Goal: Information Seeking & Learning: Learn about a topic

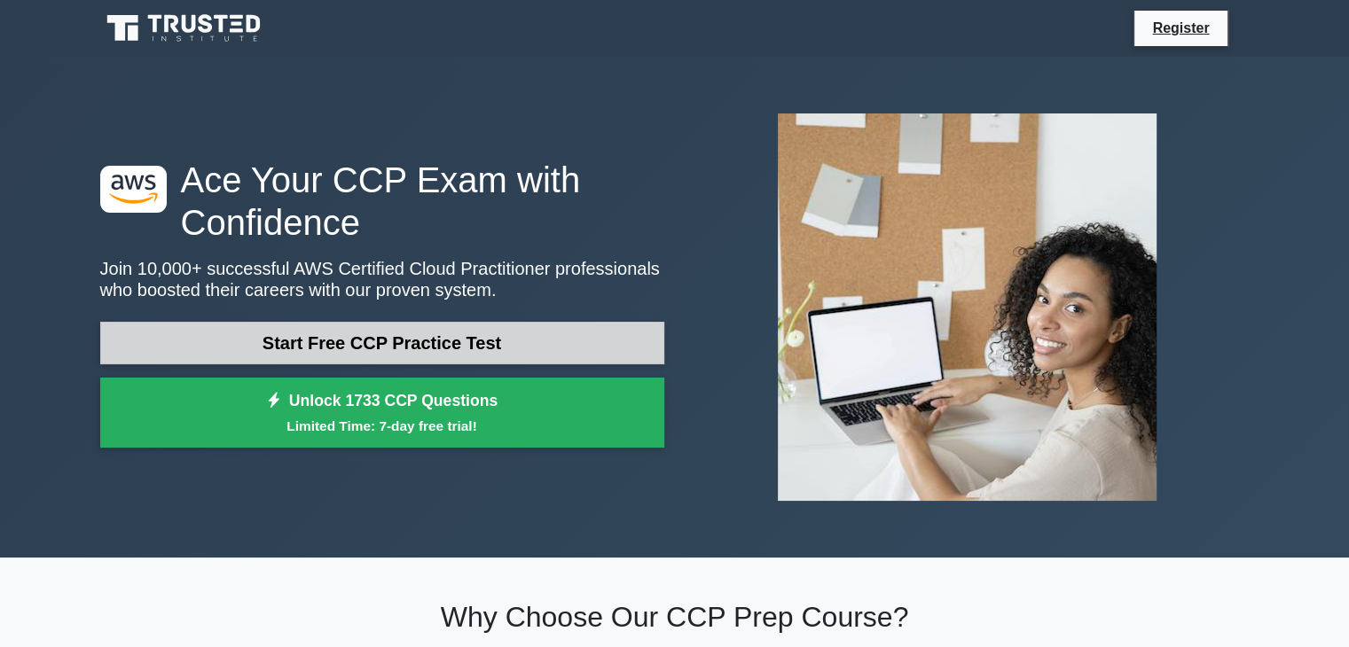
click at [382, 347] on link "Start Free CCP Practice Test" at bounding box center [382, 343] width 564 height 43
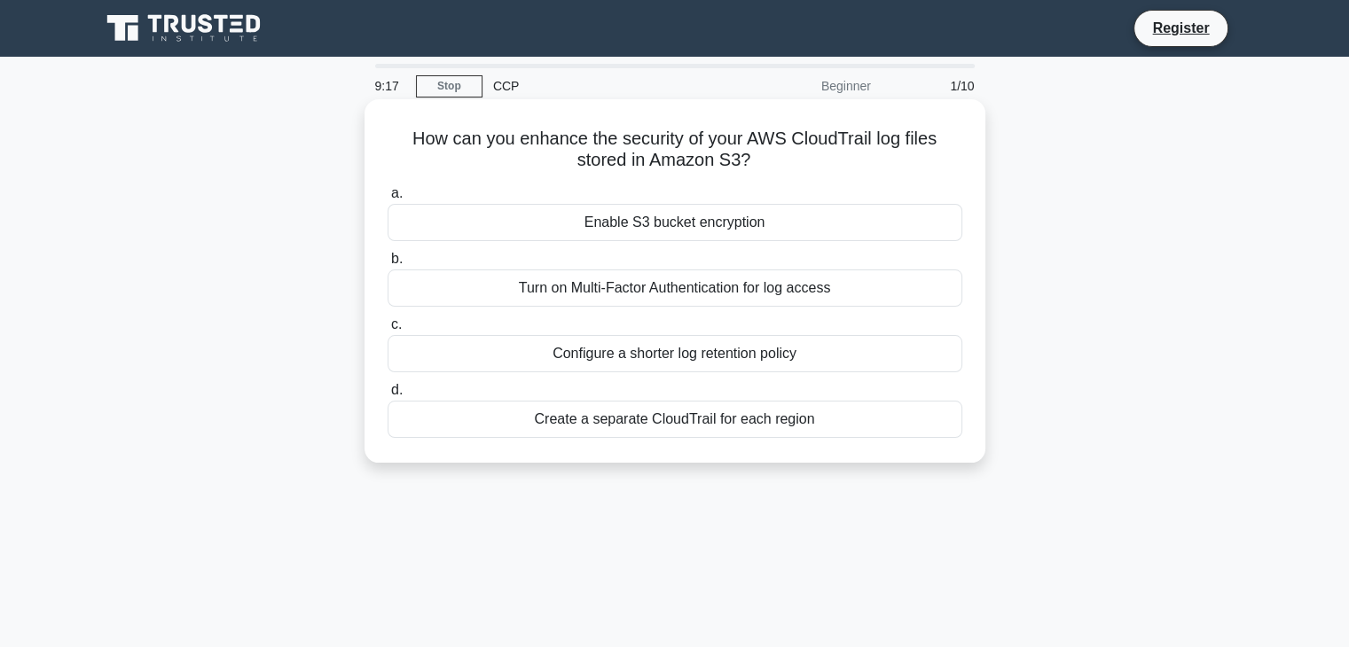
click at [613, 214] on div "Enable S3 bucket encryption" at bounding box center [675, 222] width 575 height 37
click at [388, 200] on input "a. Enable S3 bucket encryption" at bounding box center [388, 194] width 0 height 12
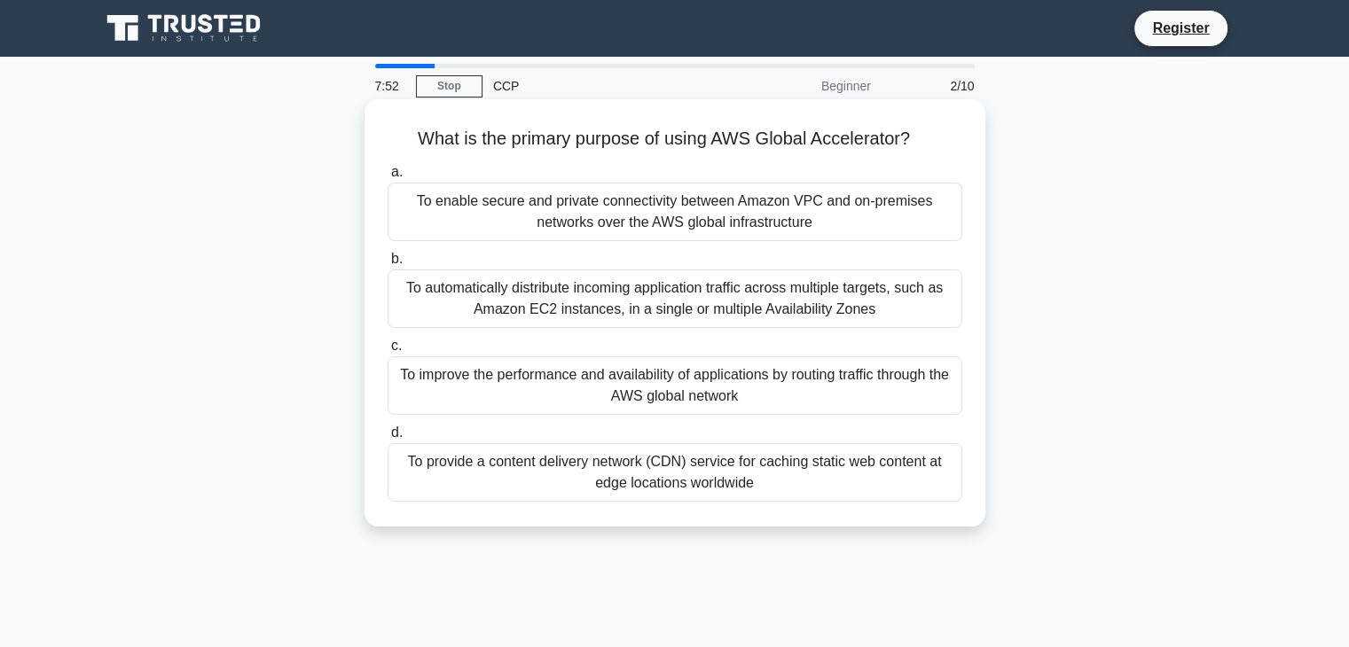
click at [598, 385] on div "To improve the performance and availability of applications by routing traffic …" at bounding box center [675, 386] width 575 height 59
click at [388, 352] on input "c. To improve the performance and availability of applications by routing traff…" at bounding box center [388, 347] width 0 height 12
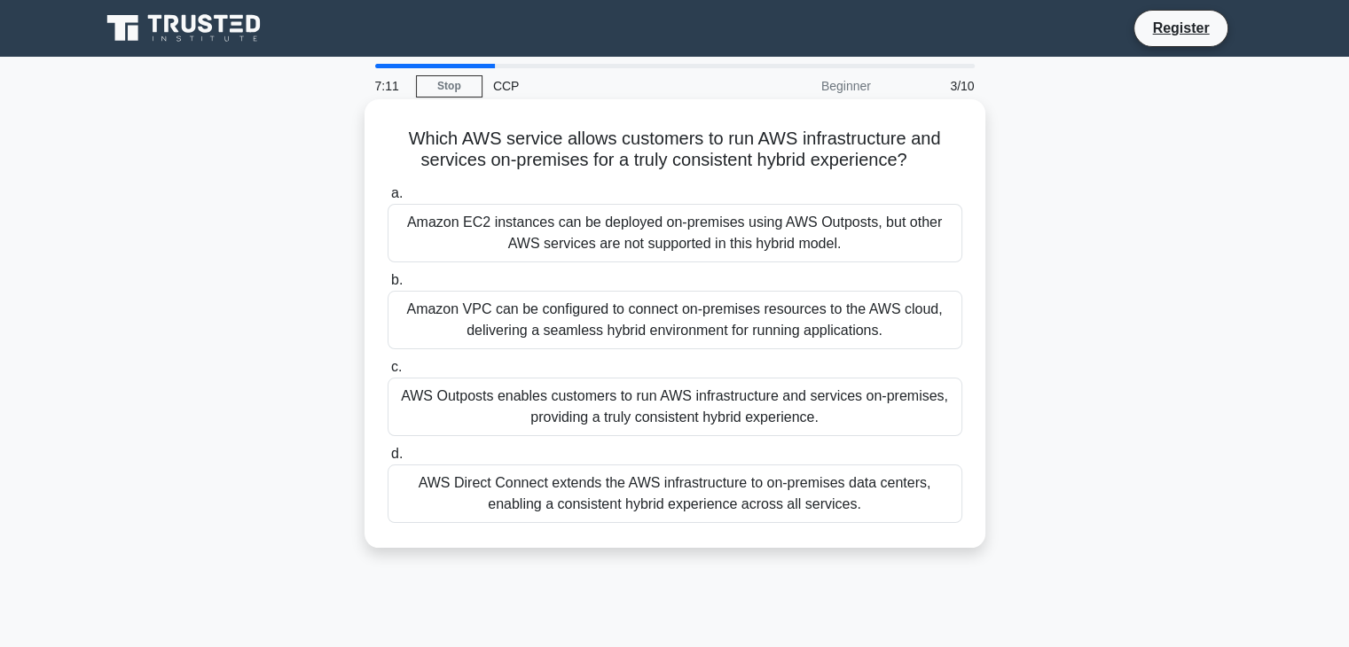
click at [555, 232] on div "Amazon EC2 instances can be deployed on-premises using AWS Outposts, but other …" at bounding box center [675, 233] width 575 height 59
click at [388, 200] on input "a. Amazon EC2 instances can be deployed on-premises using AWS Outposts, but oth…" at bounding box center [388, 194] width 0 height 12
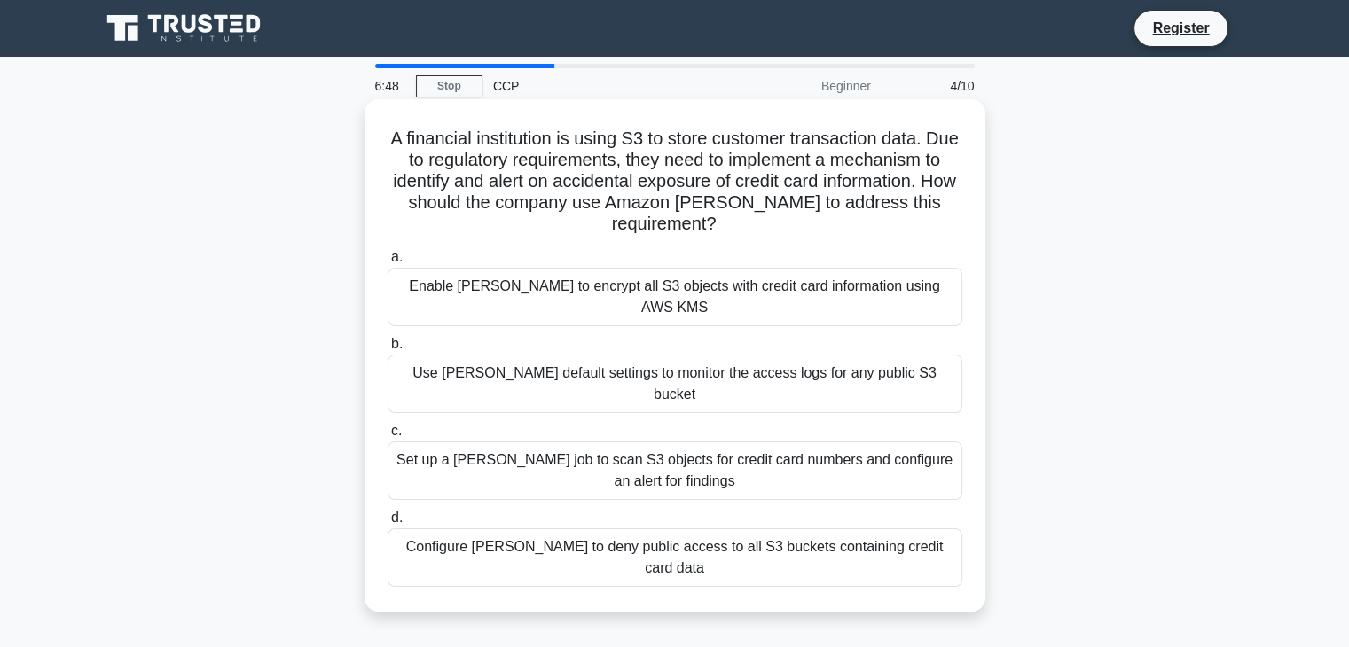
click at [582, 355] on div "Use Macie default settings to monitor the access logs for any public S3 bucket" at bounding box center [675, 384] width 575 height 59
click at [388, 349] on input "b. Use Macie default settings to monitor the access logs for any public S3 buck…" at bounding box center [388, 345] width 0 height 12
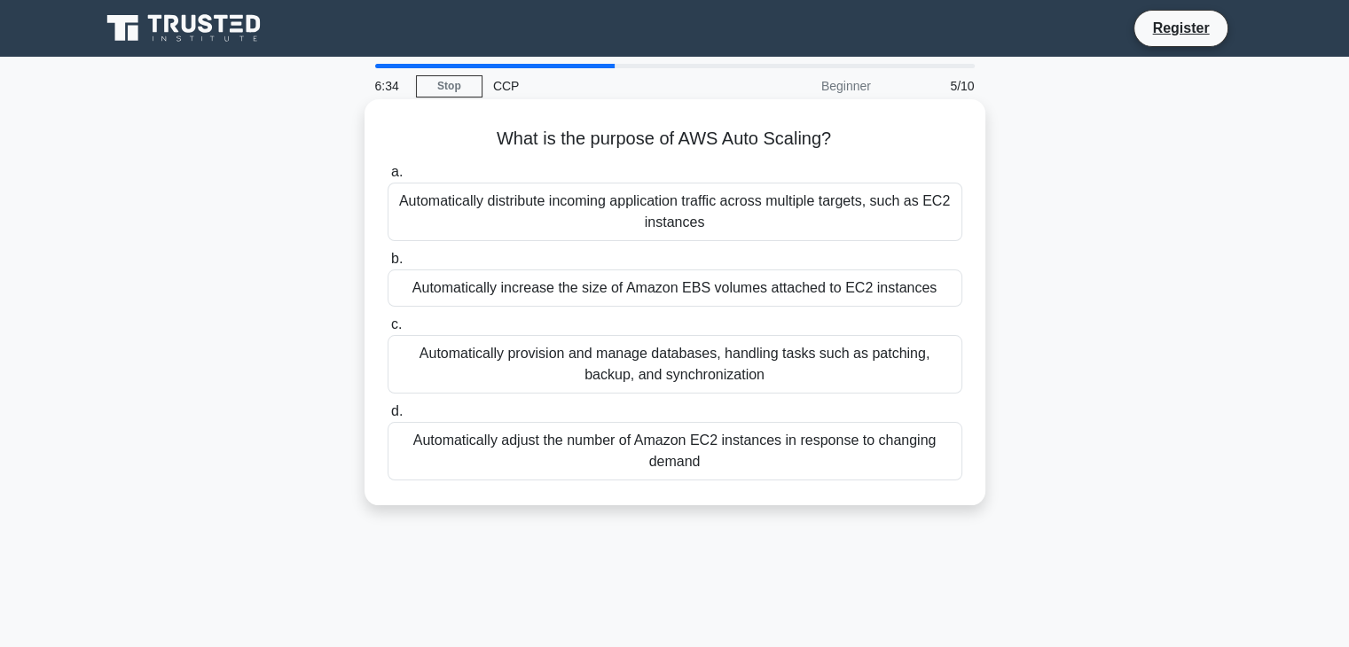
click at [549, 285] on div "Automatically increase the size of Amazon EBS volumes attached to EC2 instances" at bounding box center [675, 288] width 575 height 37
click at [388, 265] on input "b. Automatically increase the size of Amazon EBS volumes attached to EC2 instan…" at bounding box center [388, 260] width 0 height 12
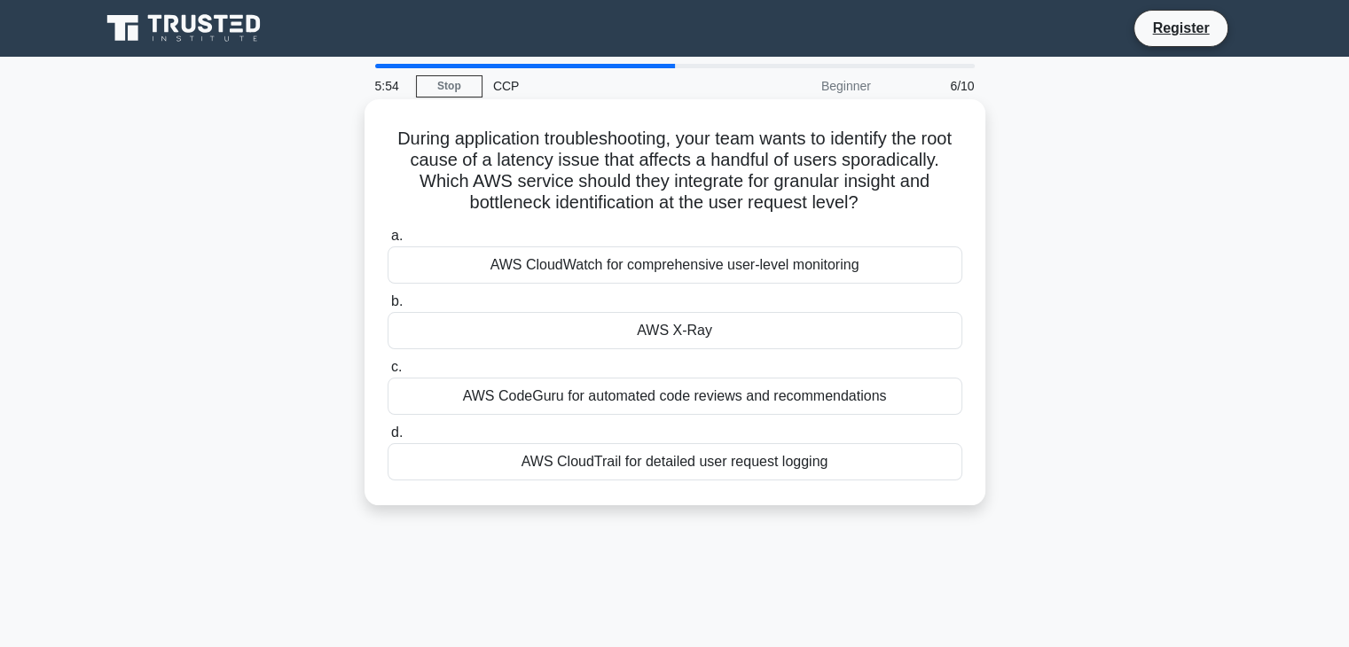
click at [635, 330] on div "AWS X-Ray" at bounding box center [675, 330] width 575 height 37
click at [388, 308] on input "b. AWS X-Ray" at bounding box center [388, 302] width 0 height 12
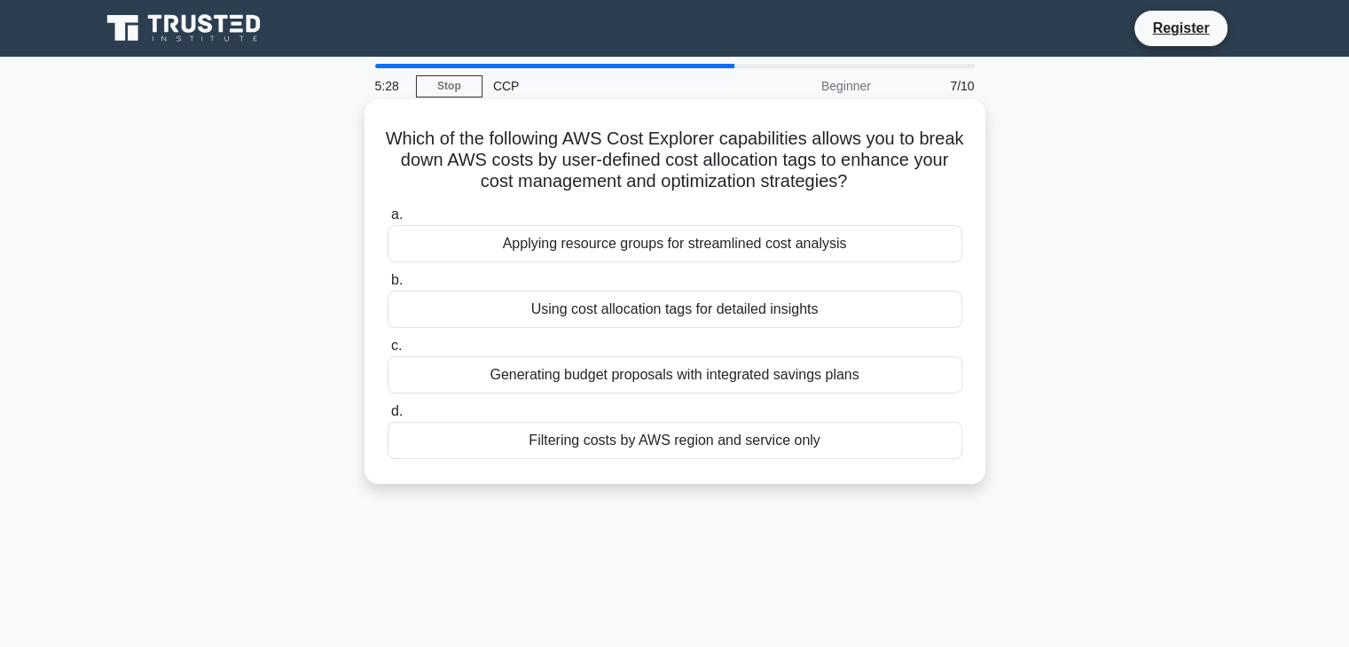
click at [587, 319] on div "Using cost allocation tags for detailed insights" at bounding box center [675, 309] width 575 height 37
click at [388, 286] on input "b. Using cost allocation tags for detailed insights" at bounding box center [388, 281] width 0 height 12
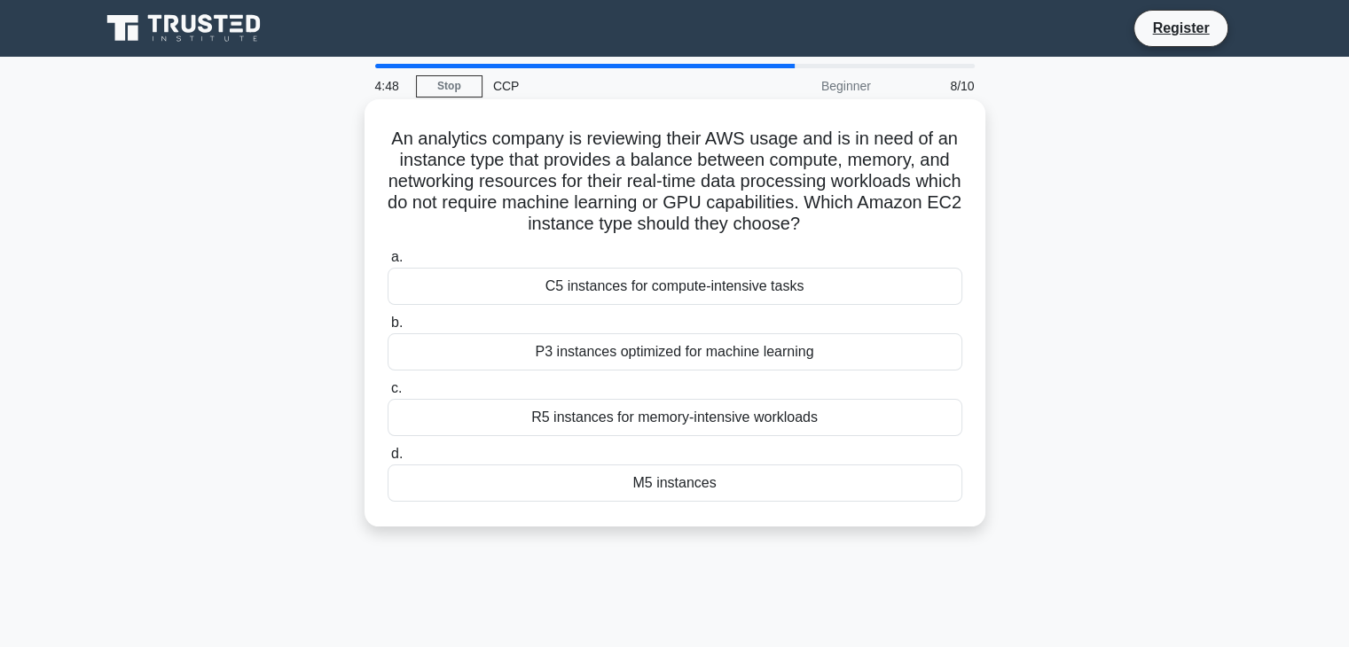
click at [694, 332] on label "b. P3 instances optimized for machine learning" at bounding box center [675, 341] width 575 height 59
click at [388, 329] on input "b. P3 instances optimized for machine learning" at bounding box center [388, 324] width 0 height 12
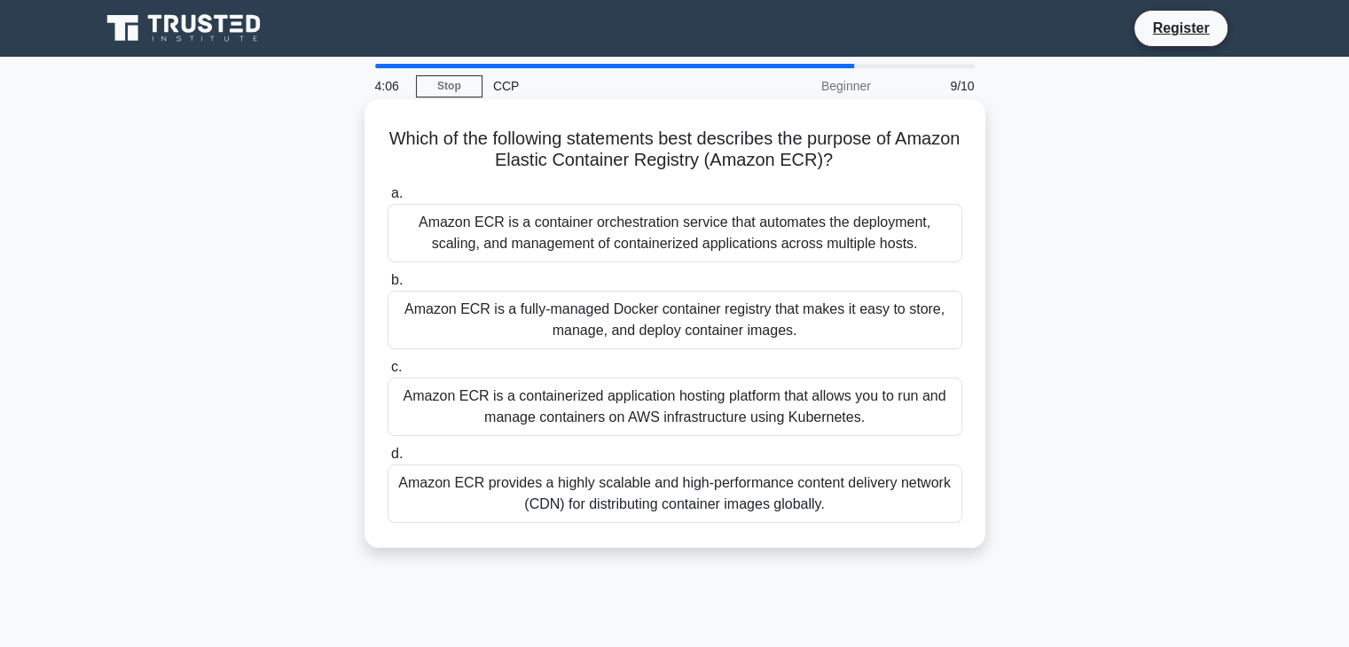
click at [726, 331] on div "Amazon ECR is a fully-managed Docker container registry that makes it easy to s…" at bounding box center [675, 320] width 575 height 59
click at [388, 286] on input "b. Amazon ECR is a fully-managed Docker container registry that makes it easy t…" at bounding box center [388, 281] width 0 height 12
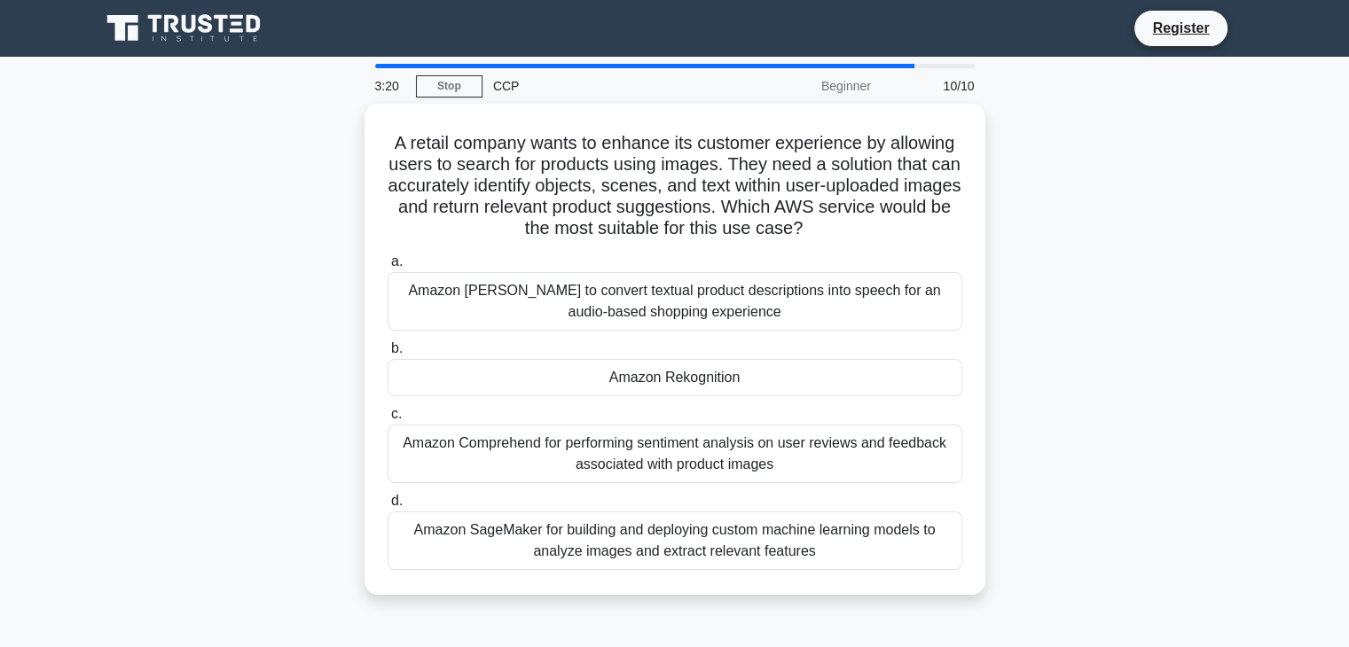
click at [726, 331] on div "a. Amazon Polly to convert textual product descriptions into speech for an audi…" at bounding box center [675, 410] width 596 height 326
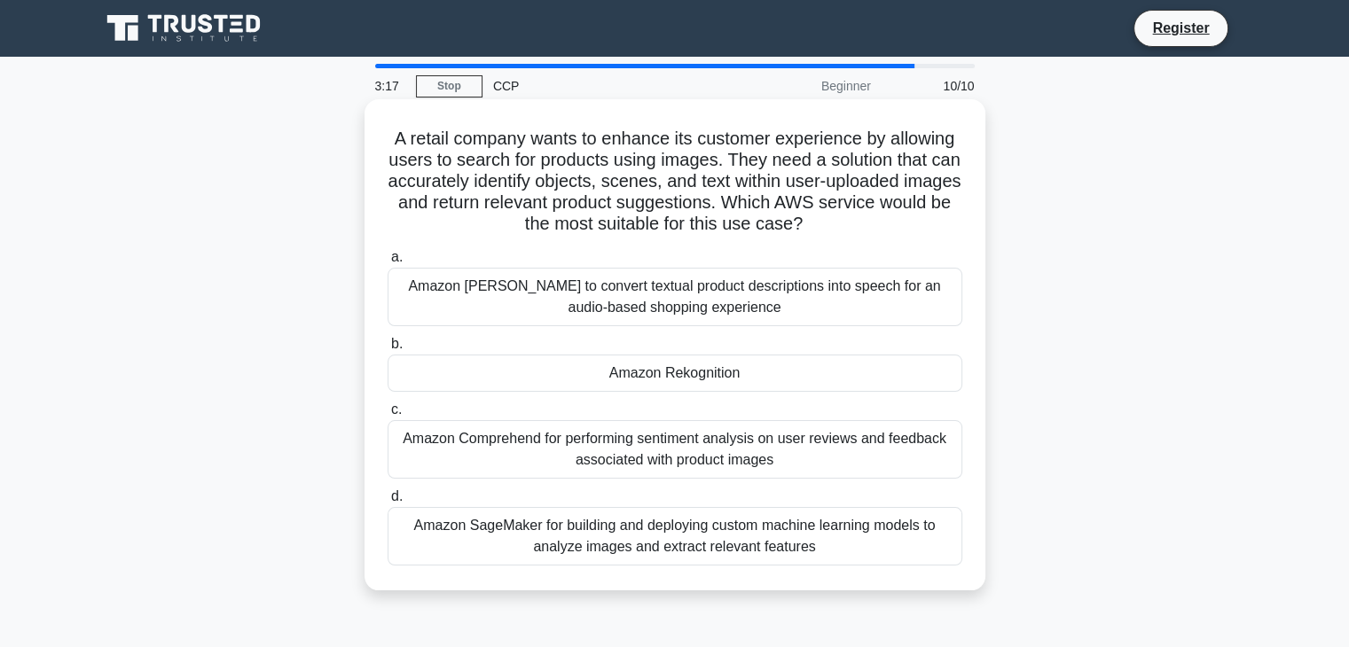
click at [839, 540] on div "Amazon SageMaker for building and deploying custom machine learning models to a…" at bounding box center [675, 536] width 575 height 59
click at [388, 503] on input "d. Amazon SageMaker for building and deploying custom machine learning models t…" at bounding box center [388, 497] width 0 height 12
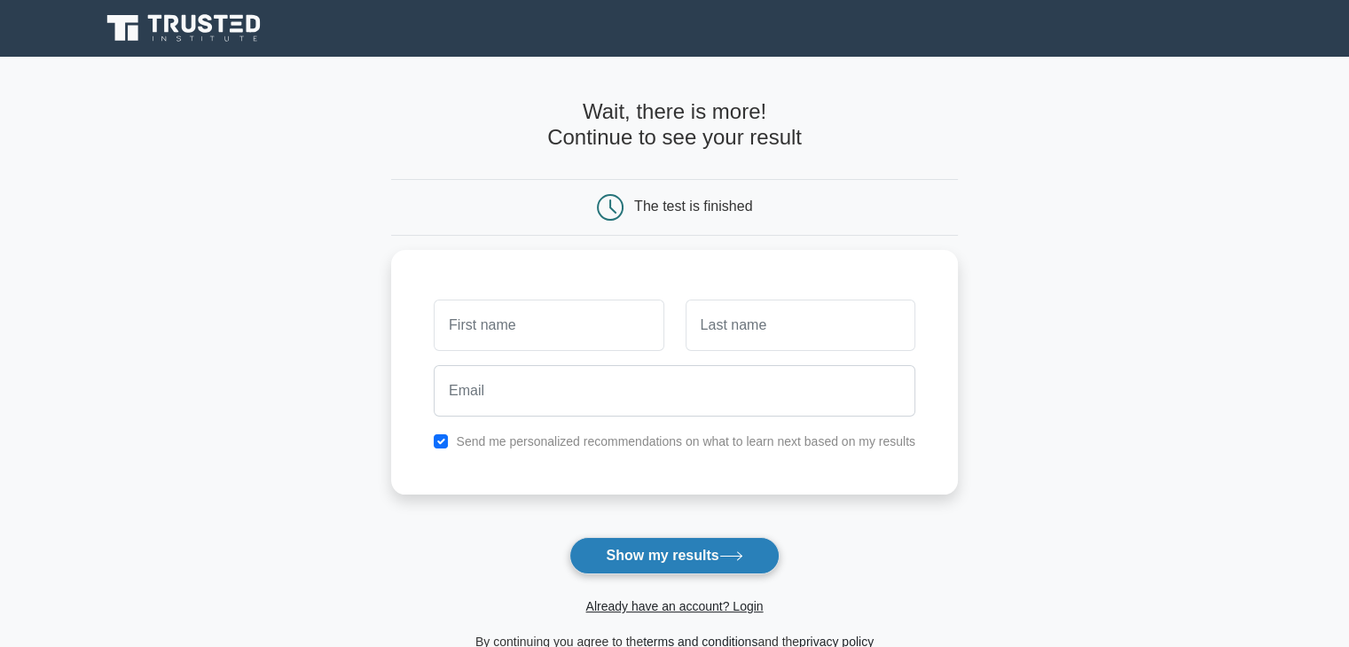
click at [713, 569] on button "Show my results" at bounding box center [673, 555] width 209 height 37
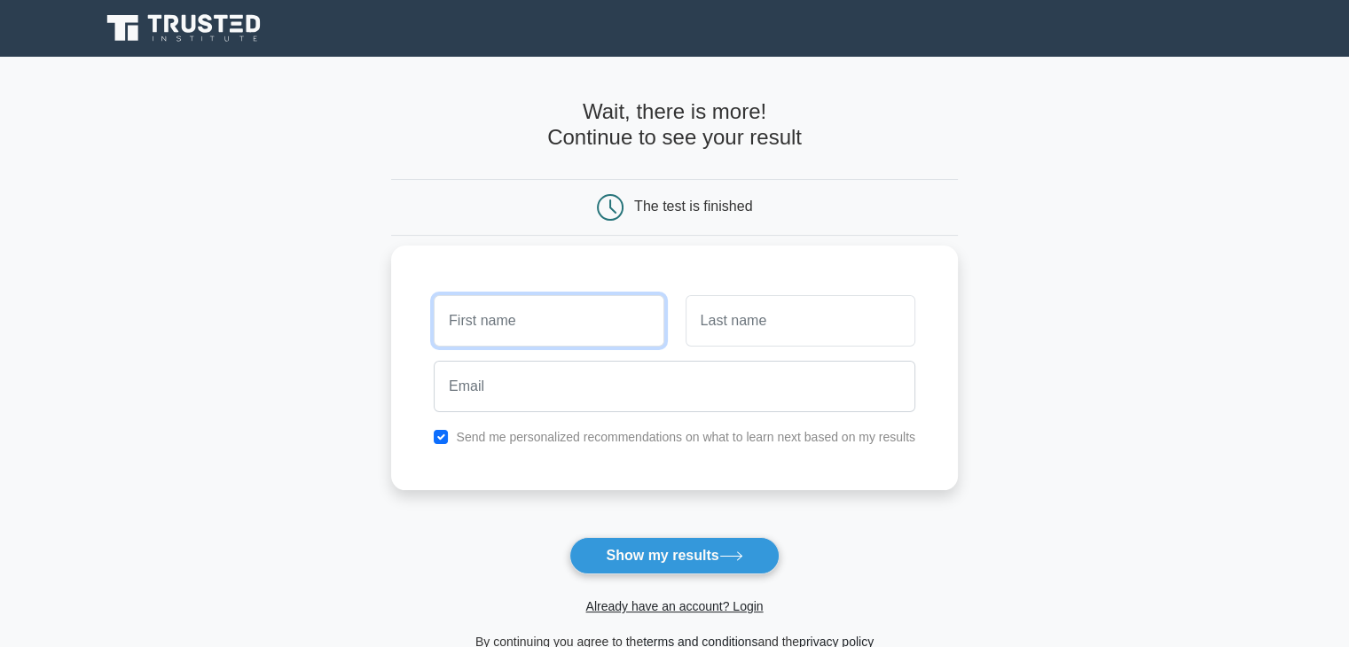
click at [553, 331] on input "text" at bounding box center [549, 320] width 230 height 51
type input "[PERSON_NAME]"
click at [738, 320] on input "text" at bounding box center [801, 320] width 230 height 51
type input "G"
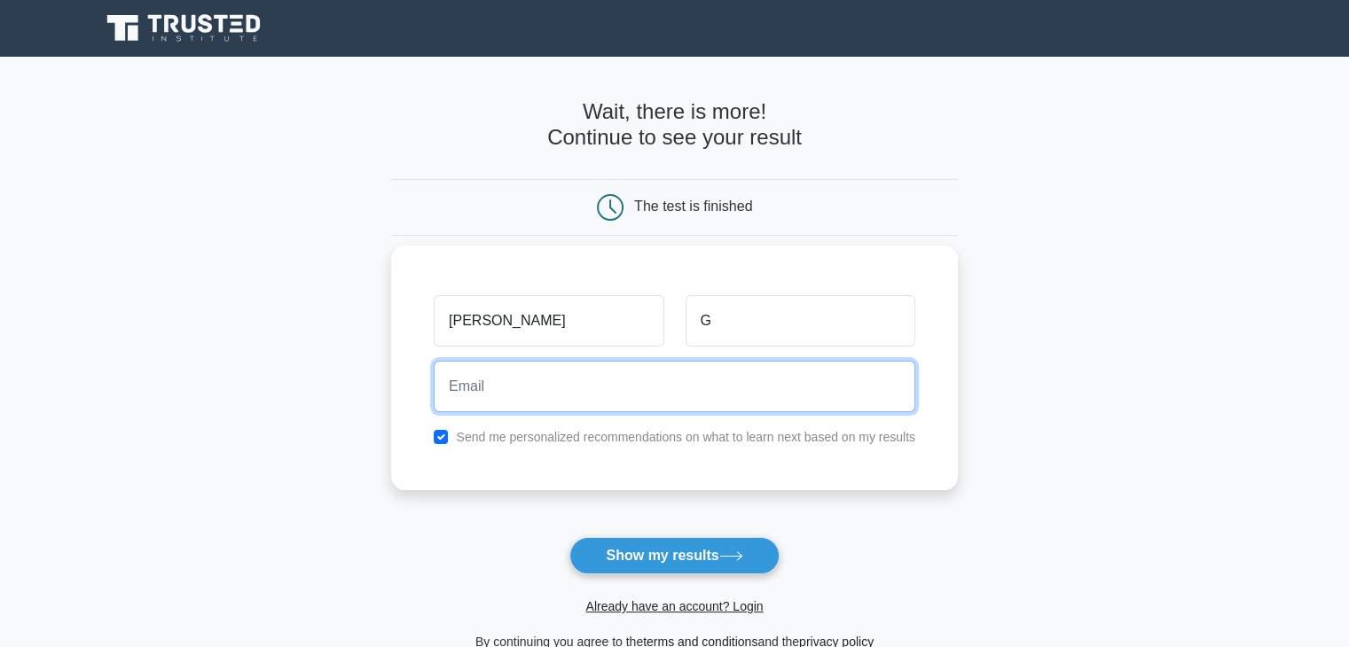
click at [602, 396] on input "email" at bounding box center [675, 386] width 482 height 51
type input "arunsingh19101999@gmail.com"
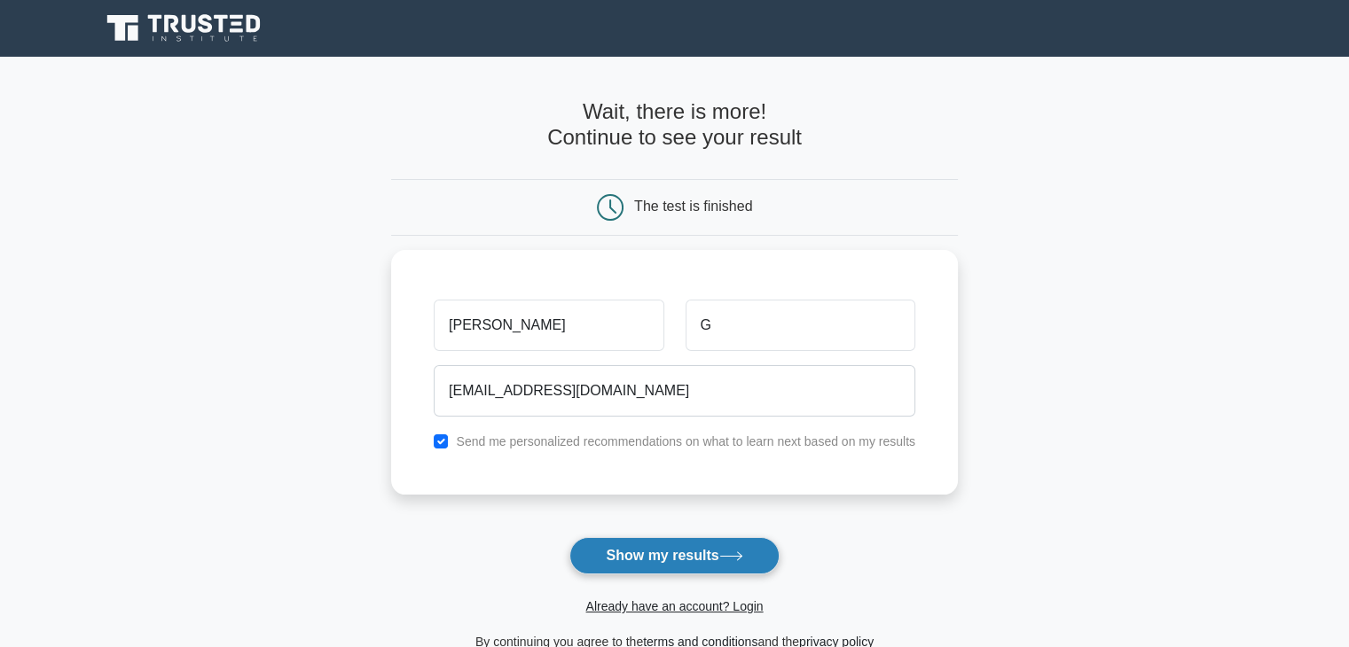
click at [635, 545] on button "Show my results" at bounding box center [673, 555] width 209 height 37
click at [57, 6] on nav "Register" at bounding box center [674, 28] width 1349 height 57
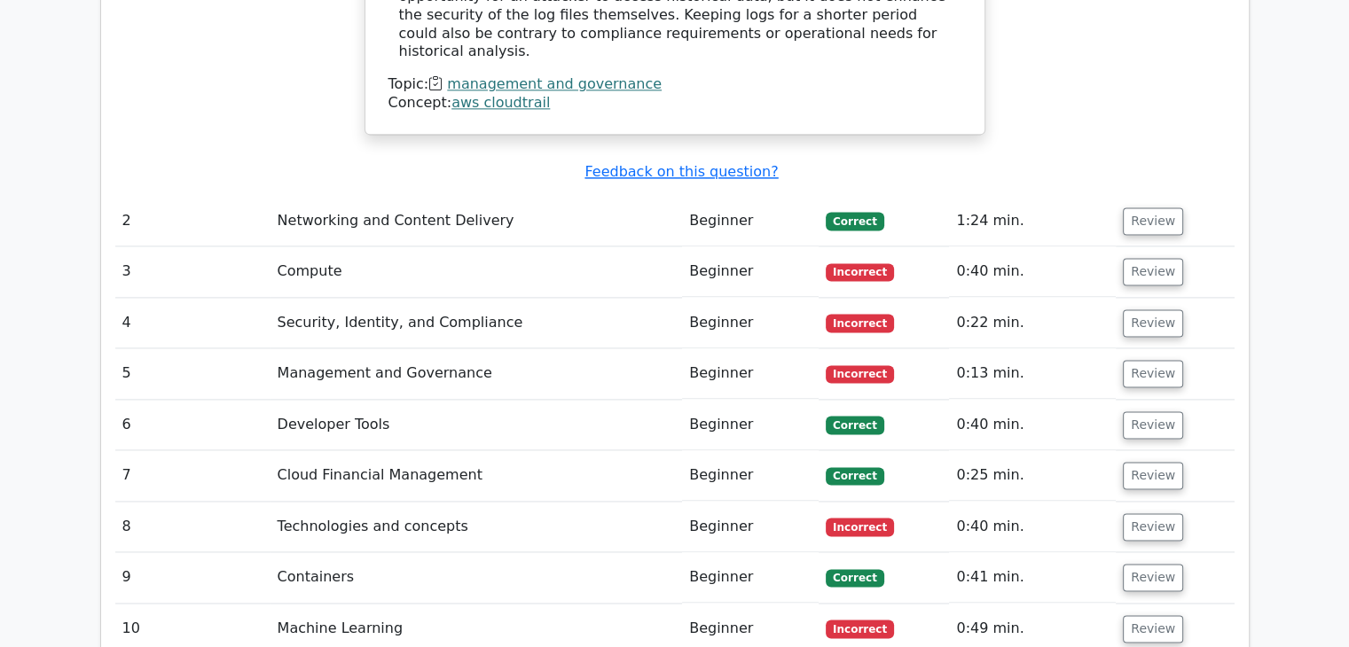
scroll to position [2391, 0]
click at [1052, 195] on td "1:24 min." at bounding box center [1032, 220] width 167 height 51
click at [1011, 195] on td "1:24 min." at bounding box center [1032, 220] width 167 height 51
click at [1021, 195] on td "1:24 min." at bounding box center [1032, 220] width 167 height 51
click at [866, 211] on span "Correct" at bounding box center [855, 220] width 58 height 18
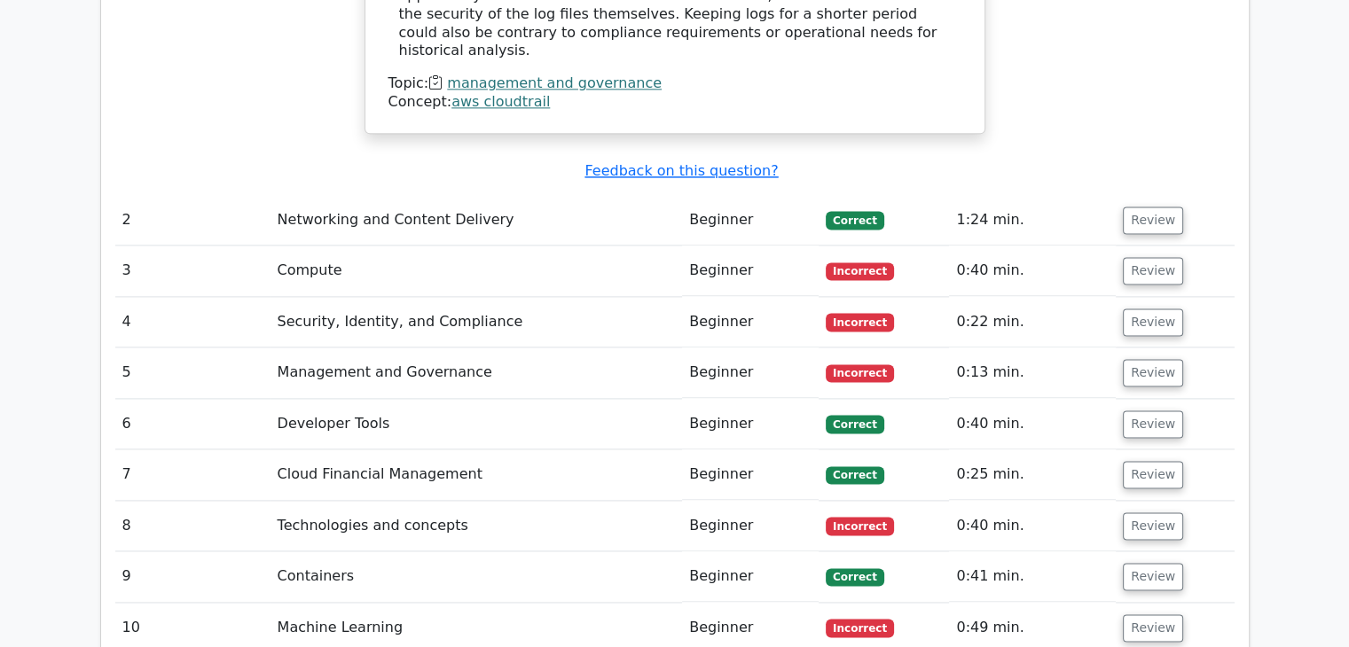
click at [788, 195] on td "Beginner" at bounding box center [750, 220] width 137 height 51
click at [729, 195] on td "Beginner" at bounding box center [750, 220] width 137 height 51
click at [678, 195] on td "Networking and Content Delivery" at bounding box center [477, 220] width 412 height 51
click at [409, 195] on td "Networking and Content Delivery" at bounding box center [477, 220] width 412 height 51
click at [405, 195] on td "Networking and Content Delivery" at bounding box center [477, 220] width 412 height 51
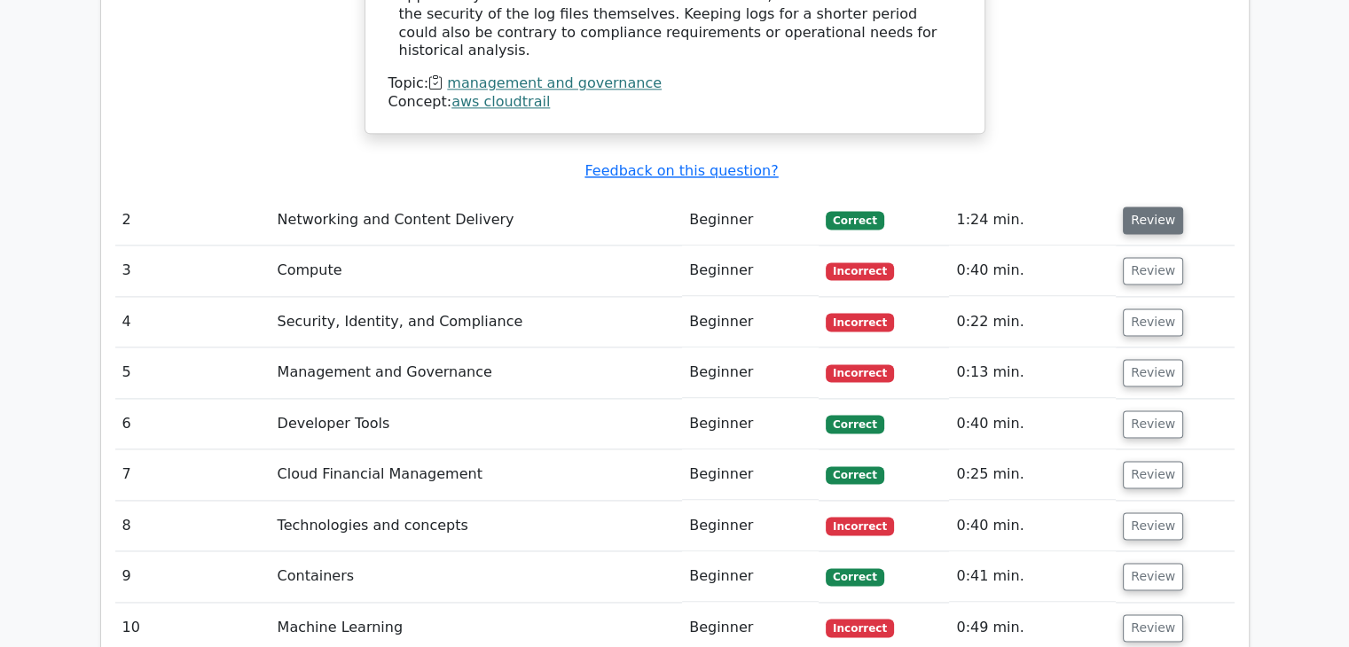
click at [1167, 207] on button "Review" at bounding box center [1153, 220] width 60 height 27
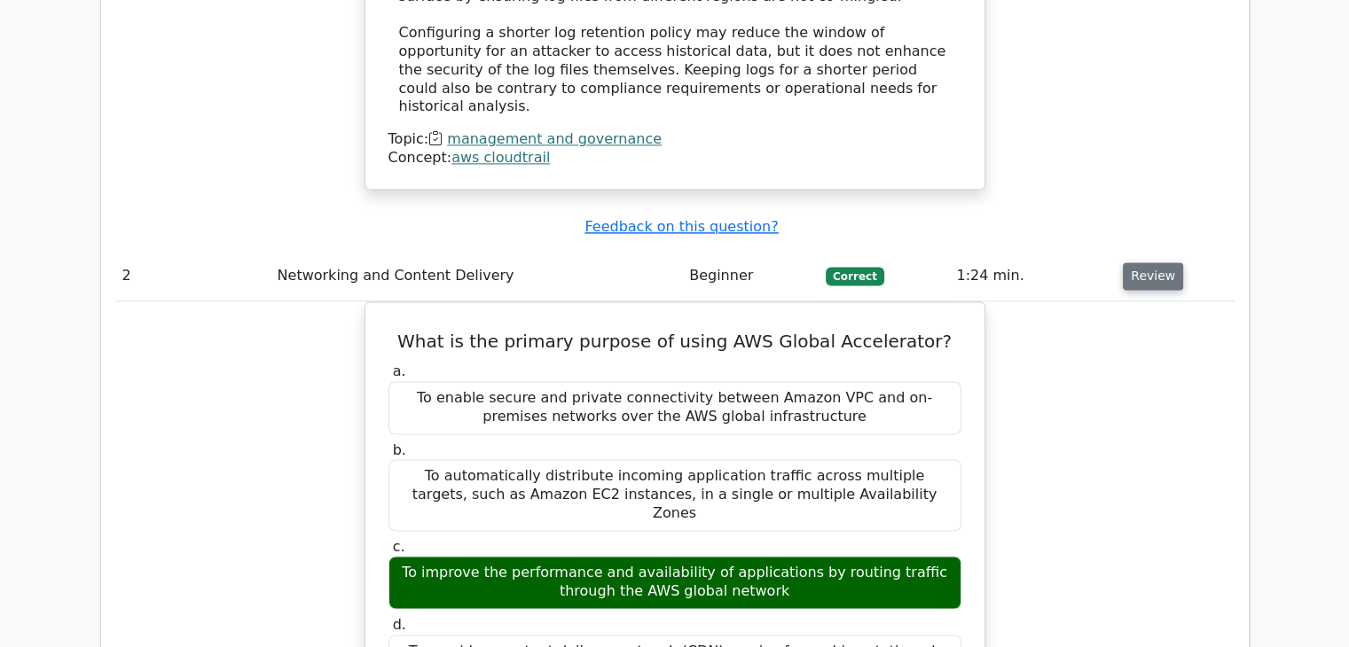
scroll to position [2333, 0]
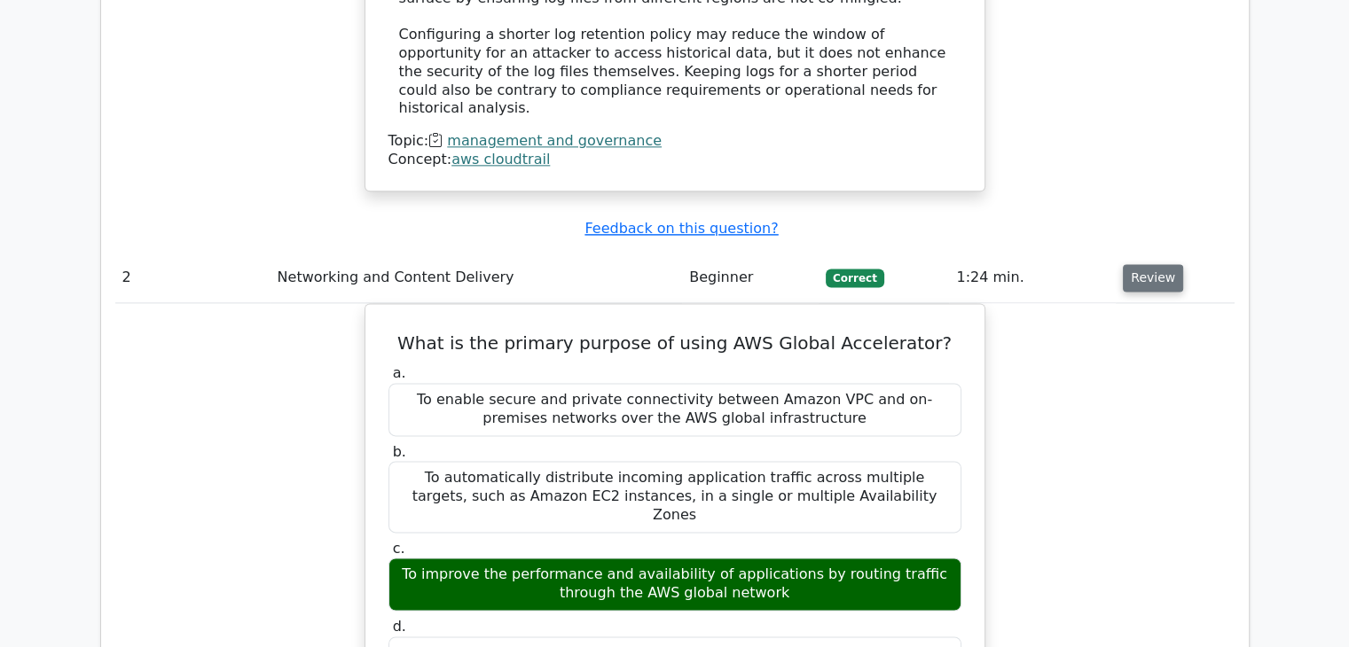
click at [1167, 264] on button "Review" at bounding box center [1153, 277] width 60 height 27
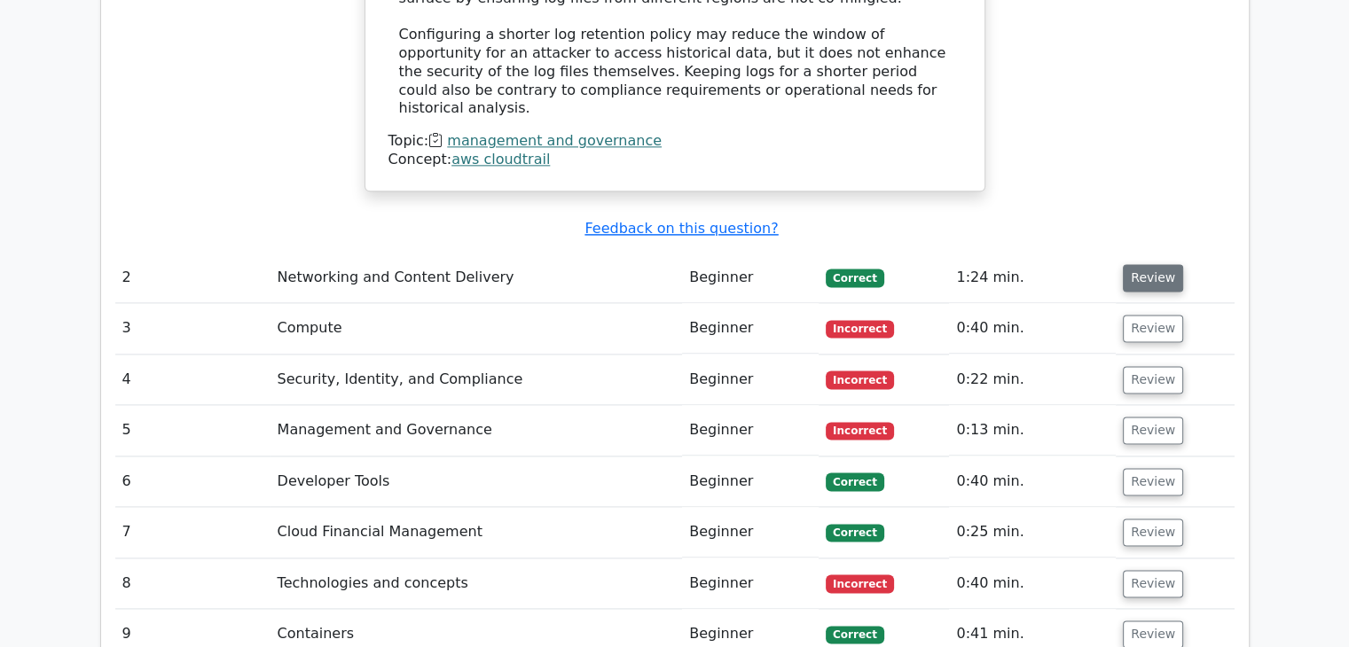
click at [1162, 264] on button "Review" at bounding box center [1153, 277] width 60 height 27
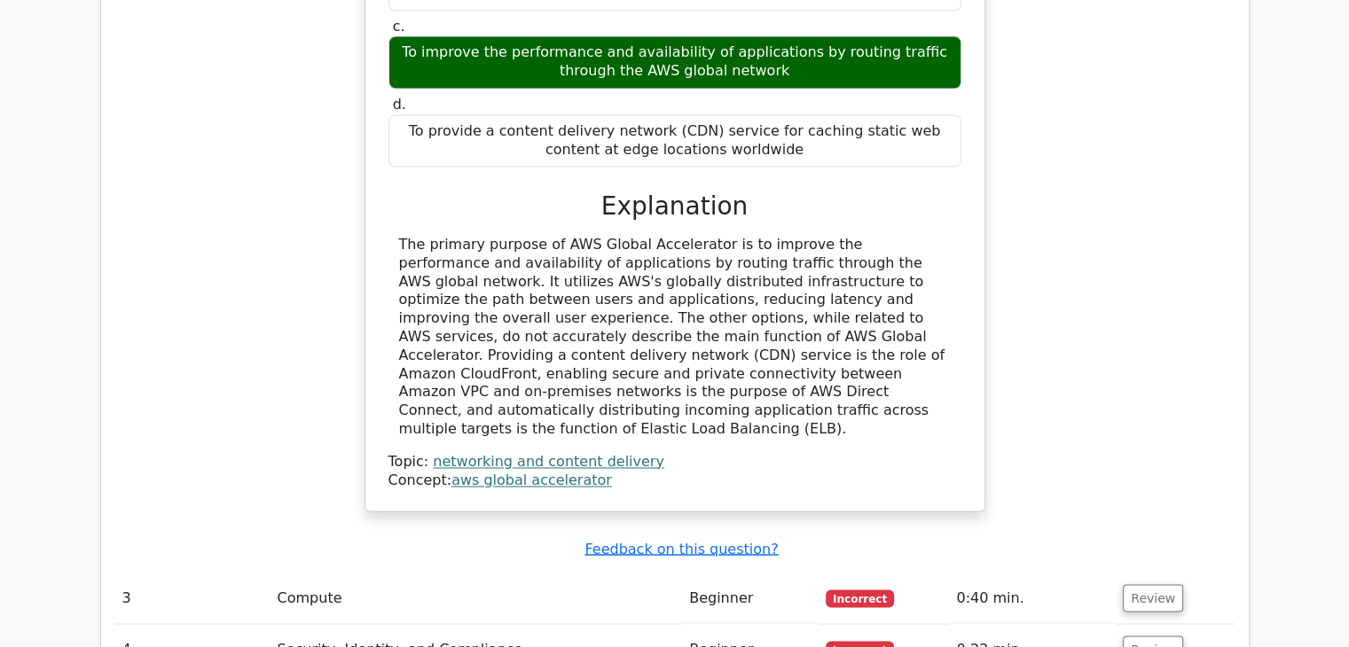
scroll to position [2878, 0]
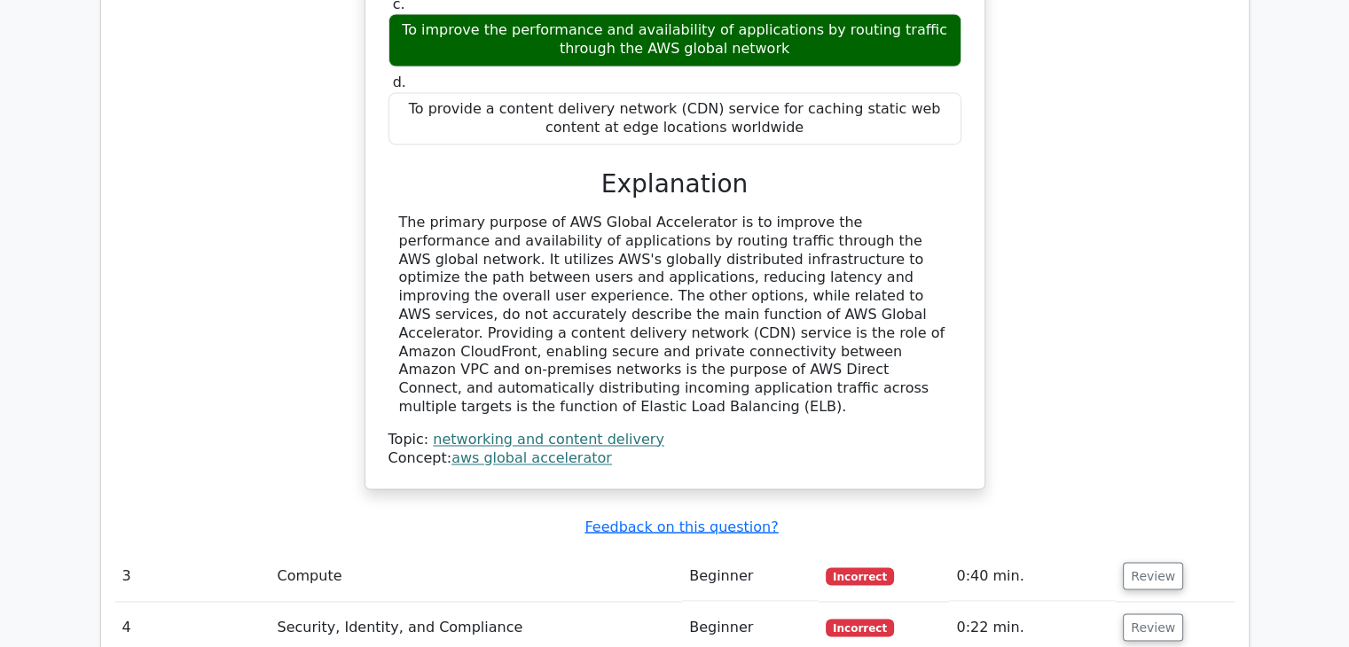
click at [263, 551] on td "3" at bounding box center [192, 576] width 155 height 51
click at [1153, 562] on button "Review" at bounding box center [1153, 575] width 60 height 27
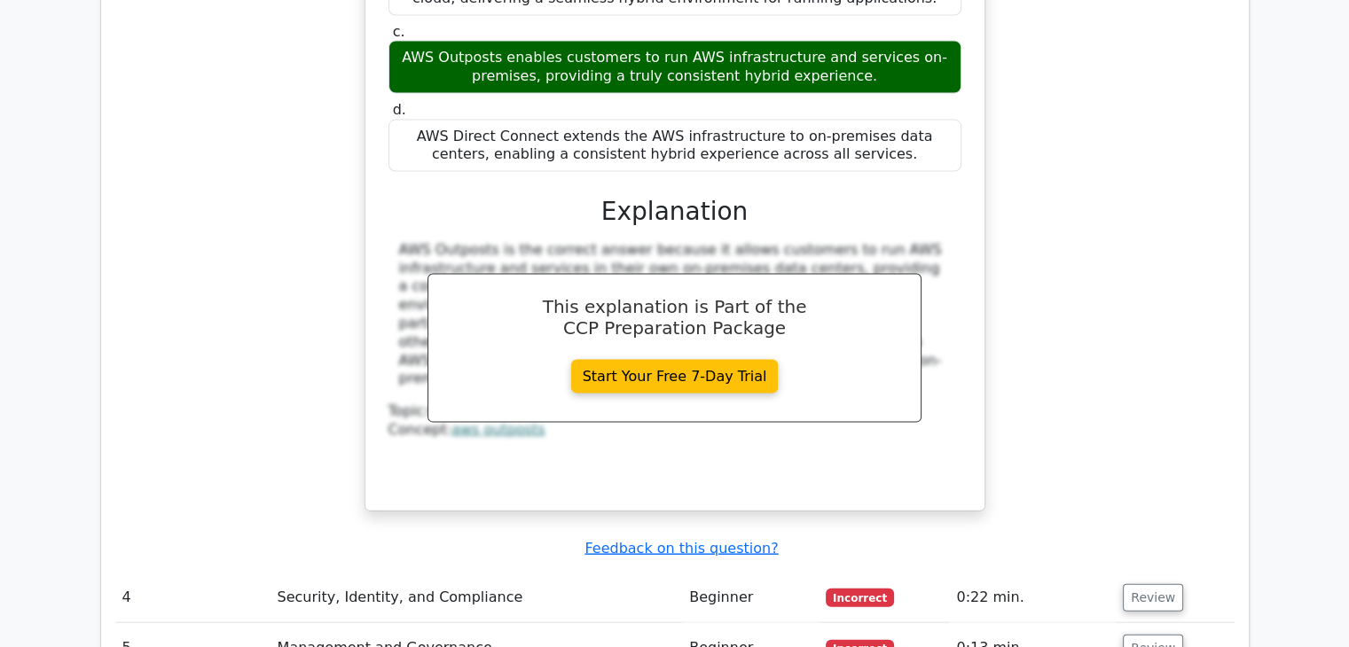
scroll to position [3759, 0]
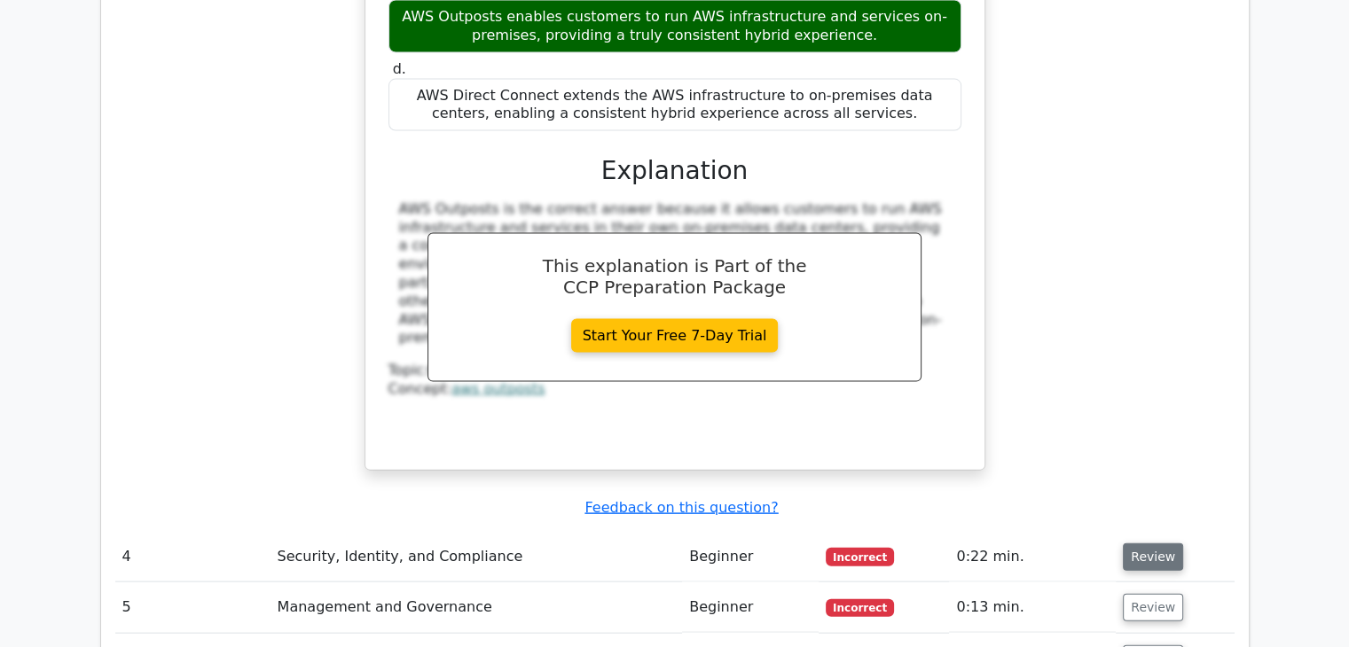
click at [1145, 544] on button "Review" at bounding box center [1153, 557] width 60 height 27
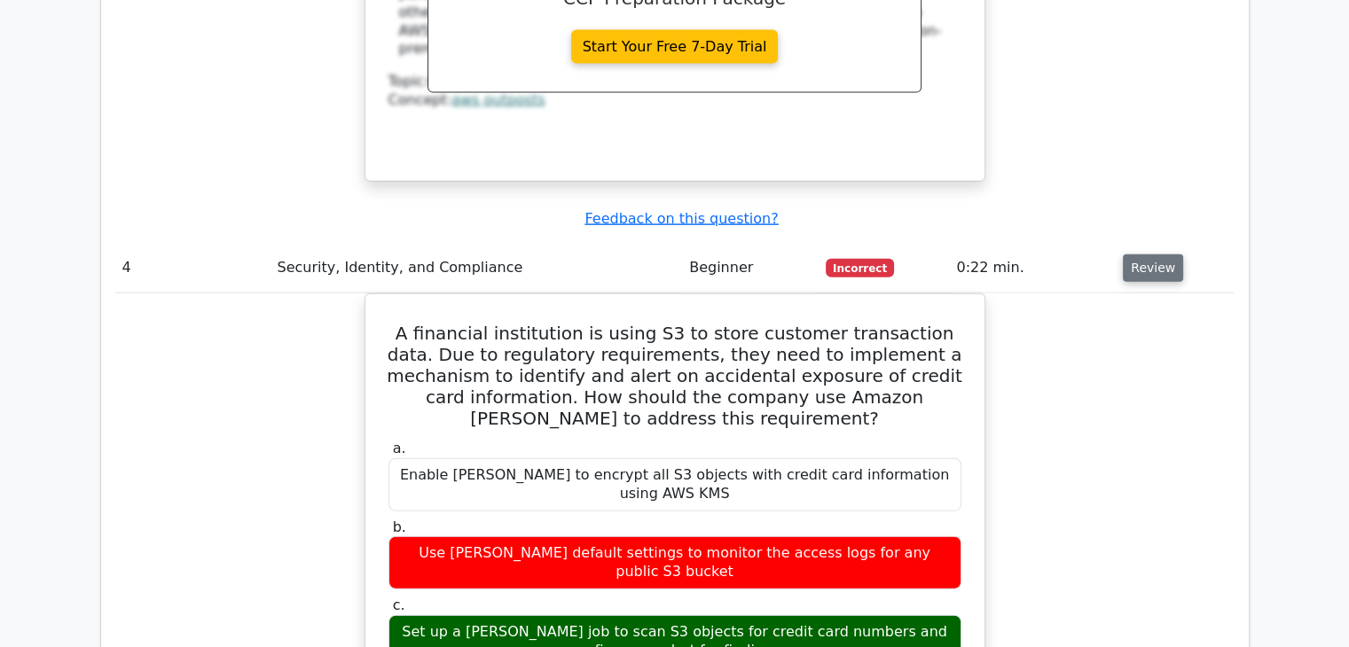
scroll to position [4043, 0]
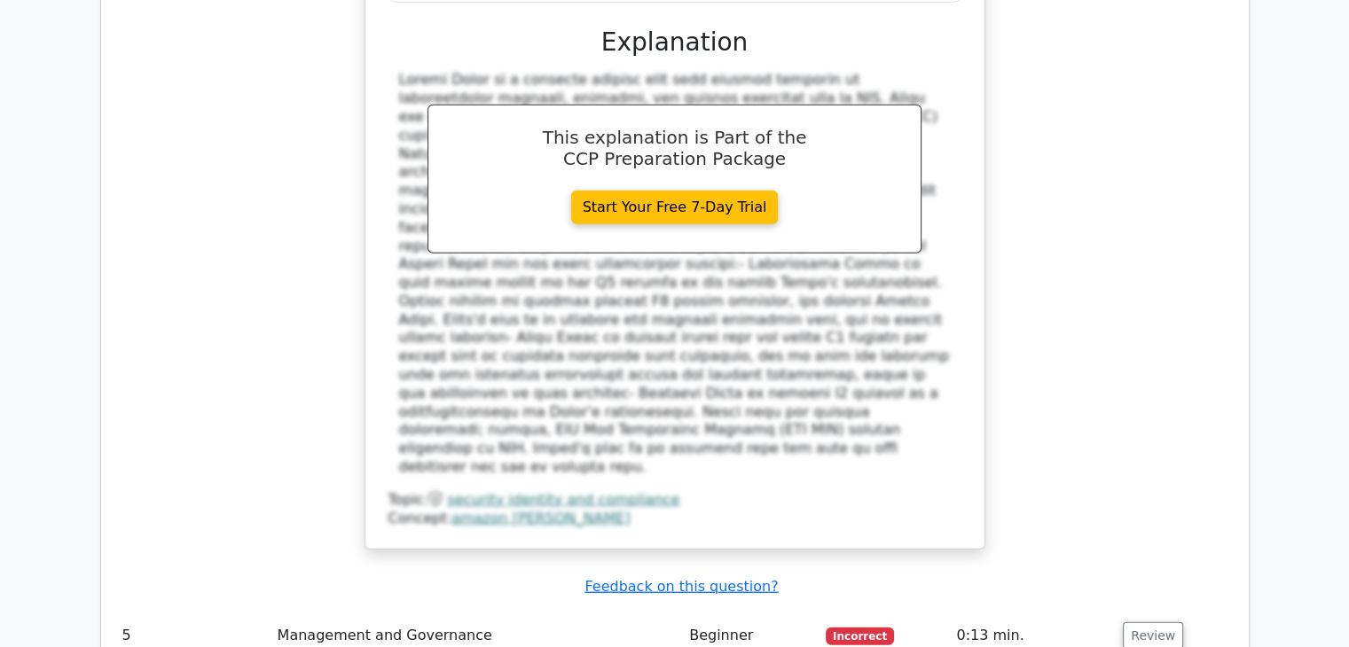
scroll to position [4802, 0]
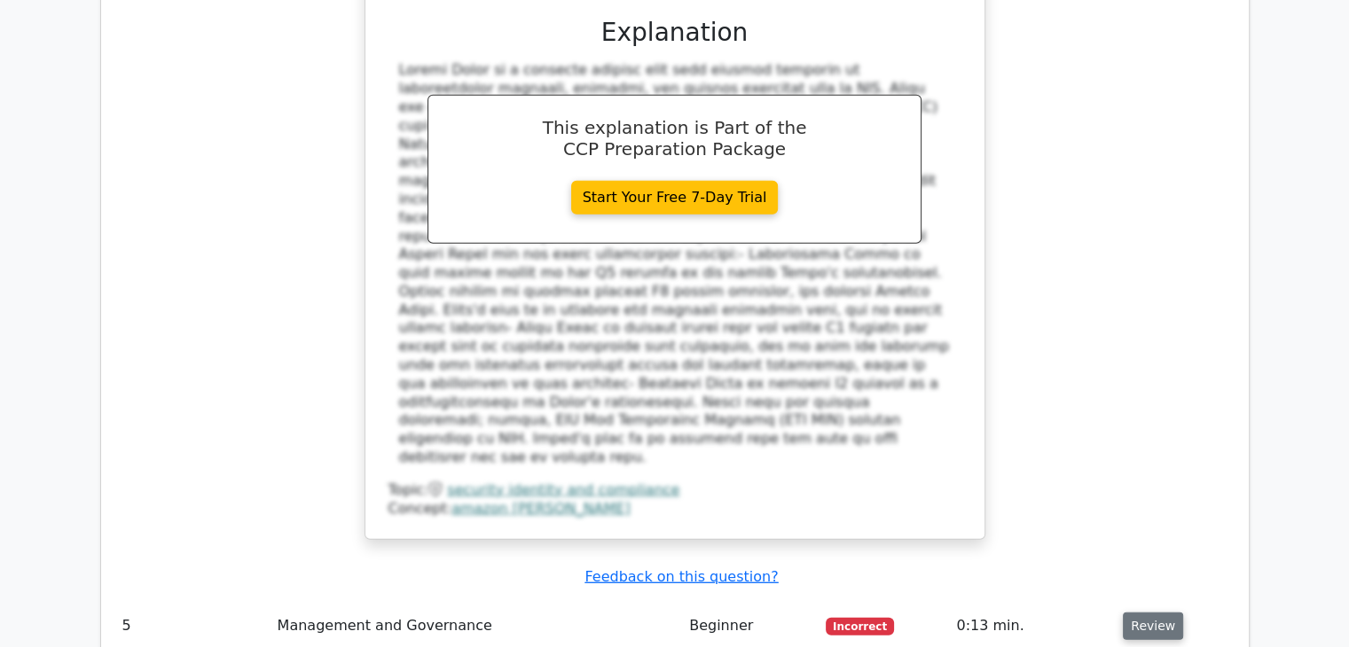
click at [1125, 613] on button "Review" at bounding box center [1153, 626] width 60 height 27
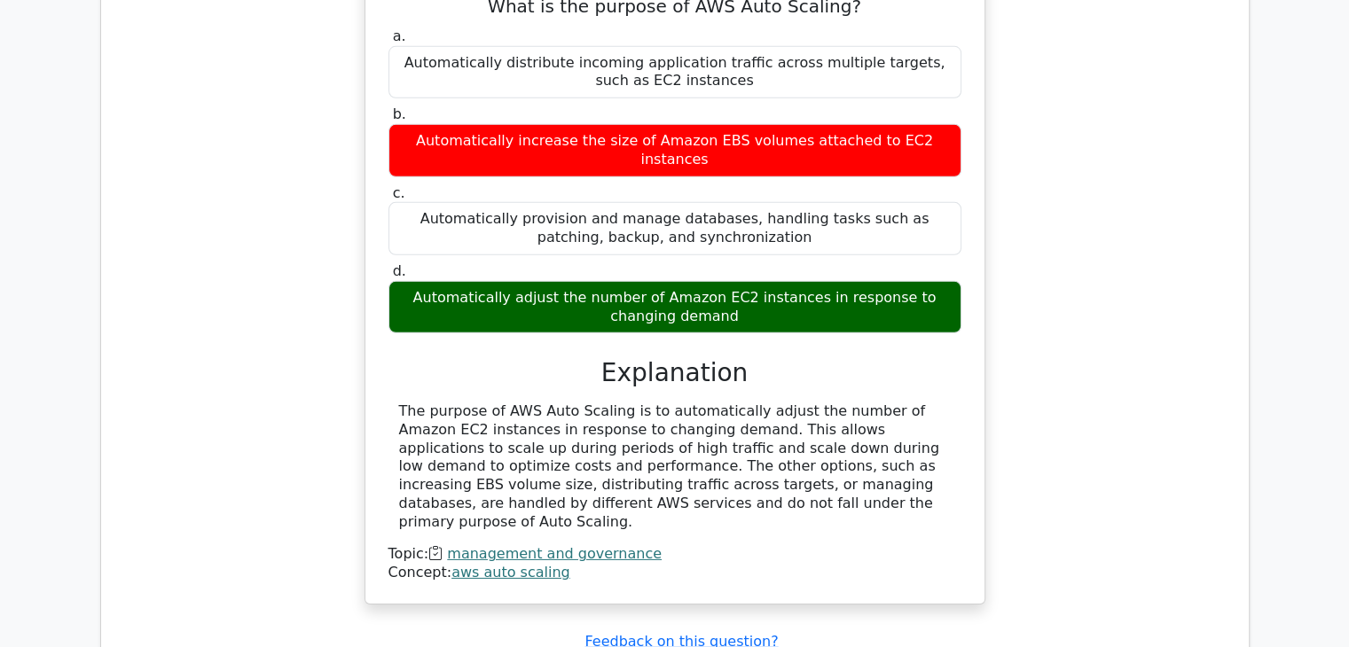
scroll to position [5494, 0]
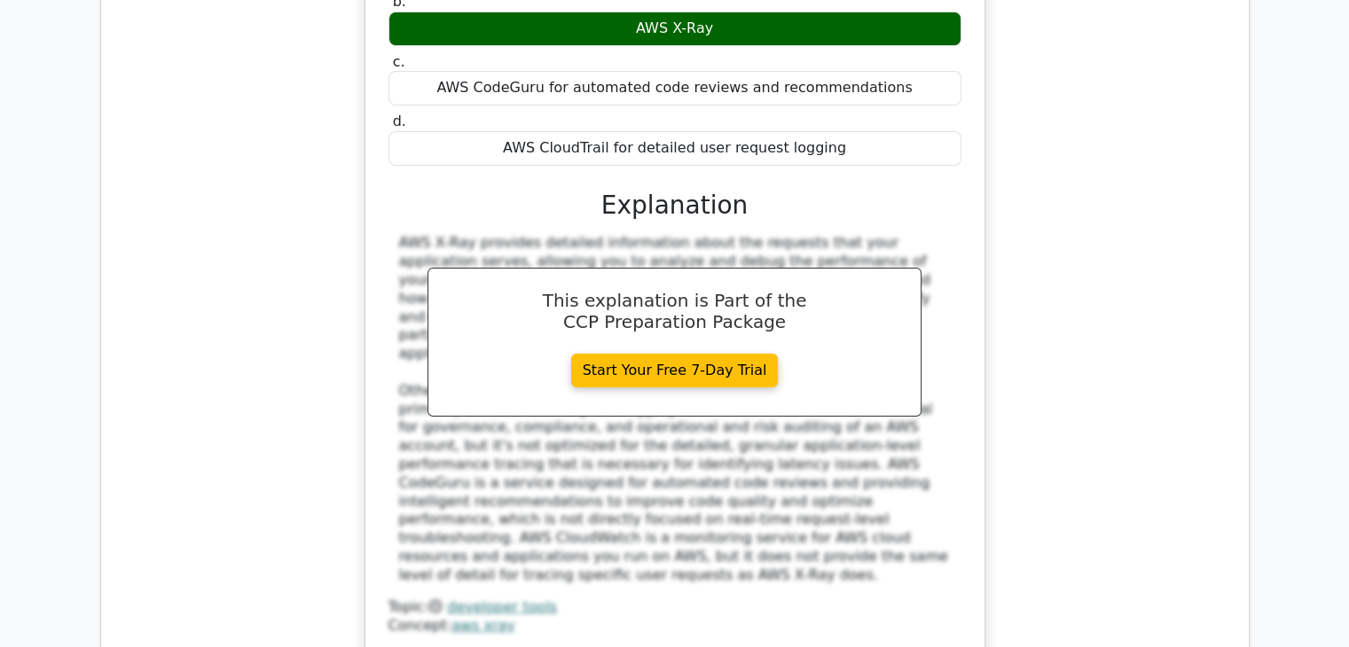
scroll to position [6414, 0]
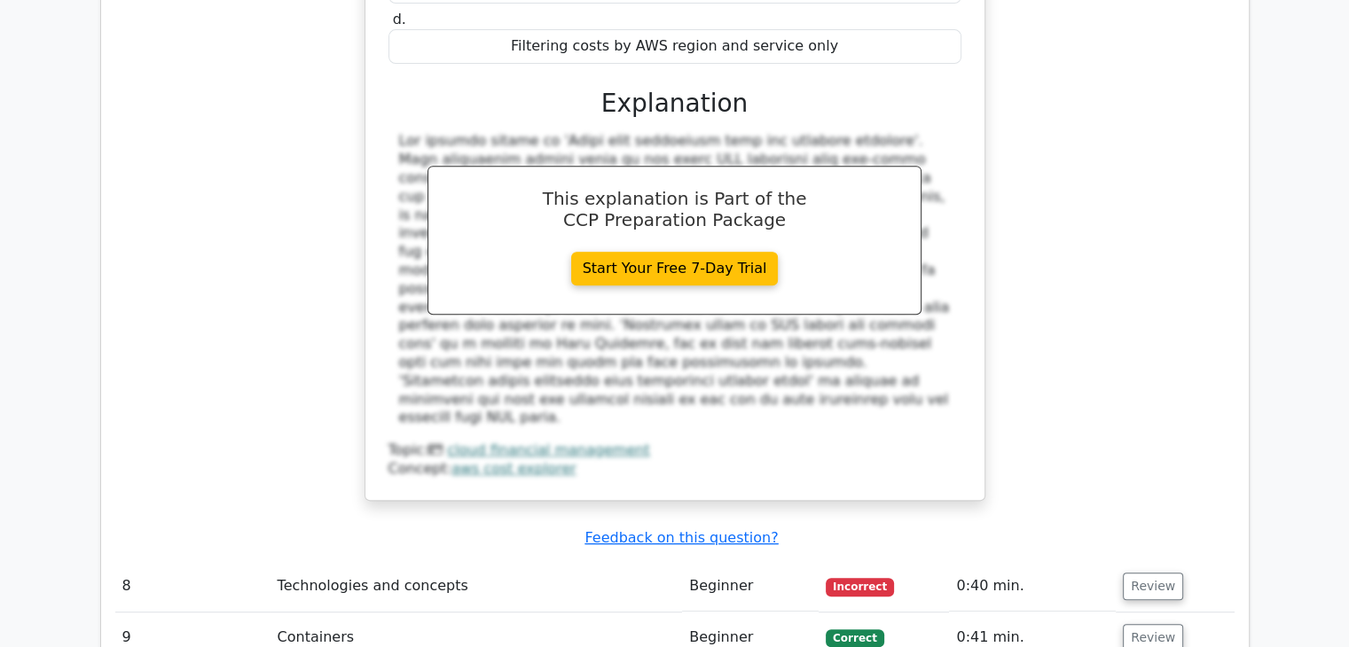
scroll to position [7459, 0]
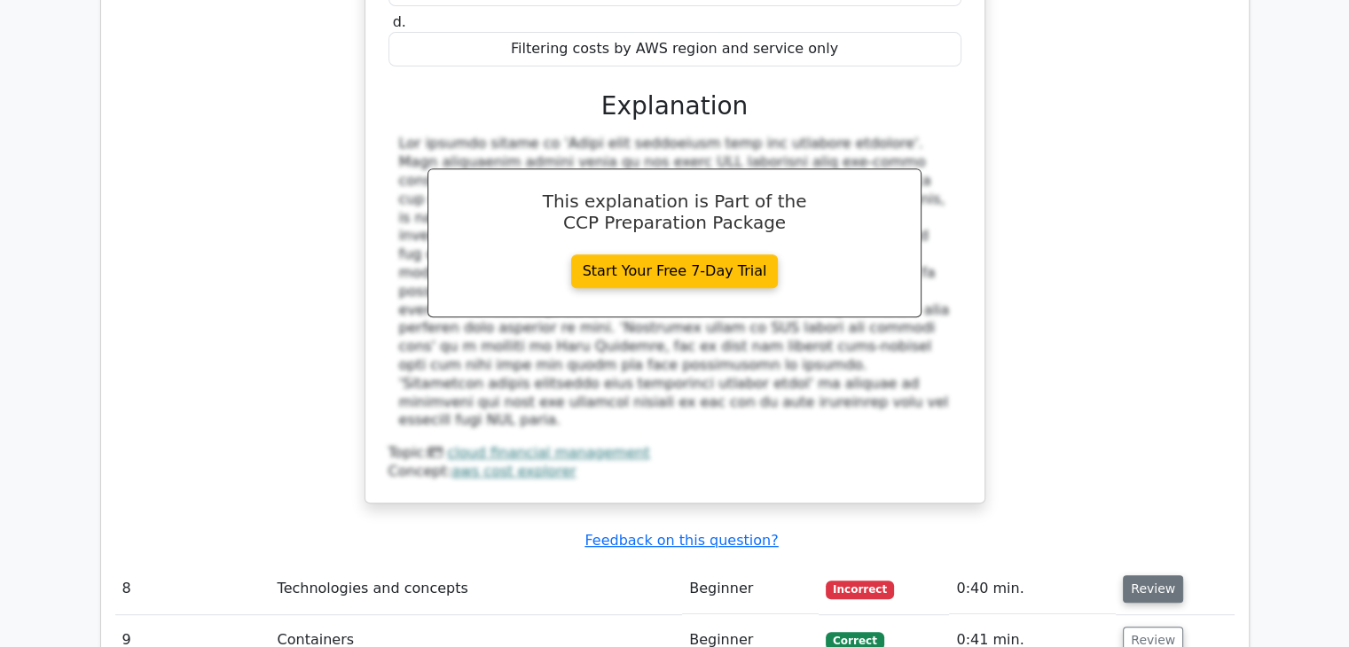
click at [1124, 576] on button "Review" at bounding box center [1153, 589] width 60 height 27
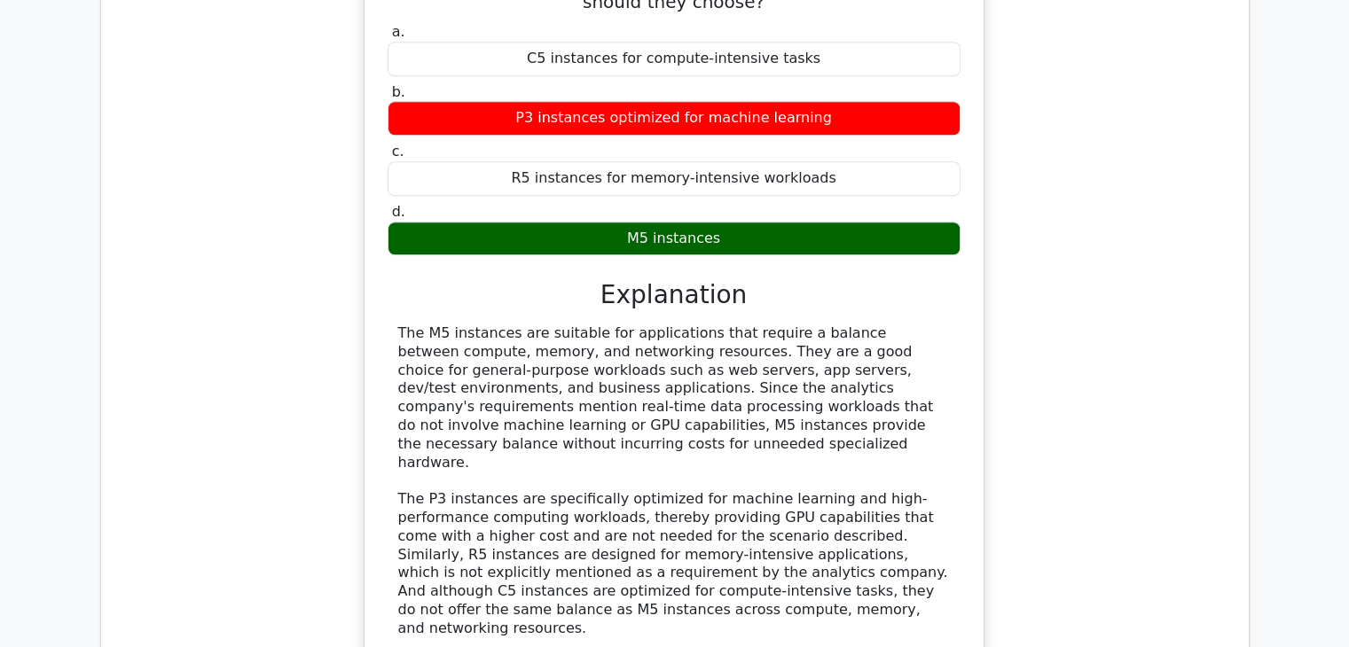
scroll to position [8223, 0]
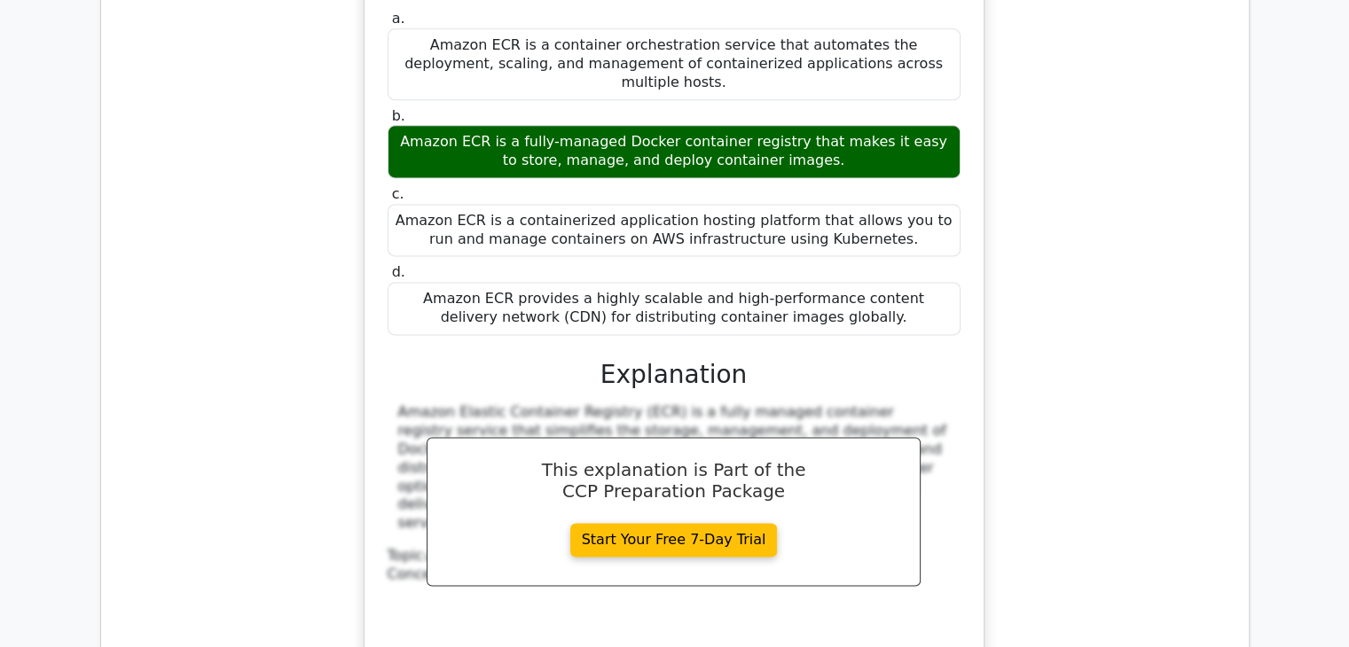
scroll to position [9114, 0]
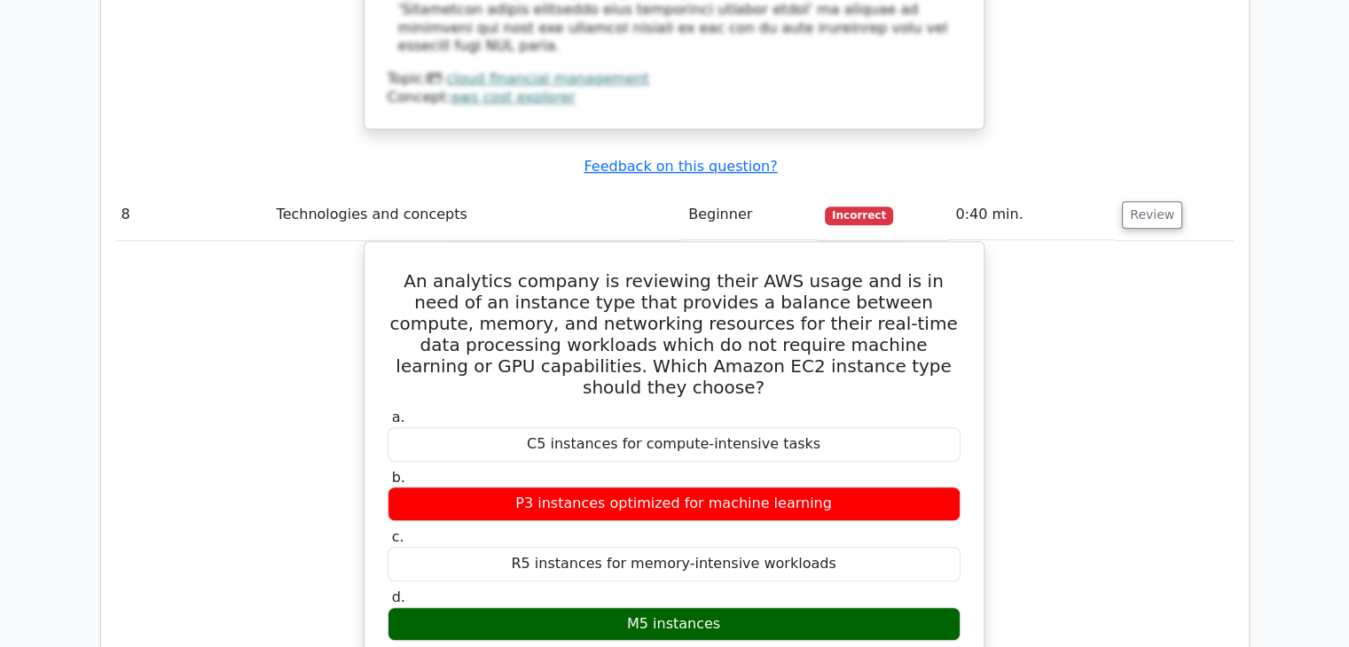
scroll to position [7812, 0]
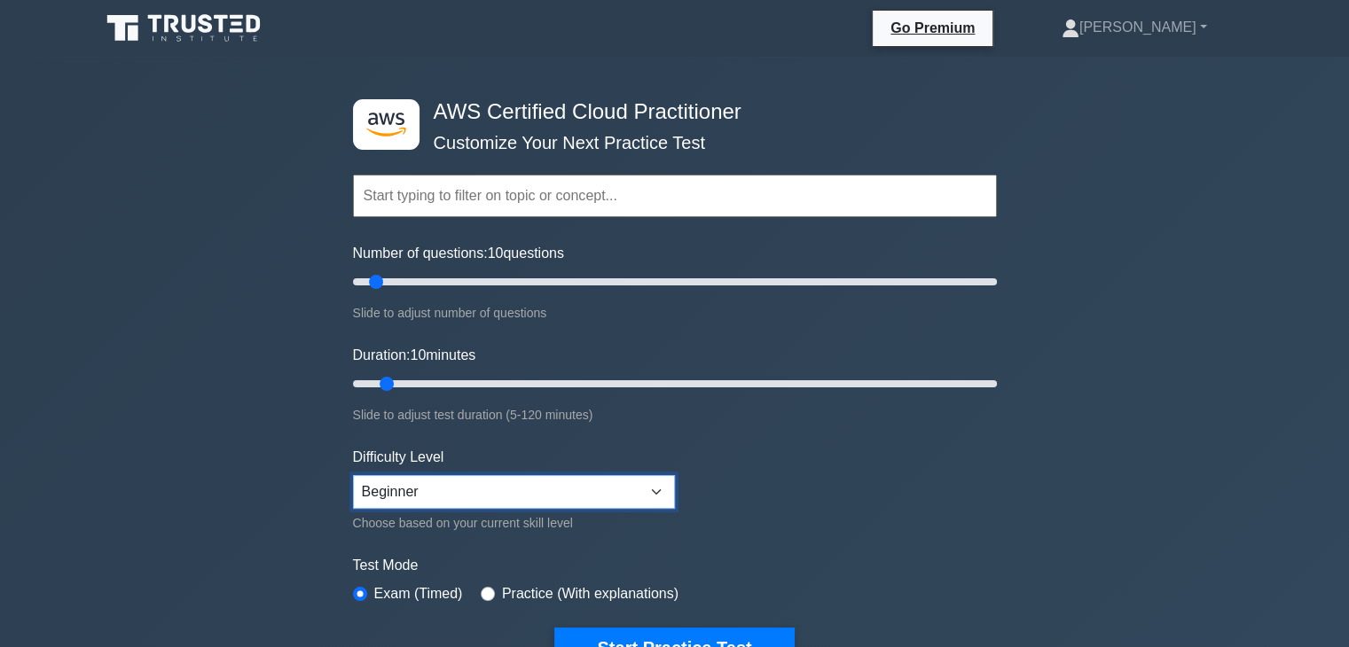
click at [447, 505] on select "Beginner Intermediate Expert" at bounding box center [514, 492] width 322 height 34
click at [836, 514] on form "Topics Technologies and concepts Analytics Application Integration Business App…" at bounding box center [675, 395] width 644 height 548
click at [489, 182] on input "text" at bounding box center [675, 196] width 644 height 43
drag, startPoint x: 377, startPoint y: 278, endPoint x: 412, endPoint y: 285, distance: 36.2
type input "20"
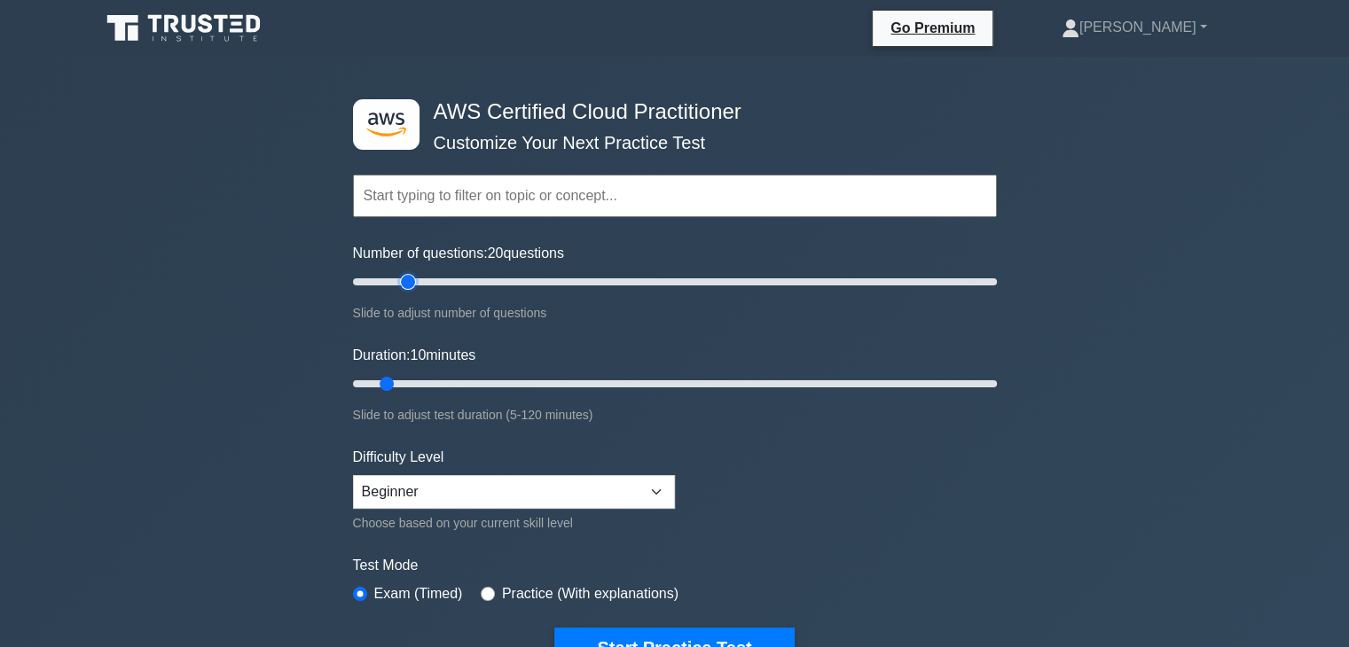
click at [412, 285] on input "Number of questions: 20 questions" at bounding box center [675, 281] width 644 height 21
drag, startPoint x: 387, startPoint y: 377, endPoint x: 412, endPoint y: 380, distance: 25.1
type input "15"
click at [412, 380] on input "Duration: 15 minutes" at bounding box center [675, 383] width 644 height 21
click at [632, 639] on button "Start Practice Test" at bounding box center [673, 648] width 239 height 41
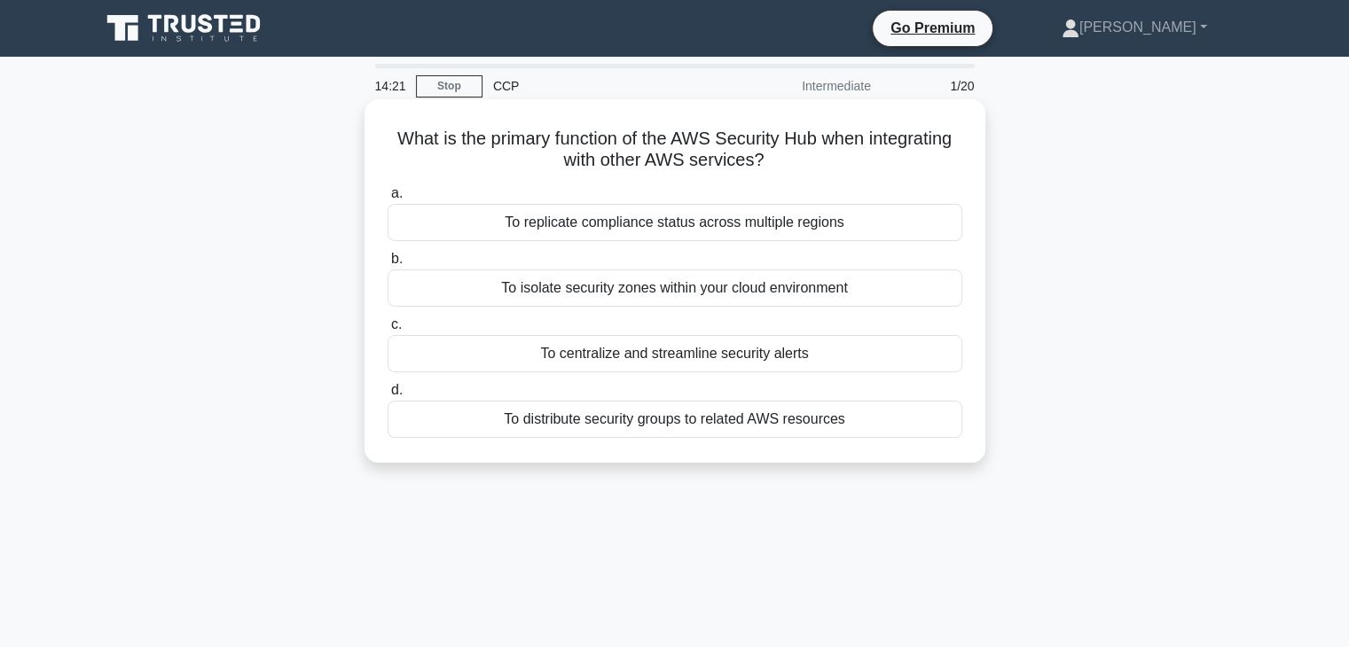
click at [683, 295] on div "To isolate security zones within your cloud environment" at bounding box center [675, 288] width 575 height 37
click at [388, 265] on input "b. To isolate security zones within your cloud environment" at bounding box center [388, 260] width 0 height 12
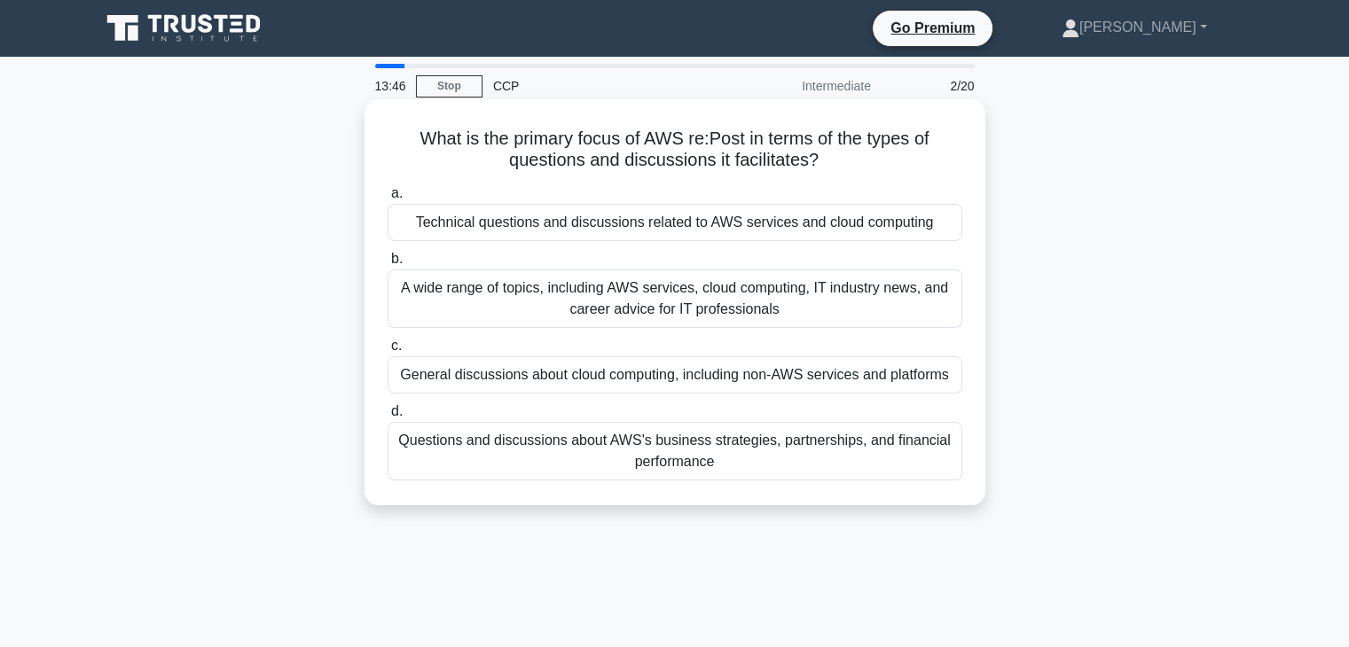
click at [704, 468] on div "Questions and discussions about AWS's business strategies, partnerships, and fi…" at bounding box center [675, 451] width 575 height 59
click at [388, 418] on input "d. Questions and discussions about AWS's business strategies, partnerships, and…" at bounding box center [388, 412] width 0 height 12
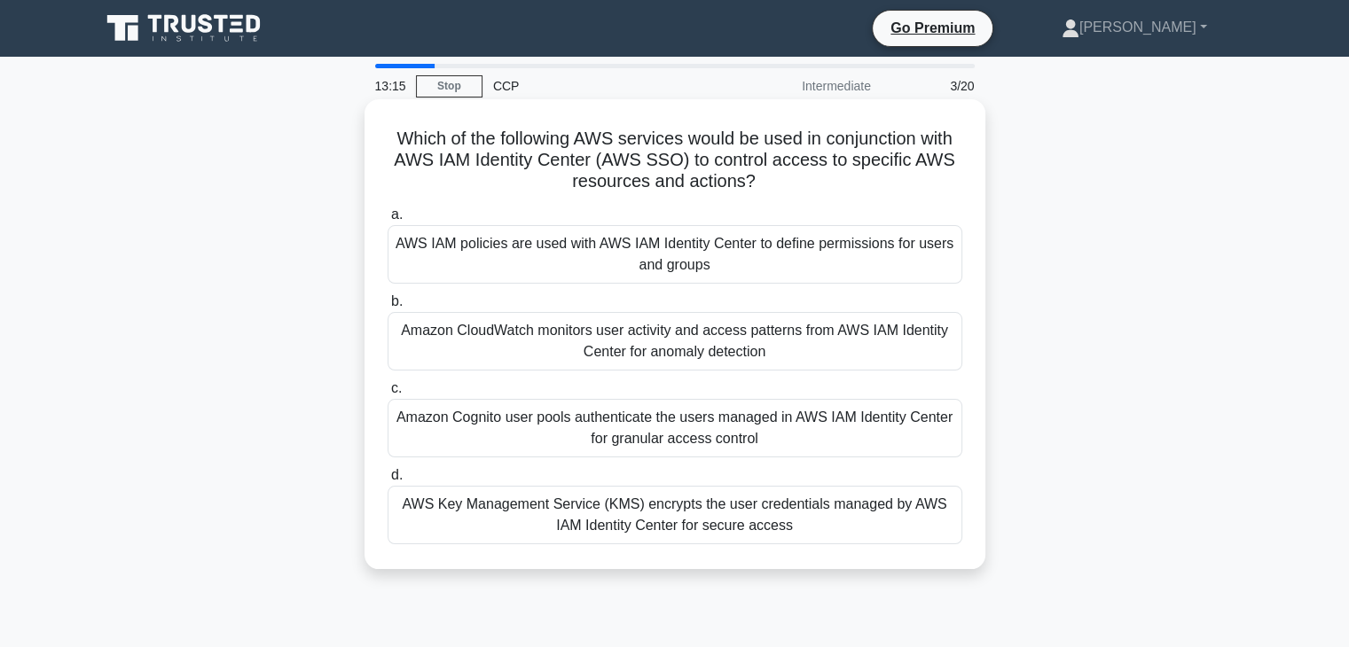
click at [549, 247] on div "AWS IAM policies are used with AWS IAM Identity Center to define permissions fo…" at bounding box center [675, 254] width 575 height 59
click at [388, 221] on input "a. AWS IAM policies are used with AWS IAM Identity Center to define permissions…" at bounding box center [388, 215] width 0 height 12
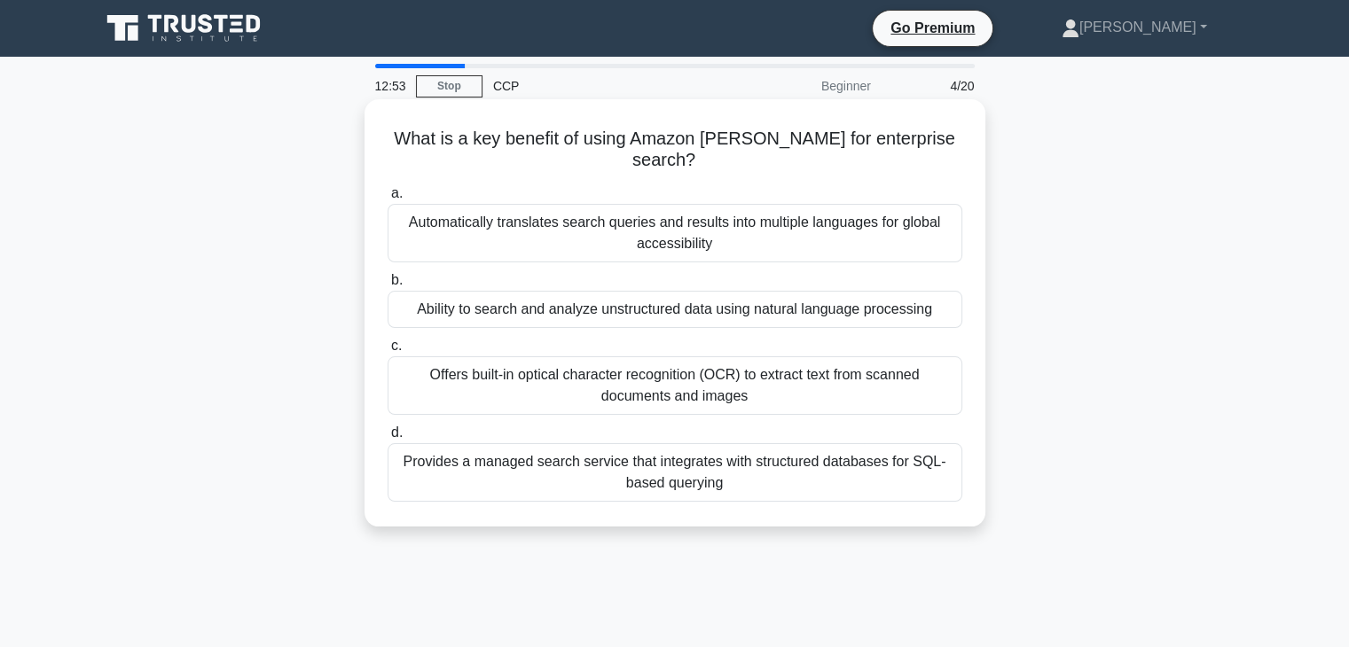
click at [644, 300] on div "Ability to search and analyze unstructured data using natural language processi…" at bounding box center [675, 309] width 575 height 37
click at [388, 286] on input "b. Ability to search and analyze unstructured data using natural language proce…" at bounding box center [388, 281] width 0 height 12
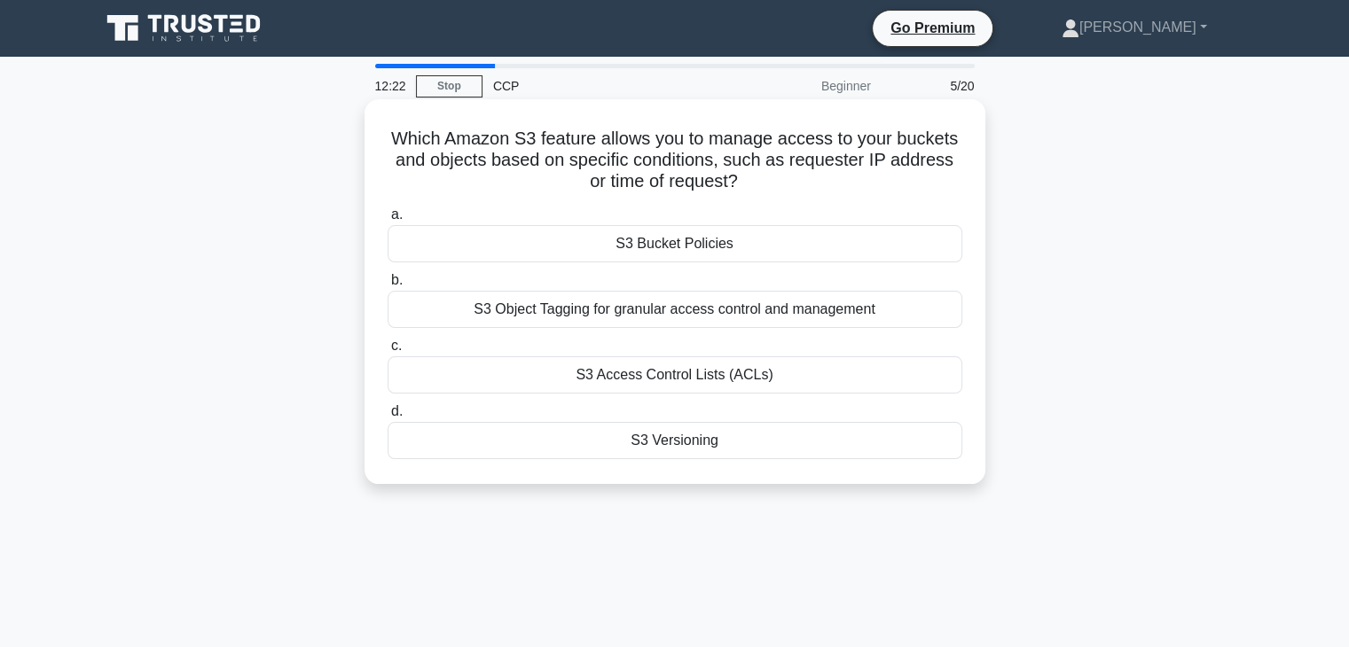
click at [662, 246] on div "S3 Bucket Policies" at bounding box center [675, 243] width 575 height 37
click at [388, 221] on input "a. S3 Bucket Policies" at bounding box center [388, 215] width 0 height 12
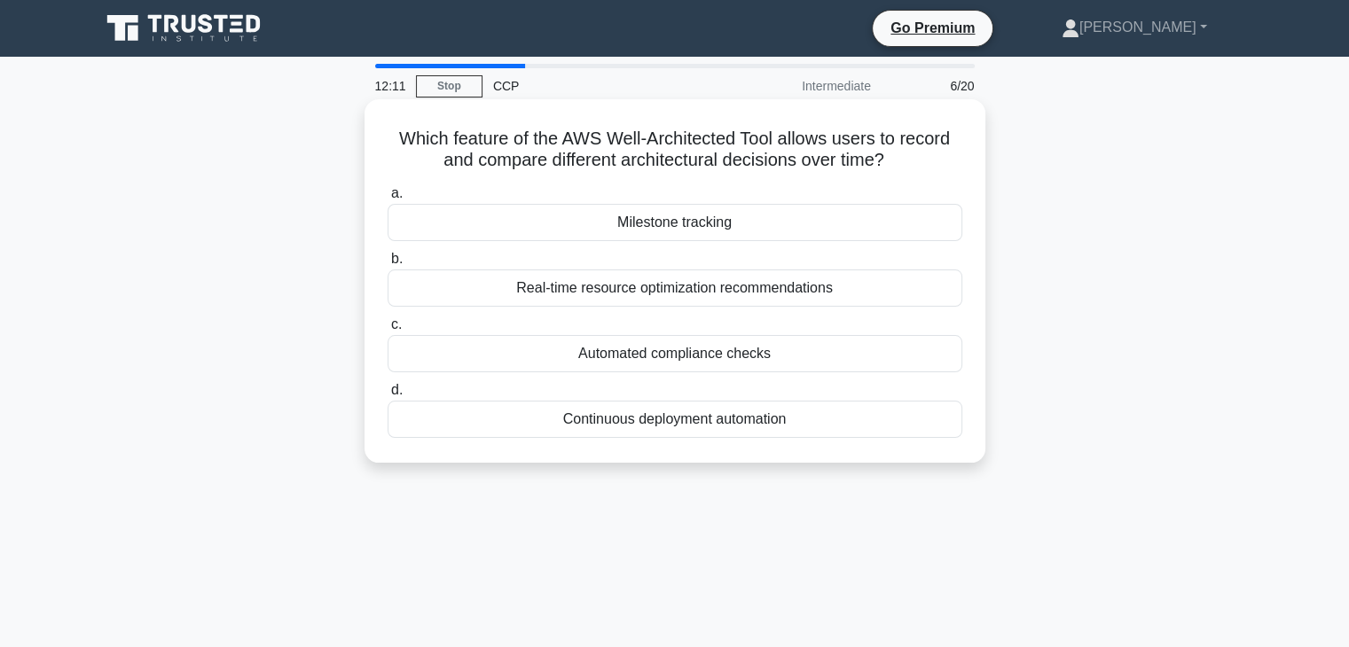
click at [686, 291] on div "Real-time resource optimization recommendations" at bounding box center [675, 288] width 575 height 37
click at [388, 265] on input "b. Real-time resource optimization recommendations" at bounding box center [388, 260] width 0 height 12
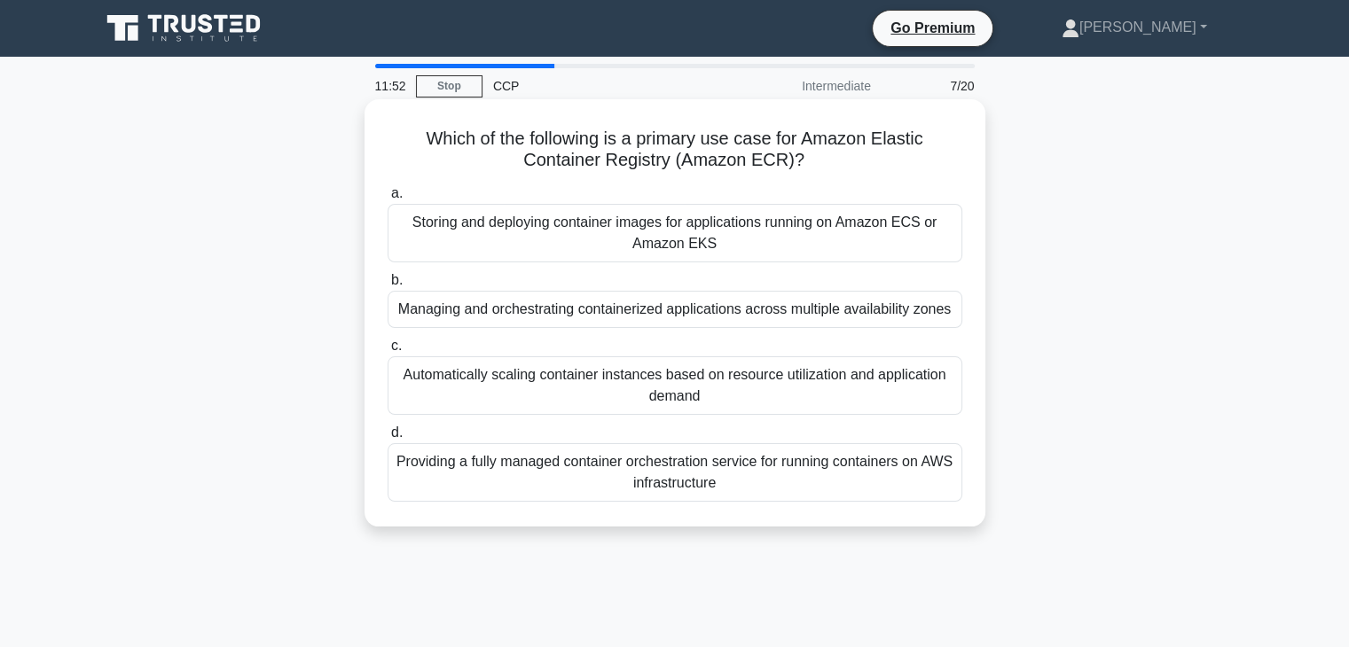
click at [740, 223] on div "Storing and deploying container images for applications running on Amazon ECS o…" at bounding box center [675, 233] width 575 height 59
click at [388, 200] on input "a. Storing and deploying container images for applications running on Amazon EC…" at bounding box center [388, 194] width 0 height 12
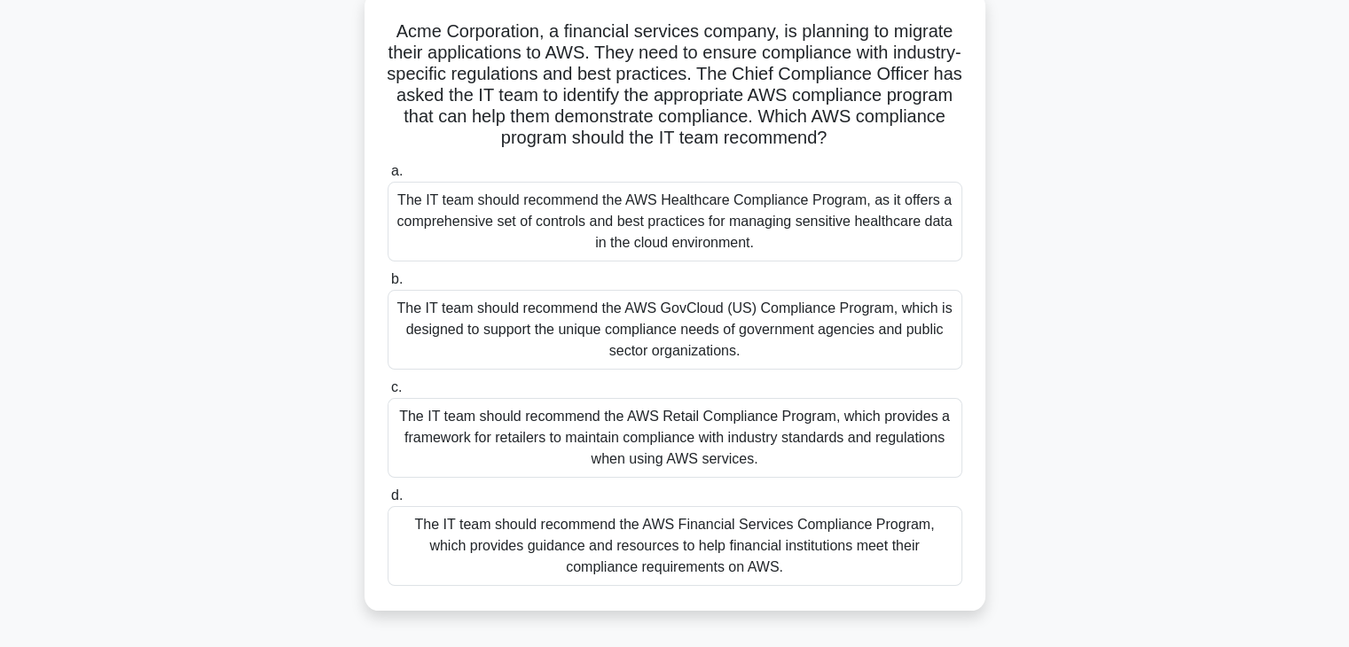
scroll to position [111, 0]
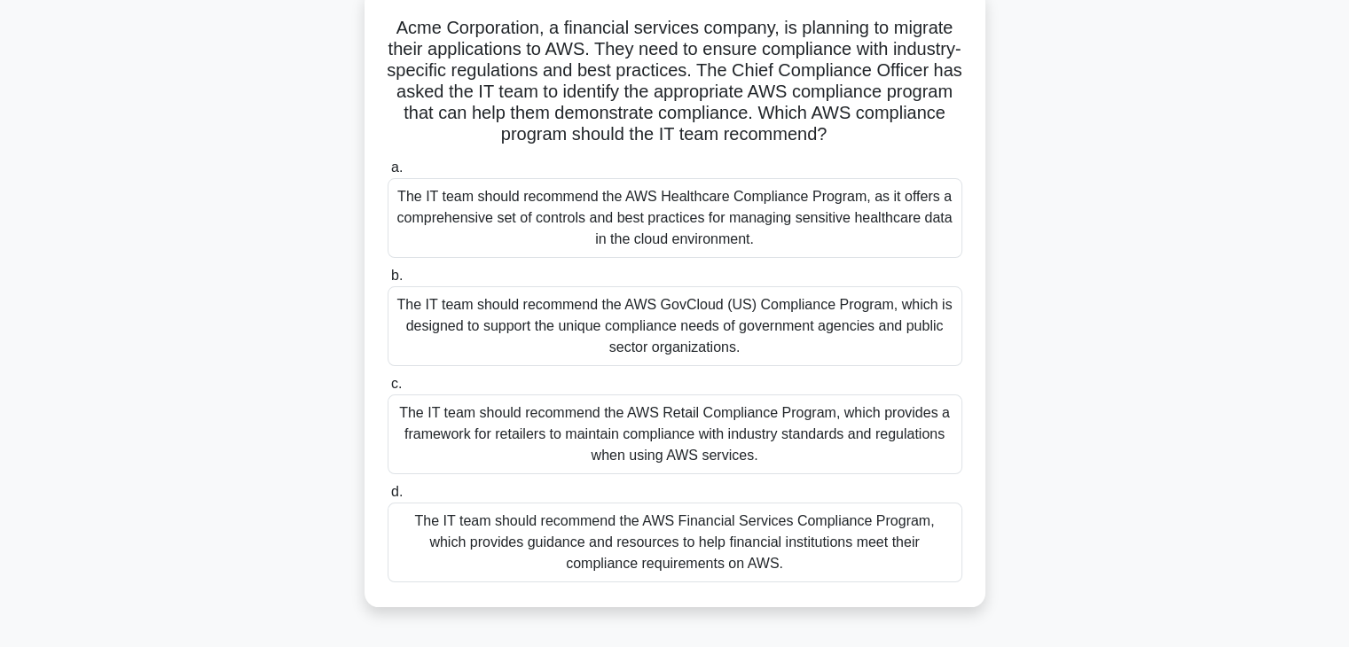
click at [841, 561] on div "The IT team should recommend the AWS Financial Services Compliance Program, whi…" at bounding box center [675, 543] width 575 height 80
click at [388, 498] on input "d. The IT team should recommend the AWS Financial Services Compliance Program, …" at bounding box center [388, 493] width 0 height 12
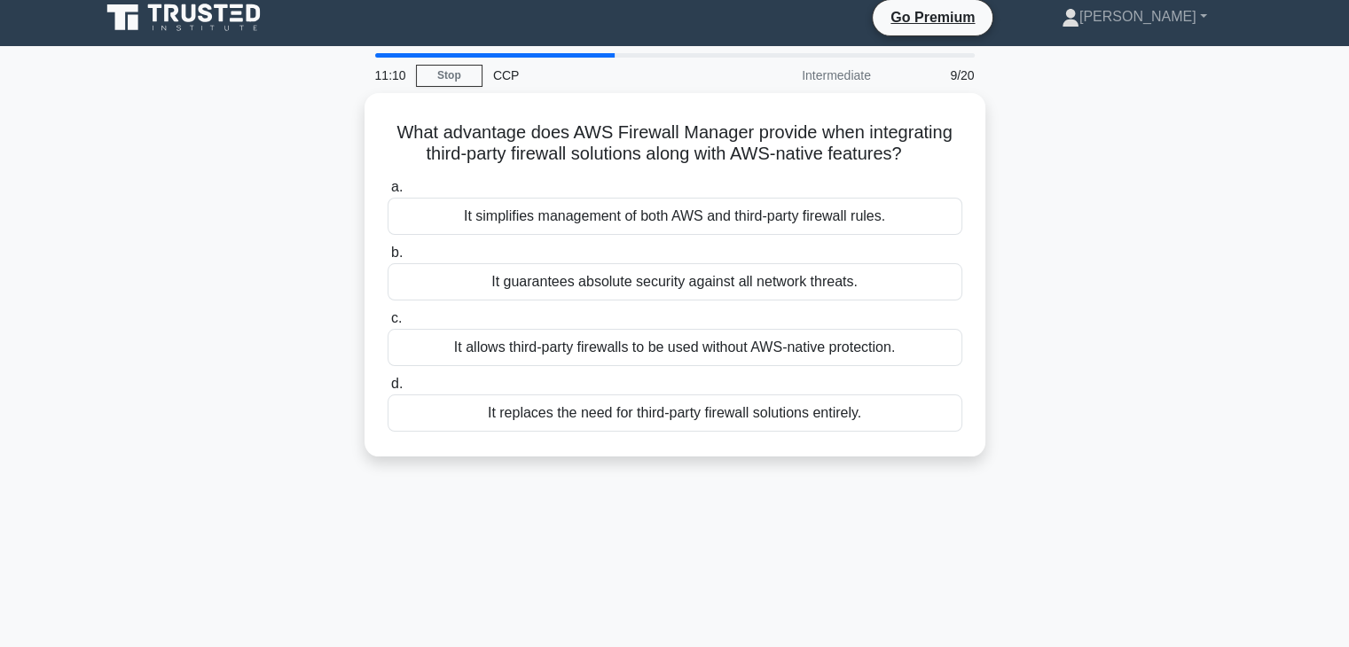
scroll to position [0, 0]
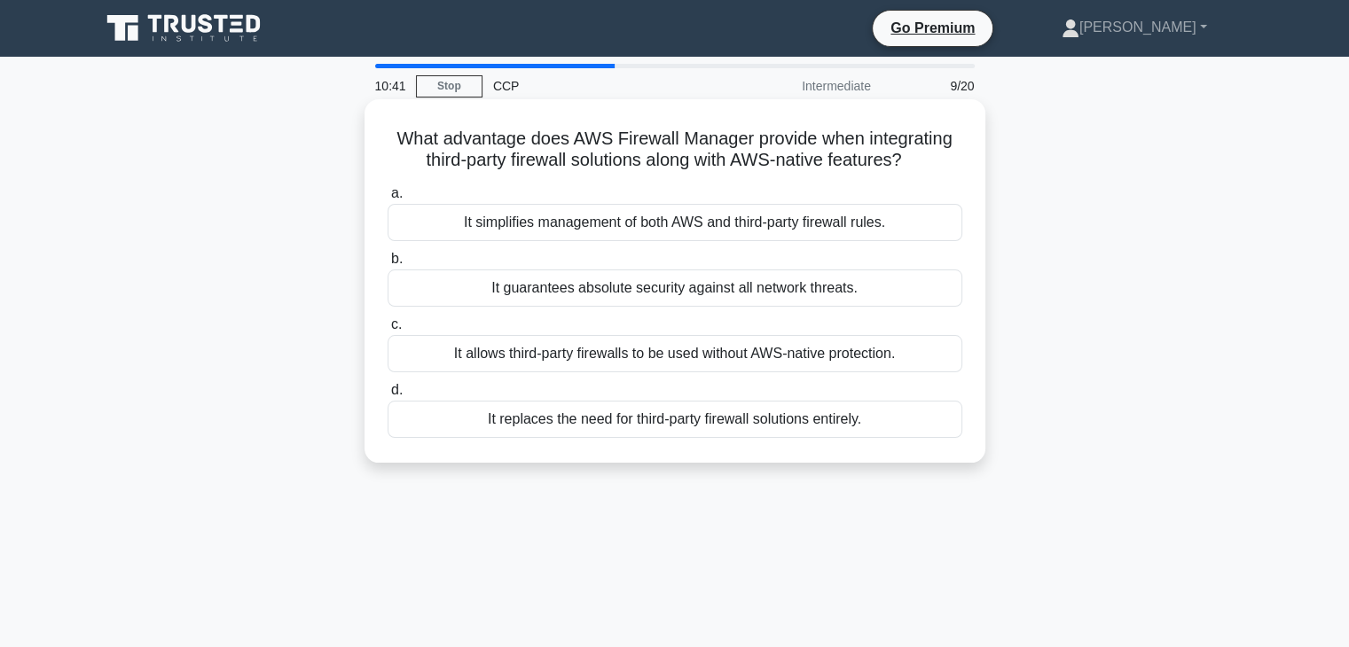
click at [699, 292] on div "It guarantees absolute security against all network threats." at bounding box center [675, 288] width 575 height 37
click at [388, 265] on input "b. It guarantees absolute security against all network threats." at bounding box center [388, 260] width 0 height 12
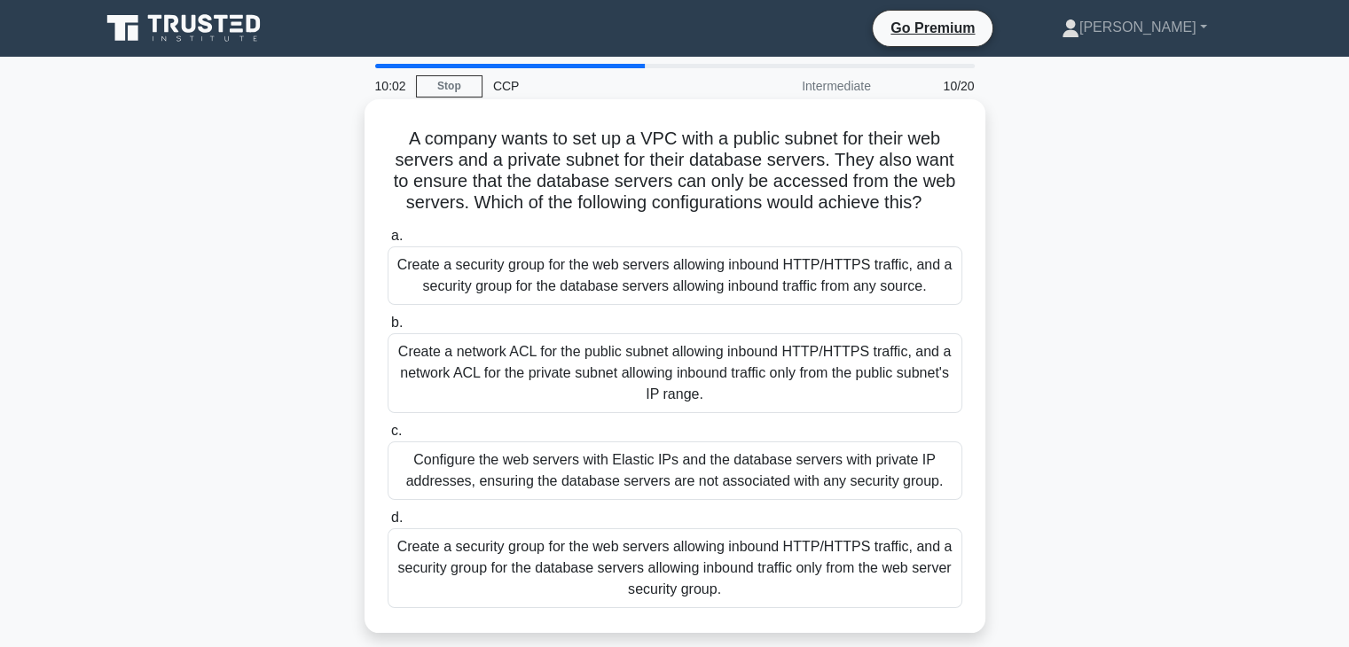
click at [632, 485] on div "Configure the web servers with Elastic IPs and the database servers with privat…" at bounding box center [675, 471] width 575 height 59
click at [388, 437] on input "c. Configure the web servers with Elastic IPs and the database servers with pri…" at bounding box center [388, 432] width 0 height 12
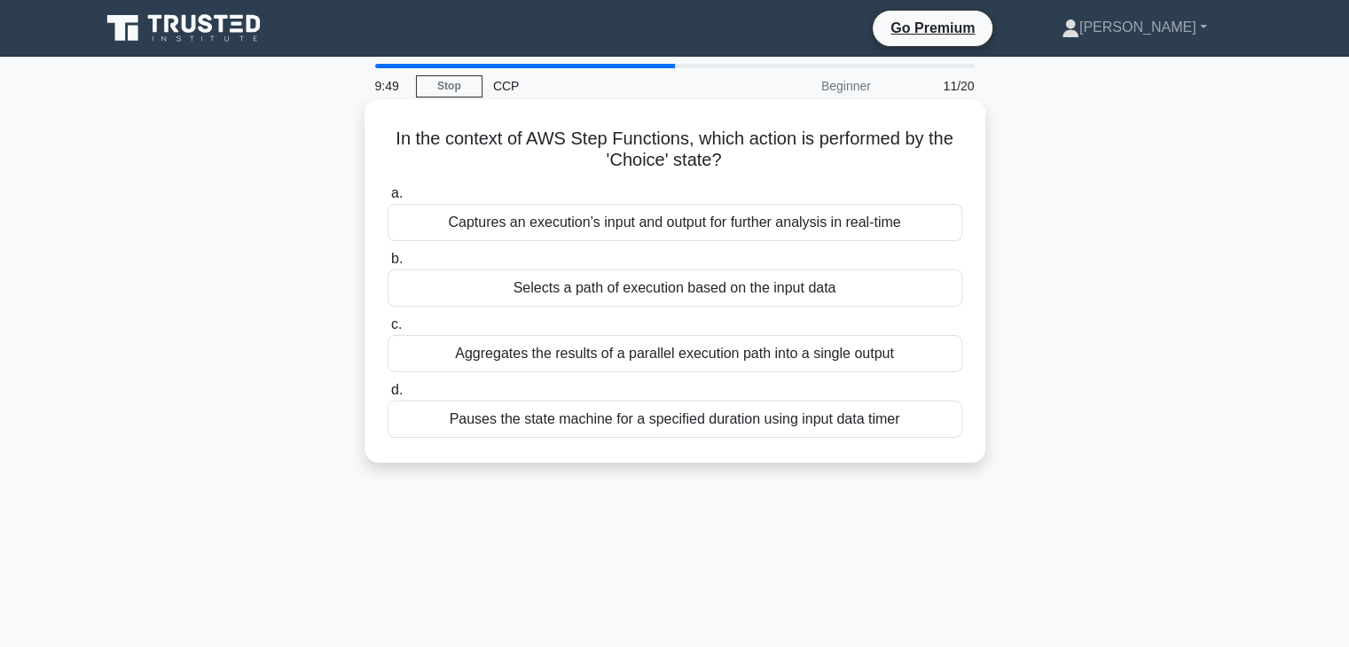
click at [745, 287] on div "Selects a path of execution based on the input data" at bounding box center [675, 288] width 575 height 37
click at [388, 265] on input "b. Selects a path of execution based on the input data" at bounding box center [388, 260] width 0 height 12
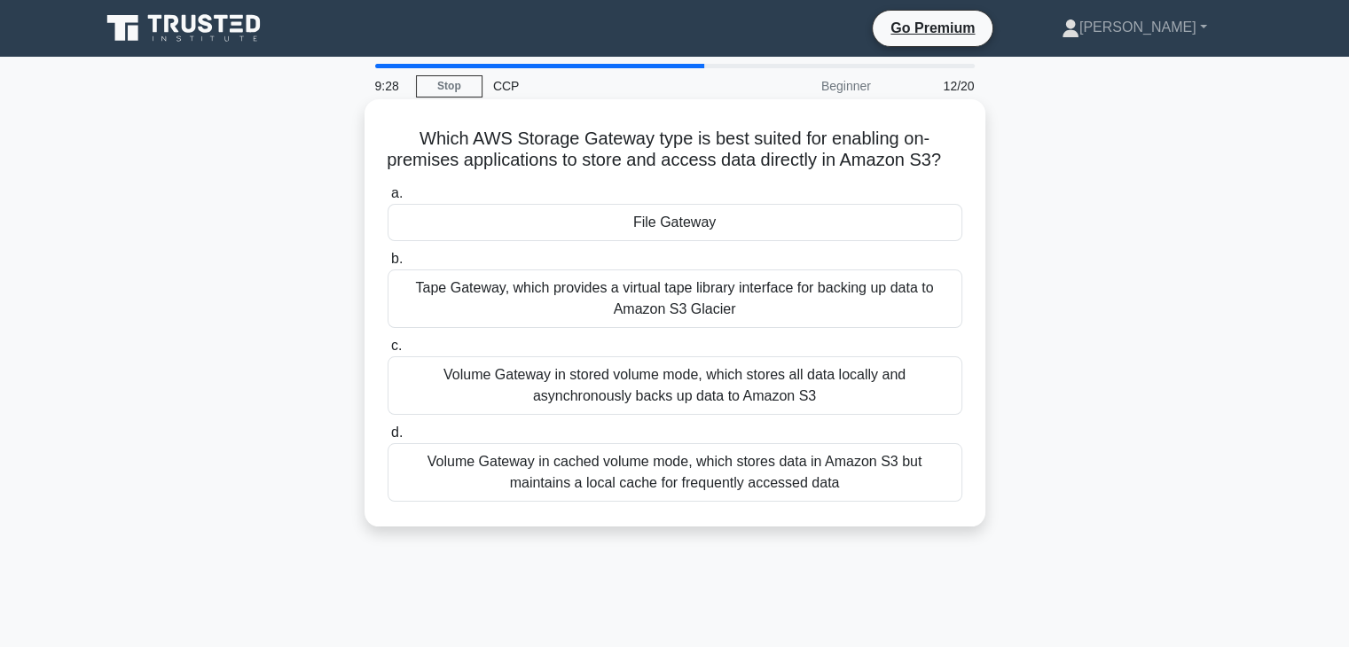
click at [728, 415] on div "Volume Gateway in stored volume mode, which stores all data locally and asynchr…" at bounding box center [675, 386] width 575 height 59
click at [388, 352] on input "c. Volume Gateway in stored volume mode, which stores all data locally and asyn…" at bounding box center [388, 347] width 0 height 12
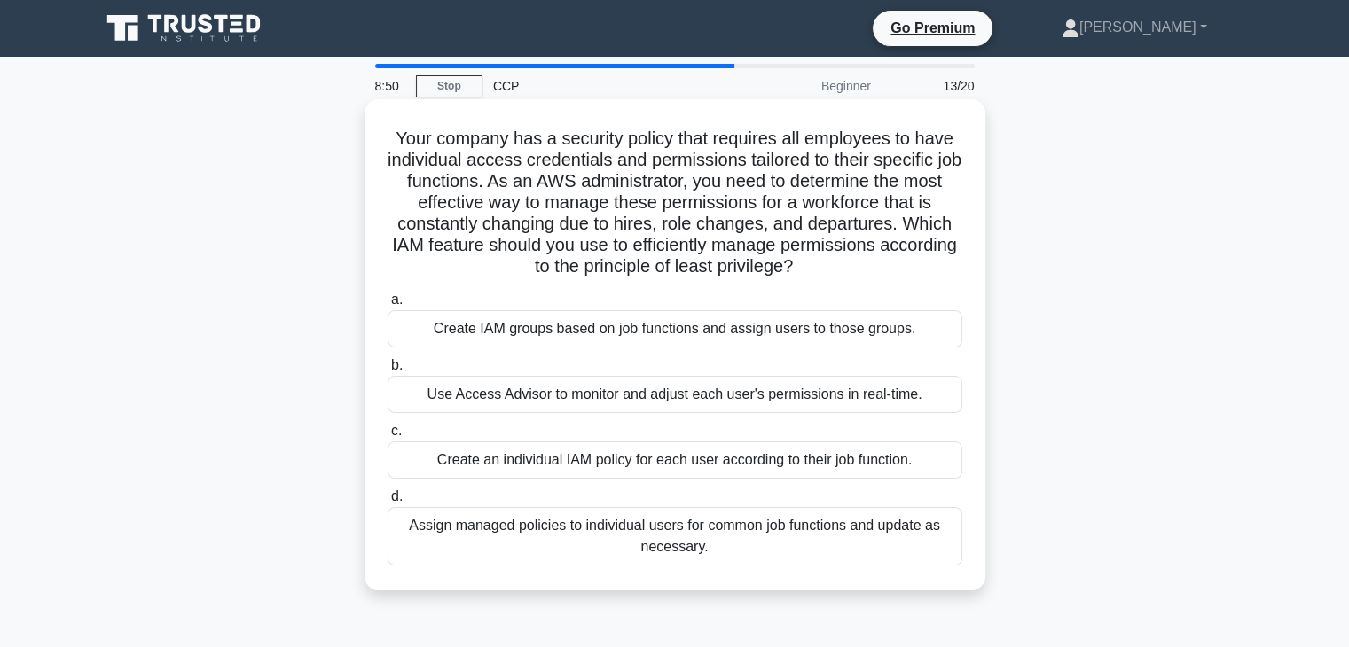
click at [768, 333] on div "Create IAM groups based on job functions and assign users to those groups." at bounding box center [675, 328] width 575 height 37
click at [388, 306] on input "a. Create IAM groups based on job functions and assign users to those groups." at bounding box center [388, 300] width 0 height 12
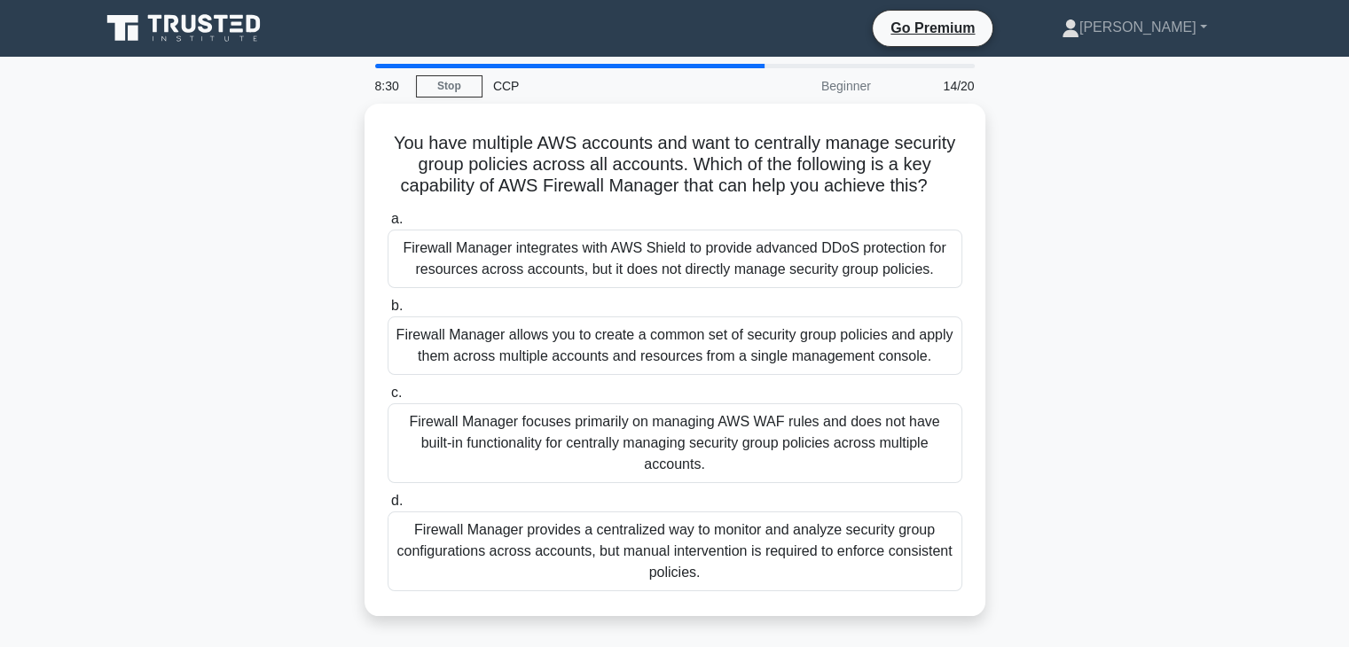
click at [768, 333] on div "Firewall Manager allows you to create a common set of security group policies a…" at bounding box center [675, 346] width 575 height 59
click at [388, 312] on input "b. Firewall Manager allows you to create a common set of security group policie…" at bounding box center [388, 307] width 0 height 12
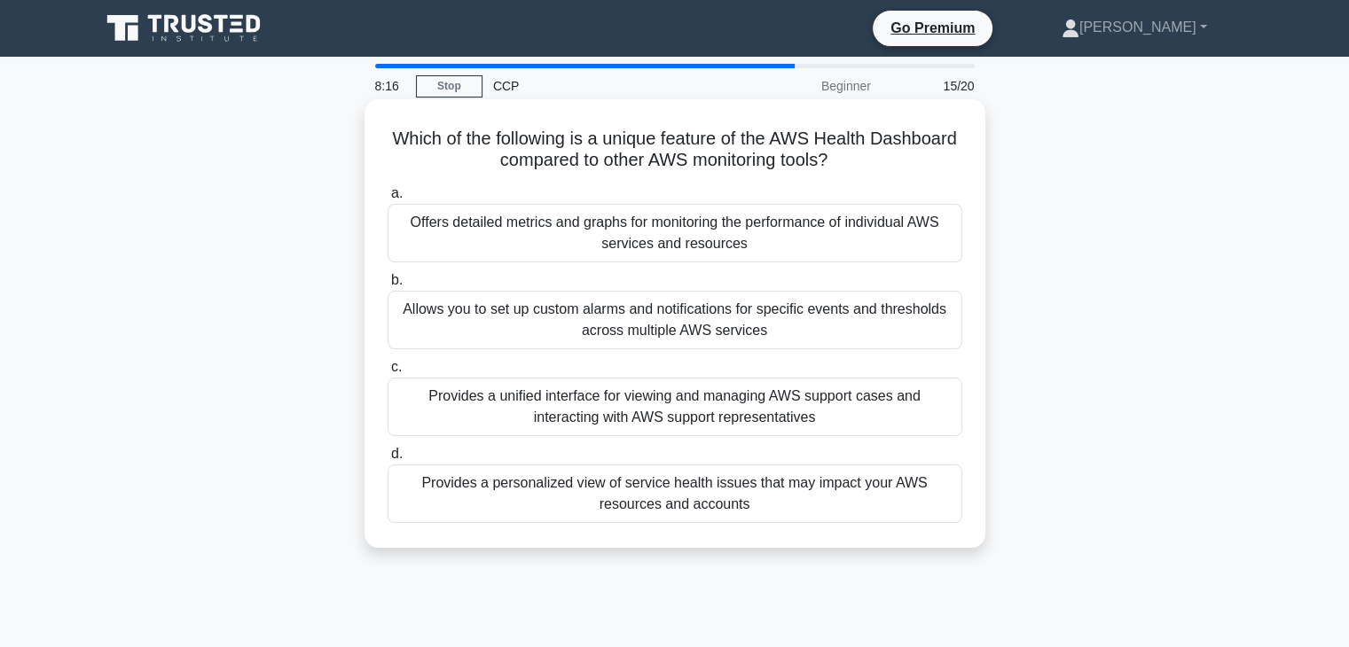
click at [696, 487] on div "Provides a personalized view of service health issues that may impact your AWS …" at bounding box center [675, 494] width 575 height 59
click at [388, 460] on input "d. Provides a personalized view of service health issues that may impact your A…" at bounding box center [388, 455] width 0 height 12
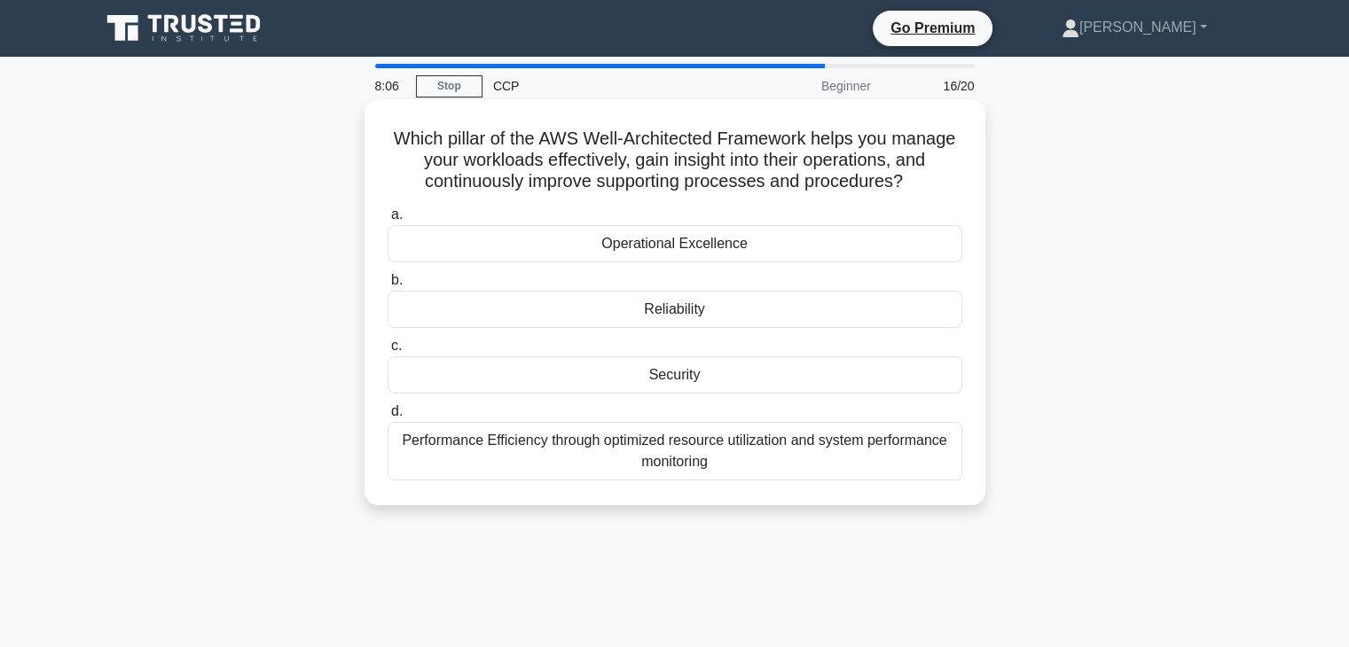
click at [702, 243] on div "Operational Excellence" at bounding box center [675, 243] width 575 height 37
click at [388, 221] on input "a. Operational Excellence" at bounding box center [388, 215] width 0 height 12
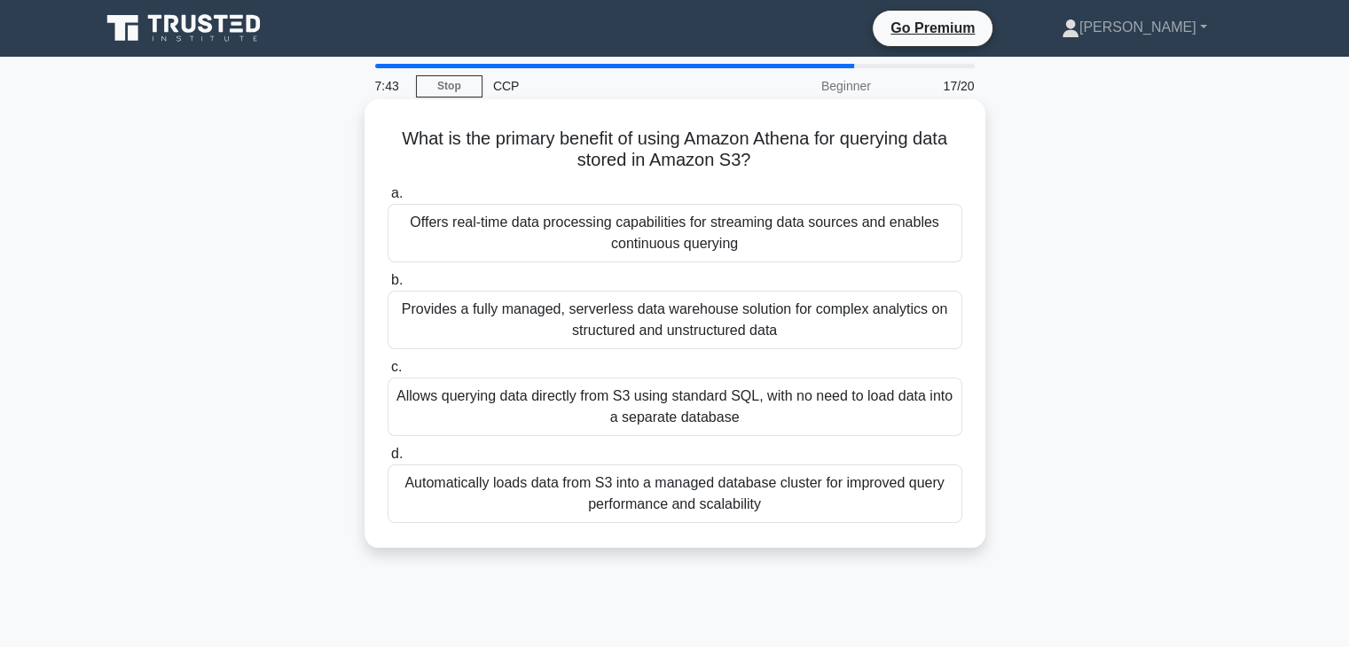
click at [683, 420] on div "Allows querying data directly from S3 using standard SQL, with no need to load …" at bounding box center [675, 407] width 575 height 59
click at [388, 373] on input "c. Allows querying data directly from S3 using standard SQL, with no need to lo…" at bounding box center [388, 368] width 0 height 12
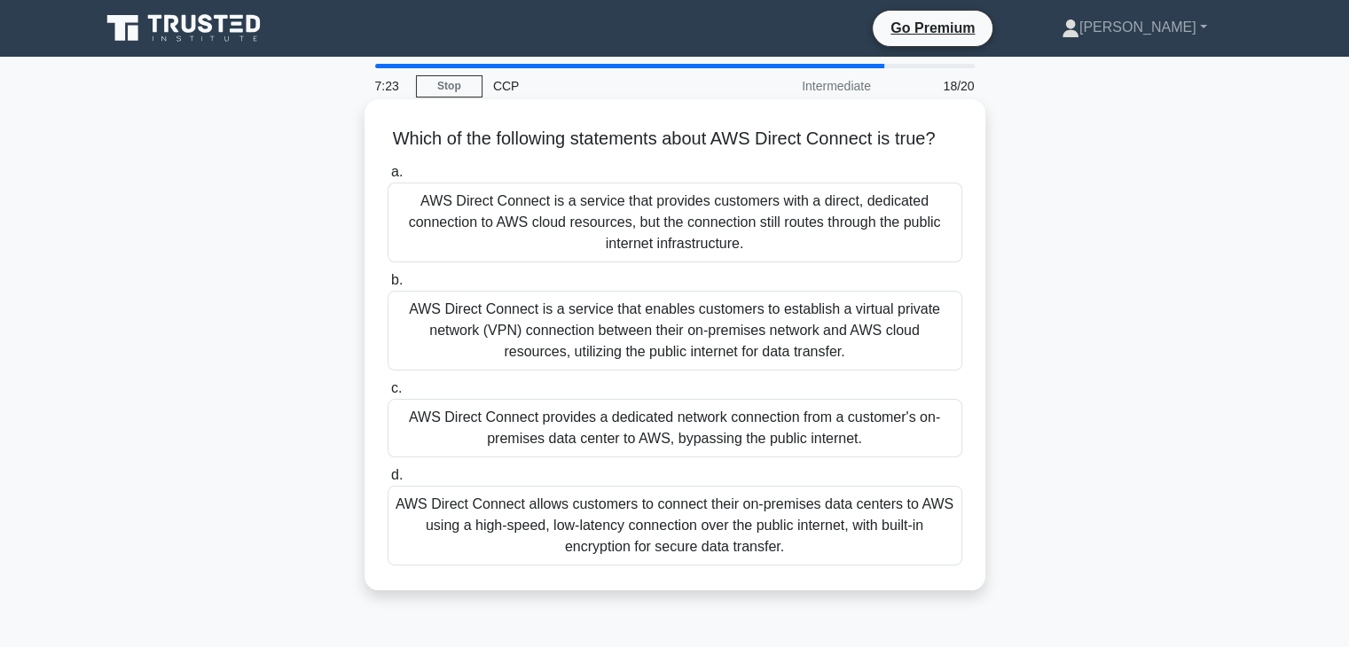
click at [688, 440] on div "AWS Direct Connect provides a dedicated network connection from a customer's on…" at bounding box center [675, 428] width 575 height 59
click at [388, 395] on input "c. AWS Direct Connect provides a dedicated network connection from a customer's…" at bounding box center [388, 389] width 0 height 12
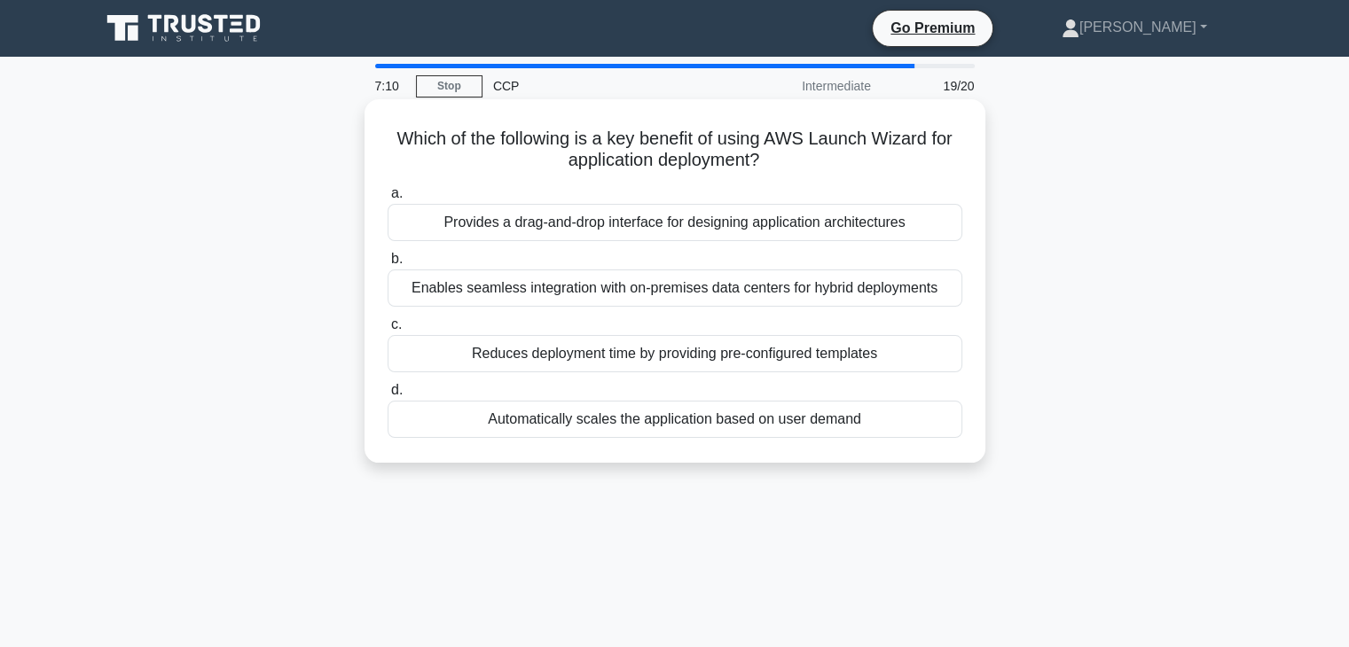
click at [704, 366] on div "Reduces deployment time by providing pre-configured templates" at bounding box center [675, 353] width 575 height 37
click at [388, 331] on input "c. Reduces deployment time by providing pre-configured templates" at bounding box center [388, 325] width 0 height 12
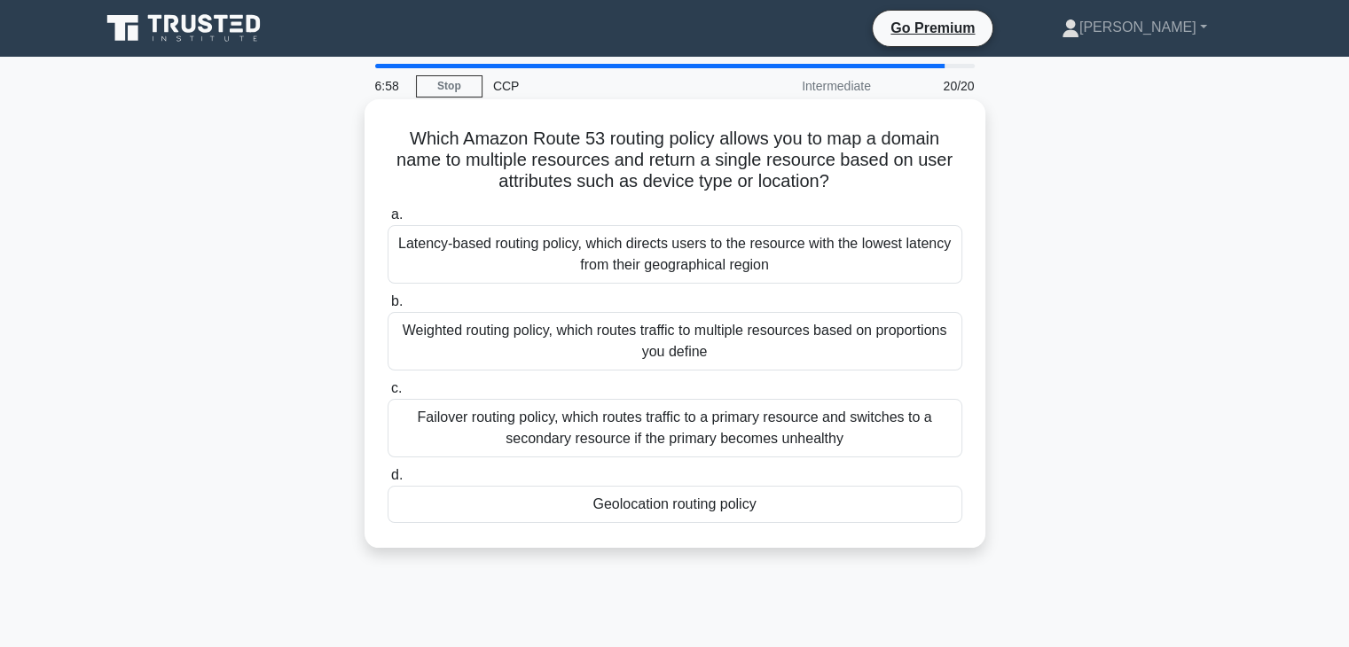
click at [668, 260] on div "Latency-based routing policy, which directs users to the resource with the lowe…" at bounding box center [675, 254] width 575 height 59
click at [388, 221] on input "a. Latency-based routing policy, which directs users to the resource with the l…" at bounding box center [388, 215] width 0 height 12
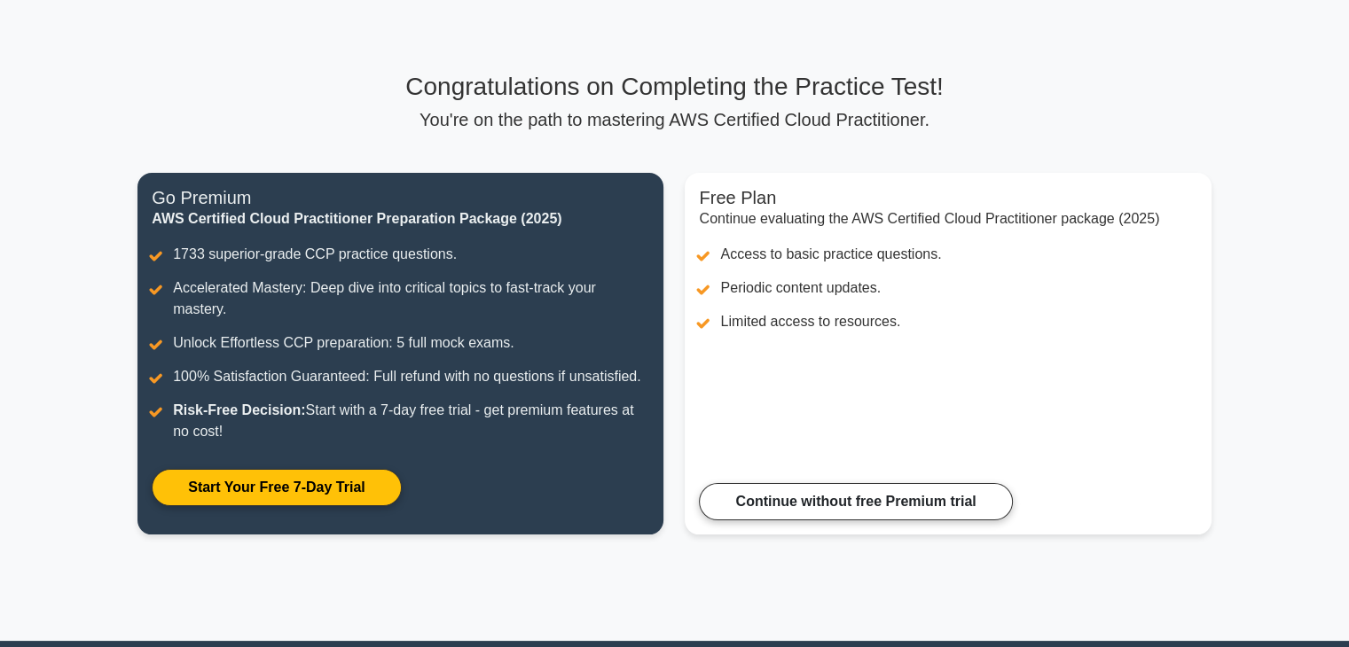
scroll to position [67, 0]
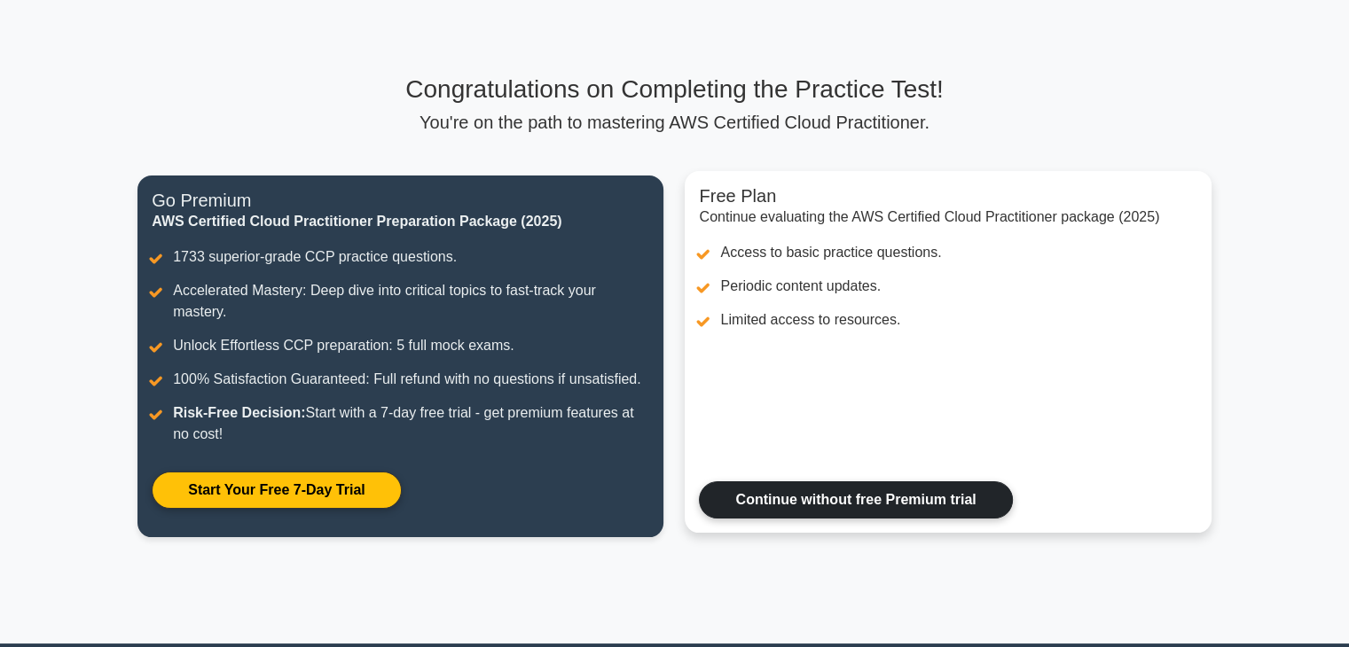
click at [883, 501] on link "Continue without free Premium trial" at bounding box center [855, 500] width 313 height 37
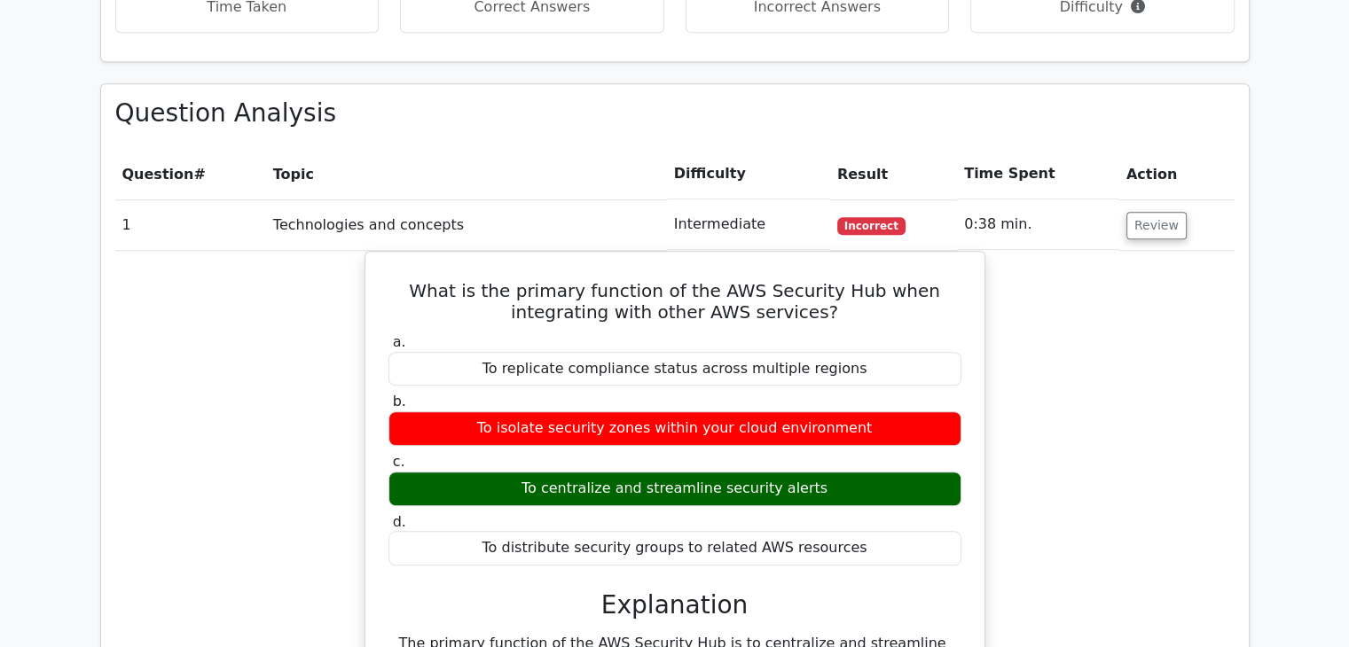
scroll to position [1447, 0]
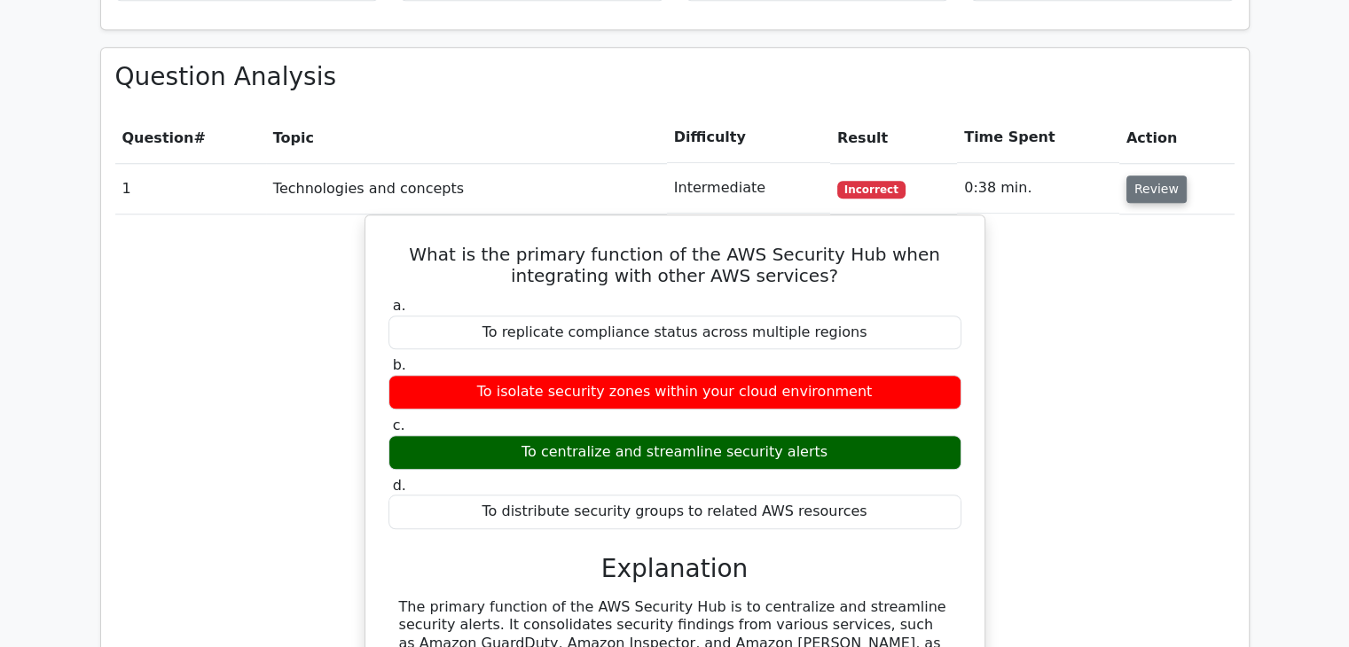
click at [1153, 176] on button "Review" at bounding box center [1156, 189] width 60 height 27
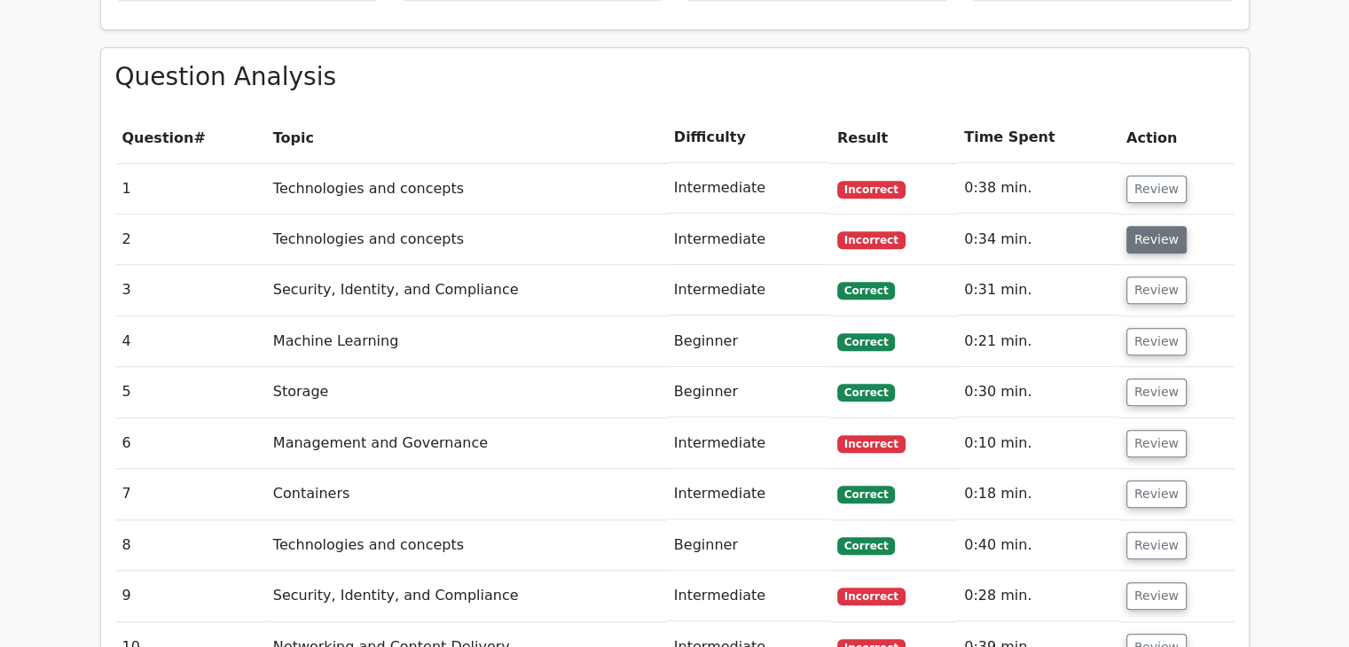
click at [1146, 226] on button "Review" at bounding box center [1156, 239] width 60 height 27
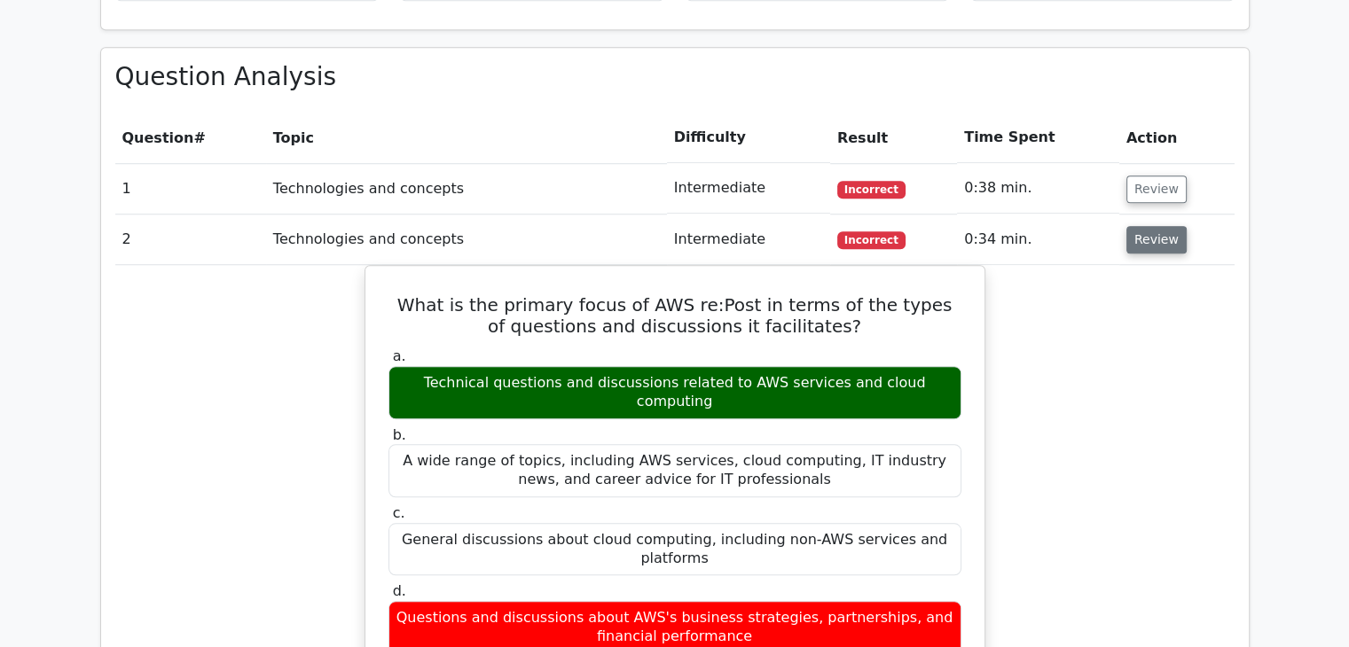
click at [1148, 226] on button "Review" at bounding box center [1156, 239] width 60 height 27
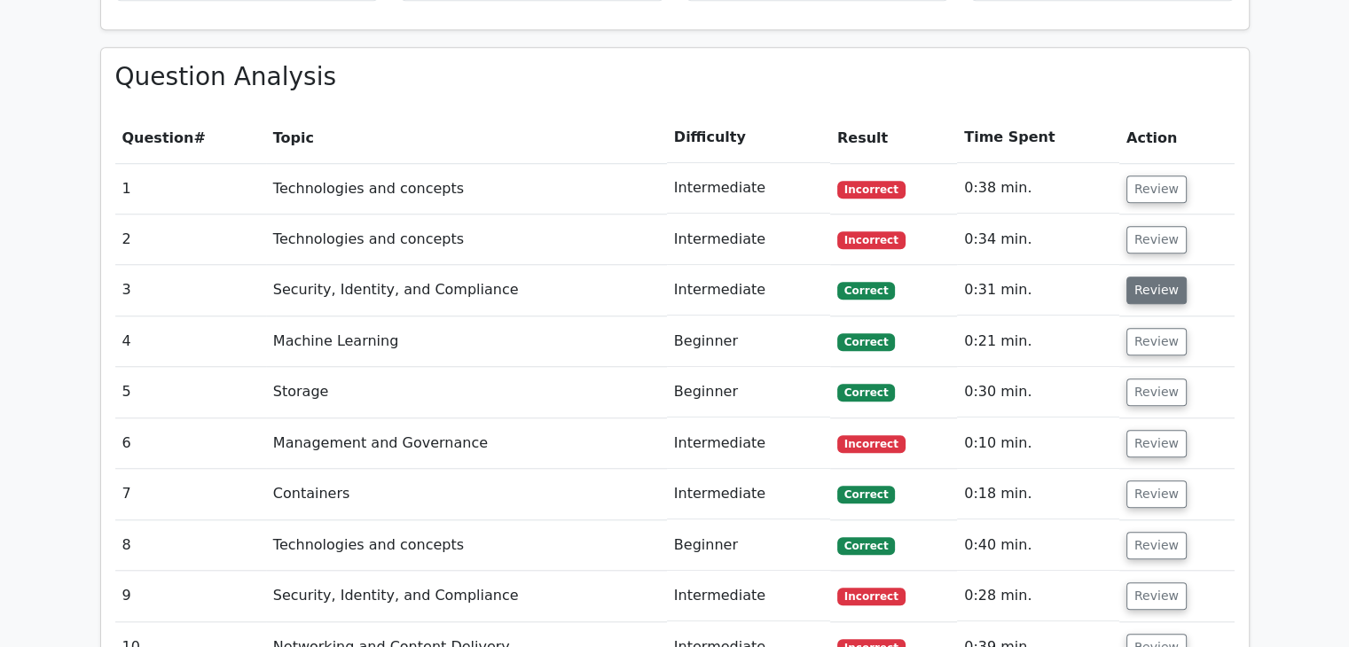
click at [1154, 277] on button "Review" at bounding box center [1156, 290] width 60 height 27
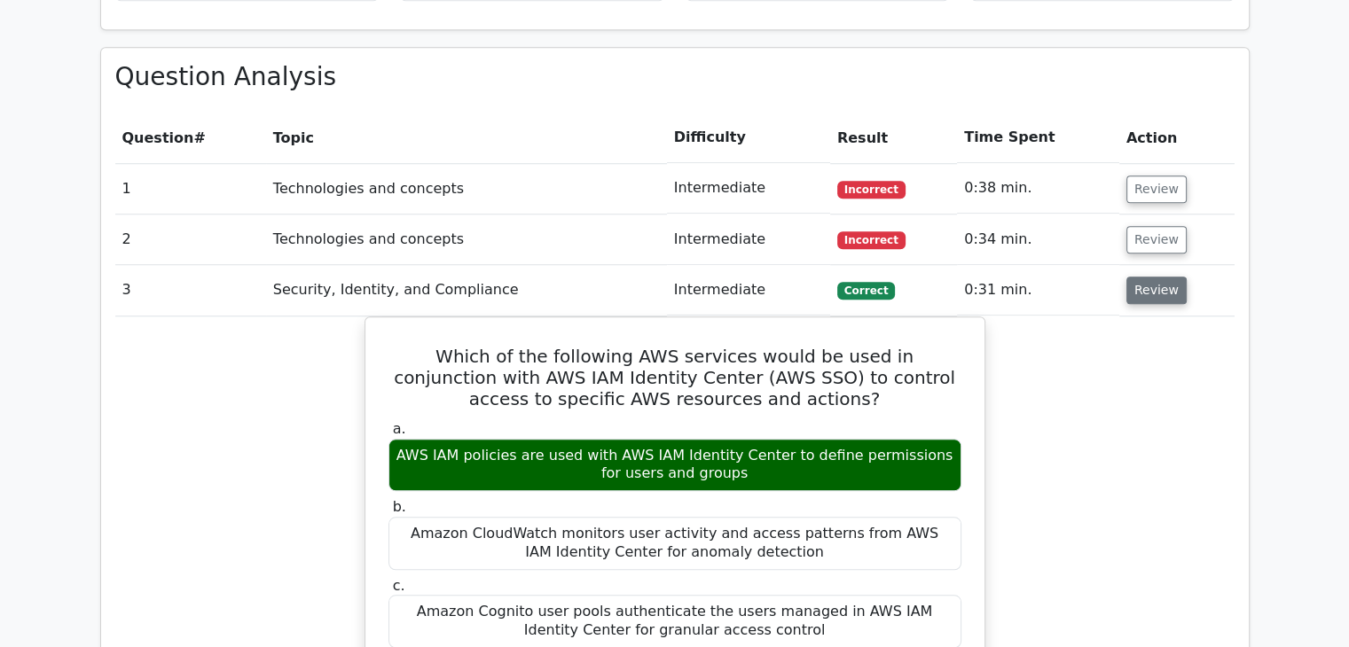
click at [1146, 277] on button "Review" at bounding box center [1156, 290] width 60 height 27
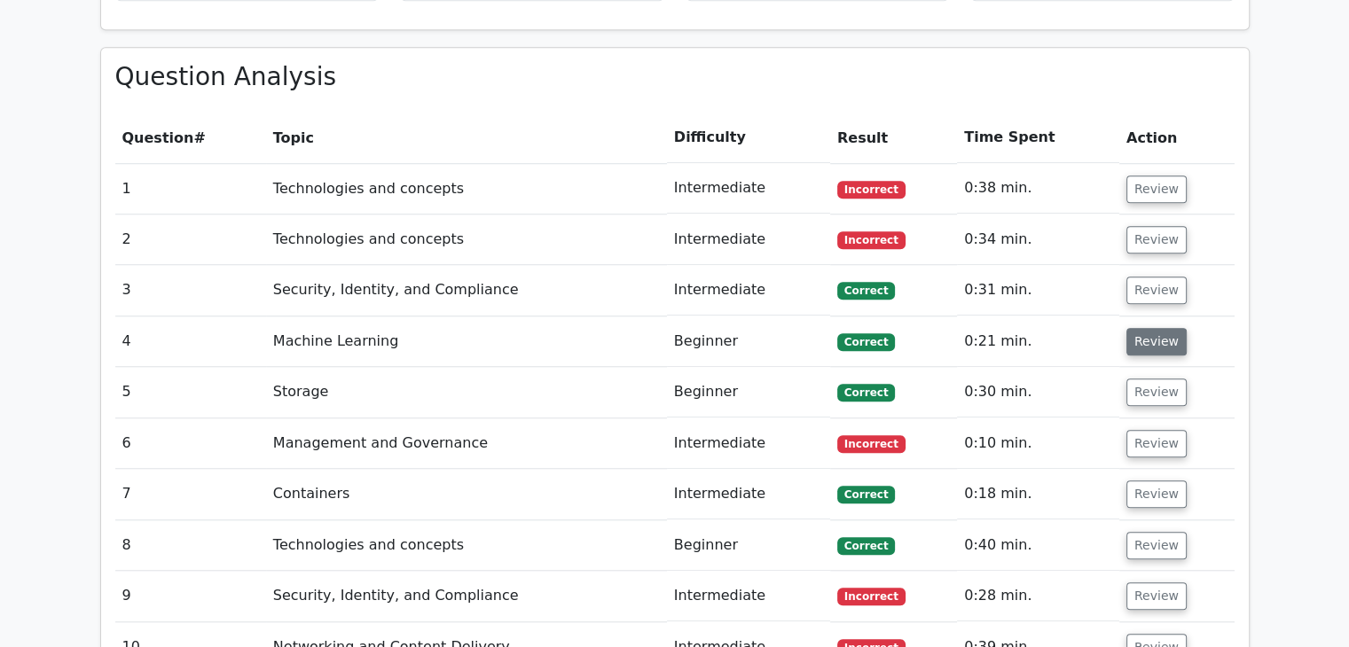
click at [1151, 328] on button "Review" at bounding box center [1156, 341] width 60 height 27
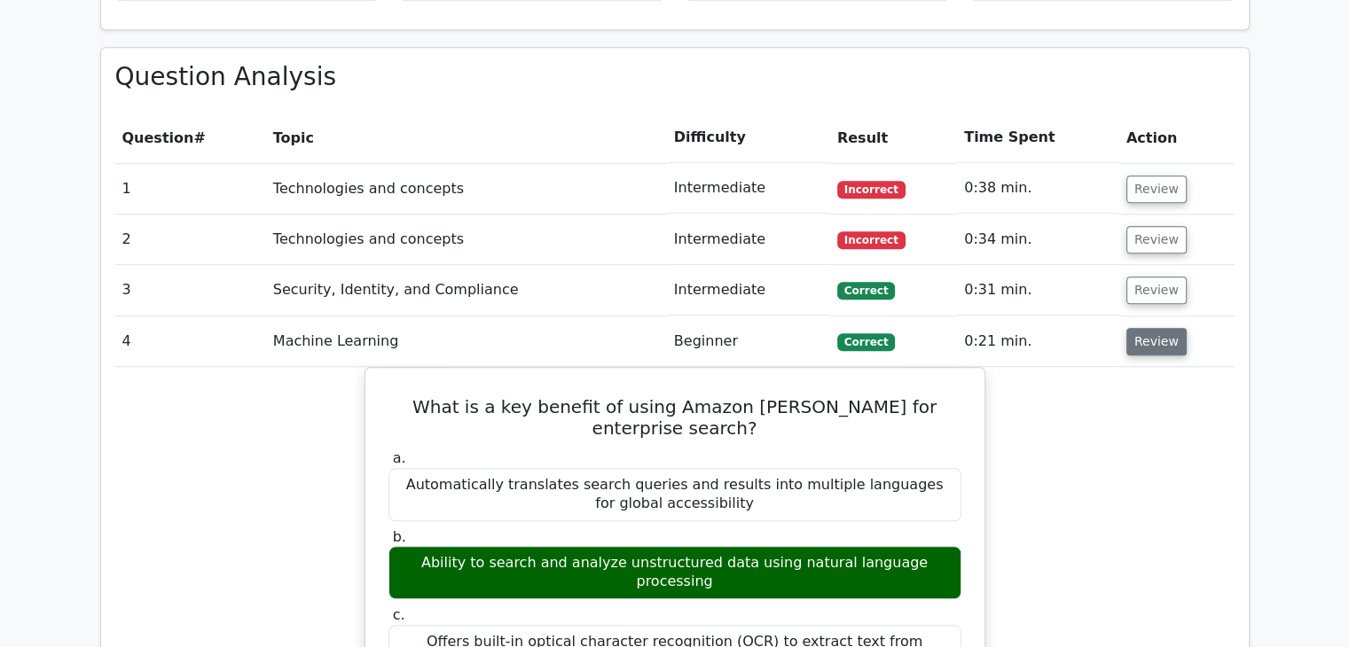
click at [1142, 328] on button "Review" at bounding box center [1156, 341] width 60 height 27
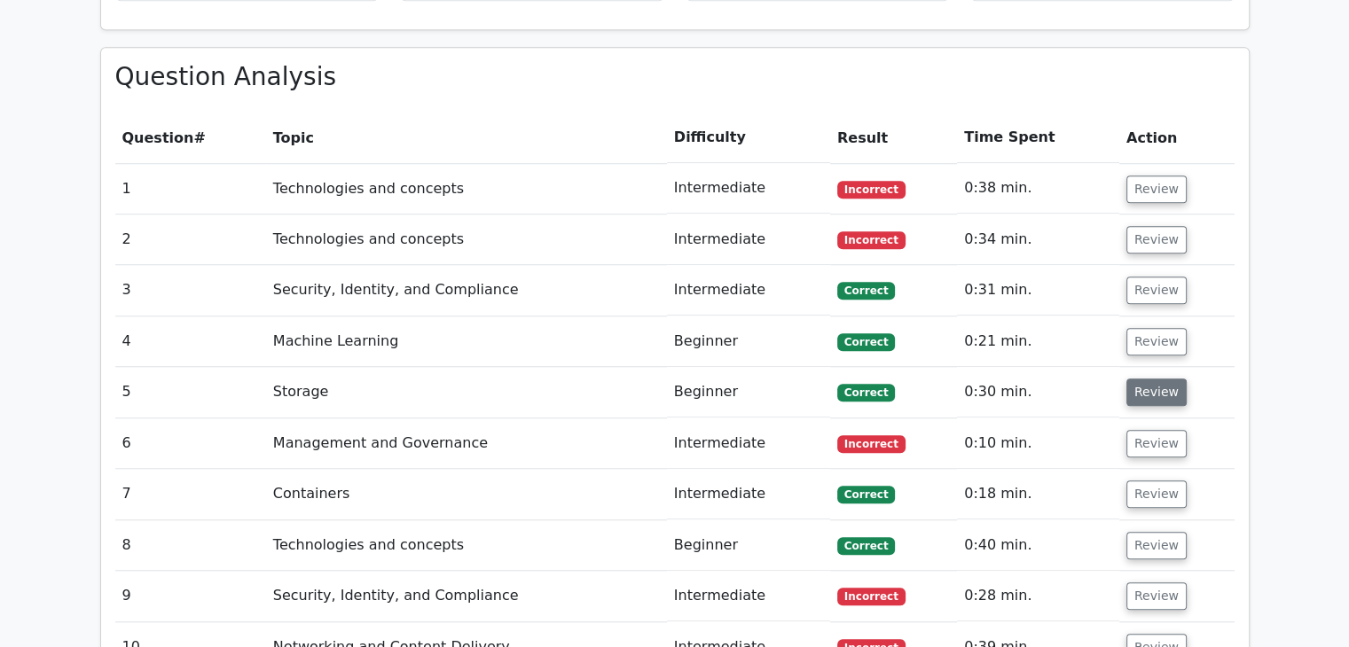
click at [1159, 379] on button "Review" at bounding box center [1156, 392] width 60 height 27
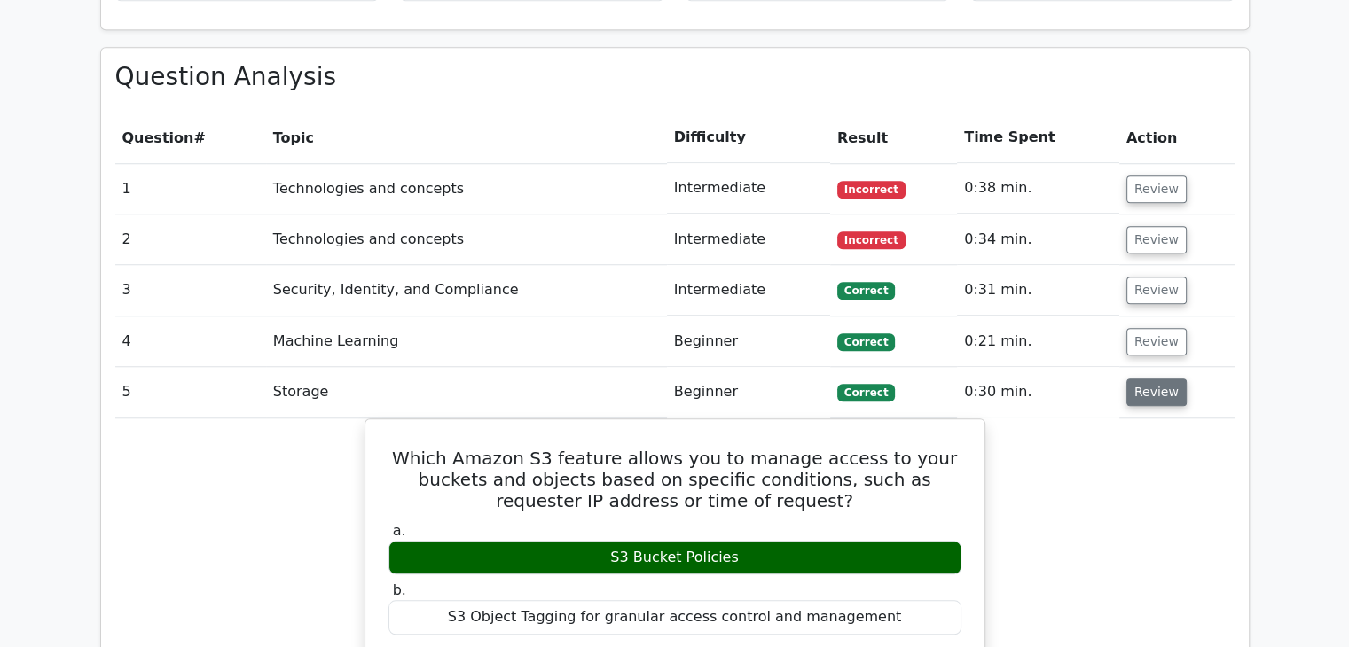
click at [1141, 379] on button "Review" at bounding box center [1156, 392] width 60 height 27
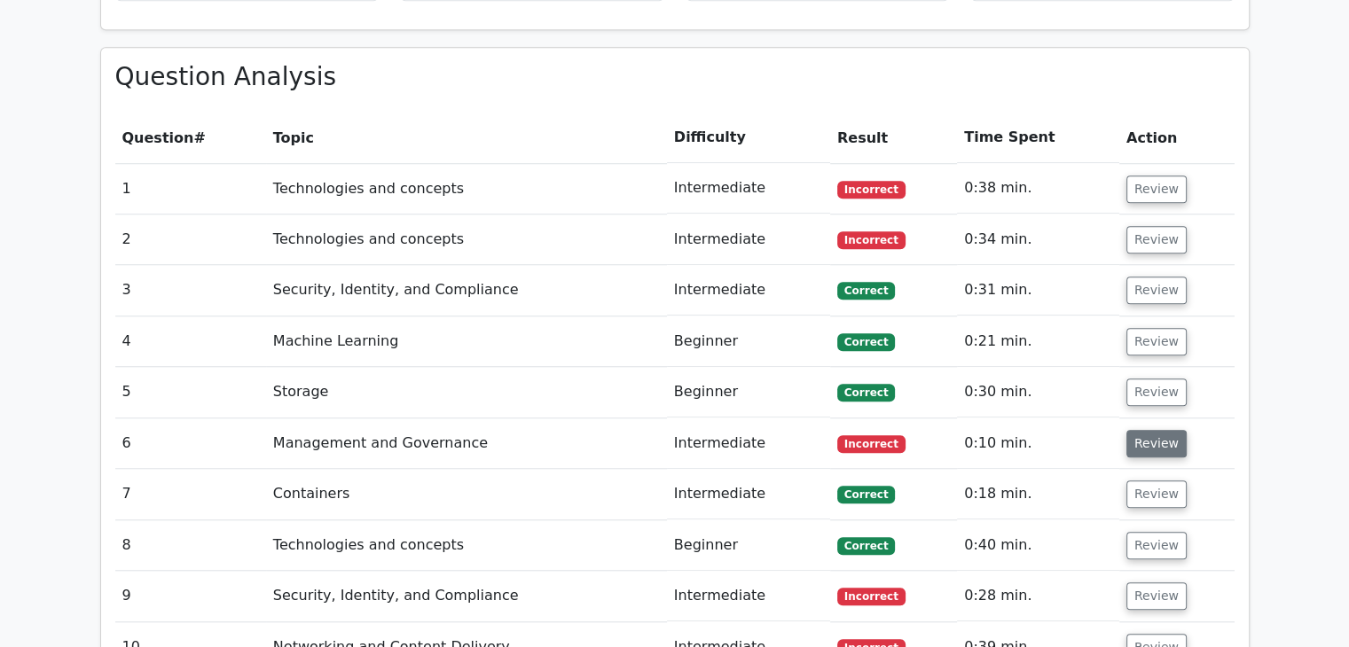
click at [1150, 430] on button "Review" at bounding box center [1156, 443] width 60 height 27
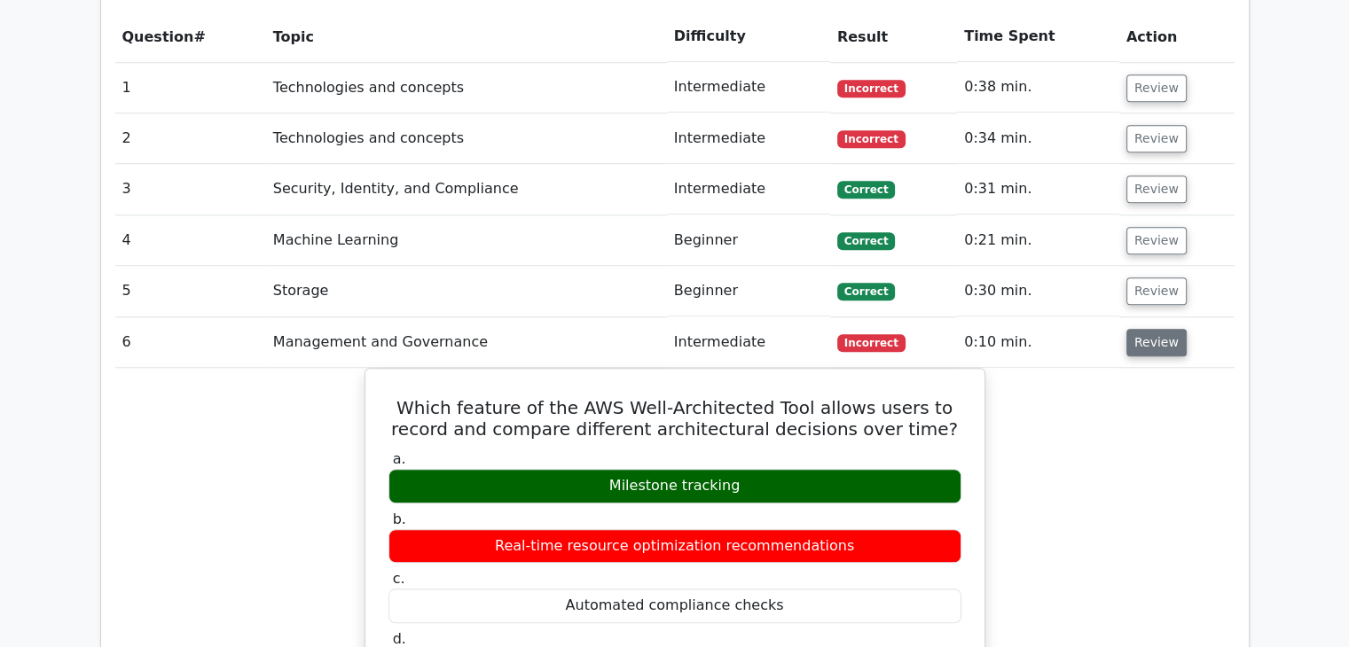
scroll to position [1559, 0]
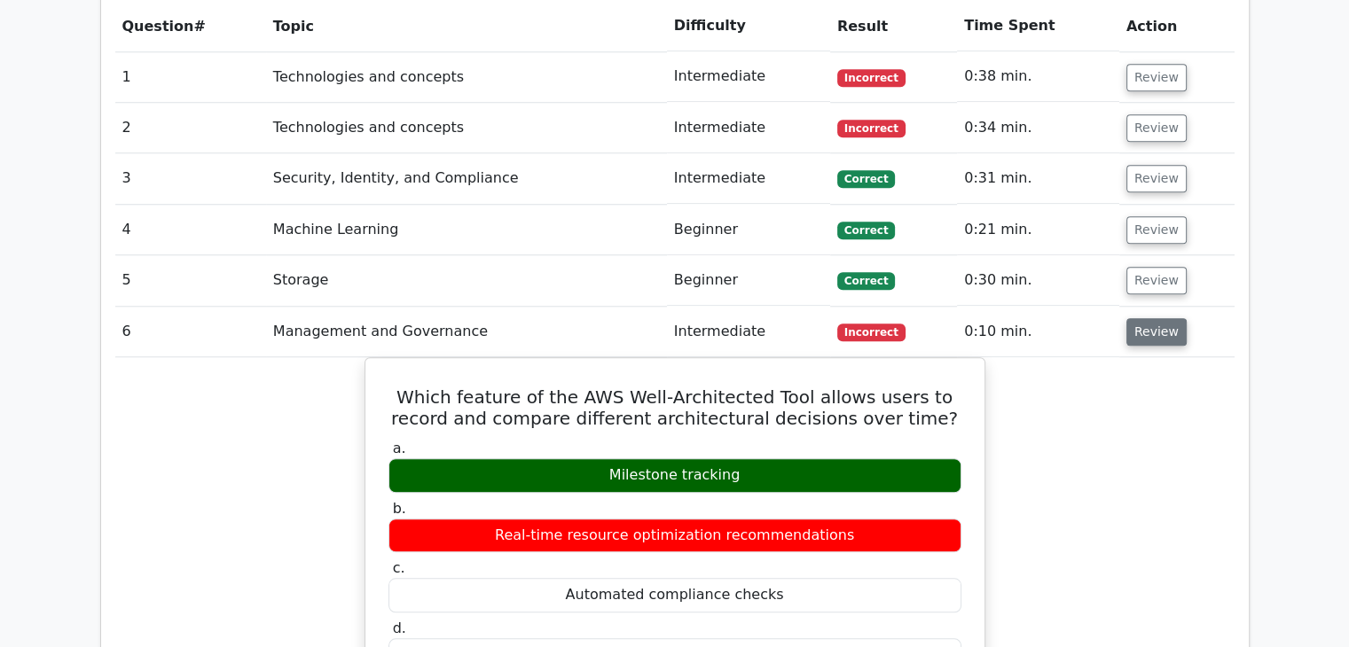
click at [1173, 318] on button "Review" at bounding box center [1156, 331] width 60 height 27
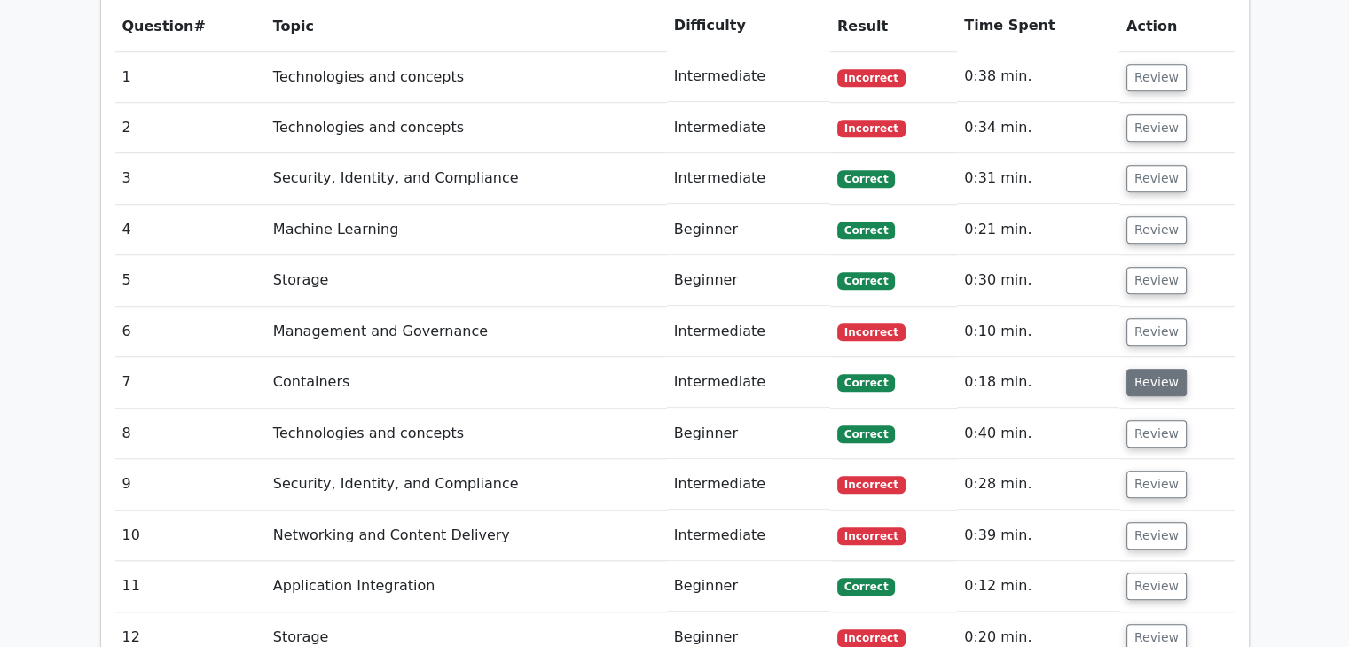
click at [1156, 369] on button "Review" at bounding box center [1156, 382] width 60 height 27
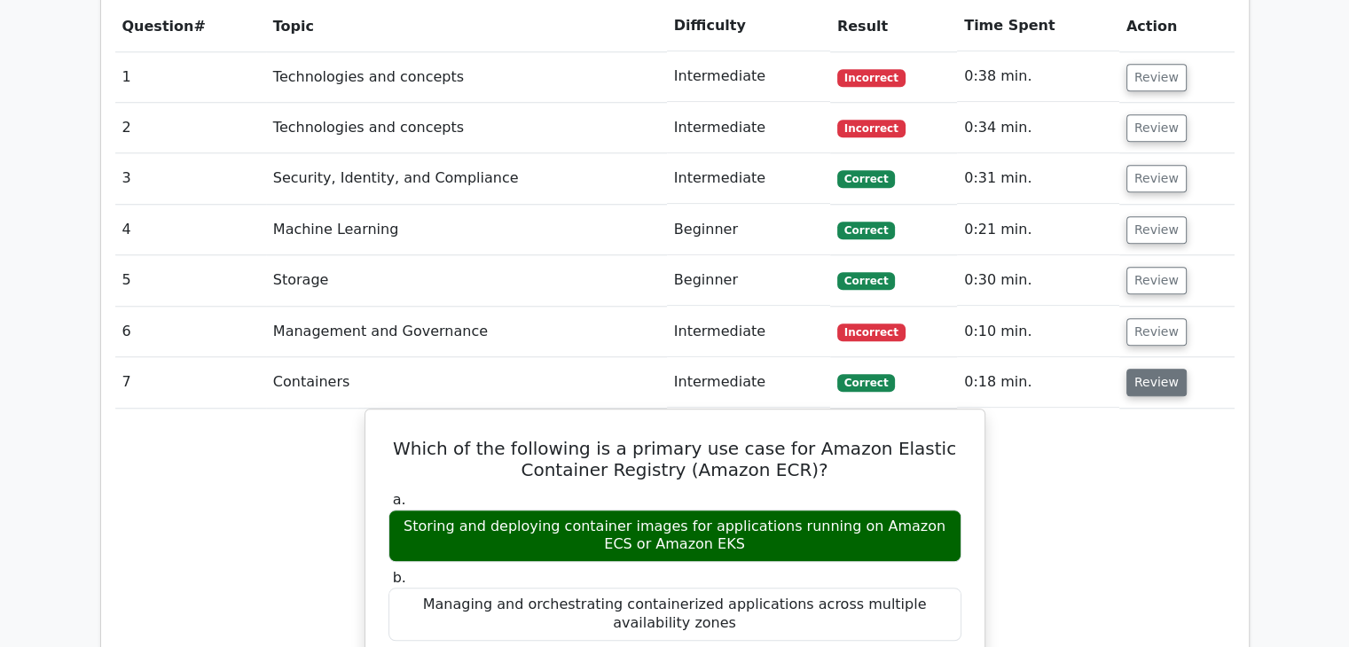
click at [1157, 369] on button "Review" at bounding box center [1156, 382] width 60 height 27
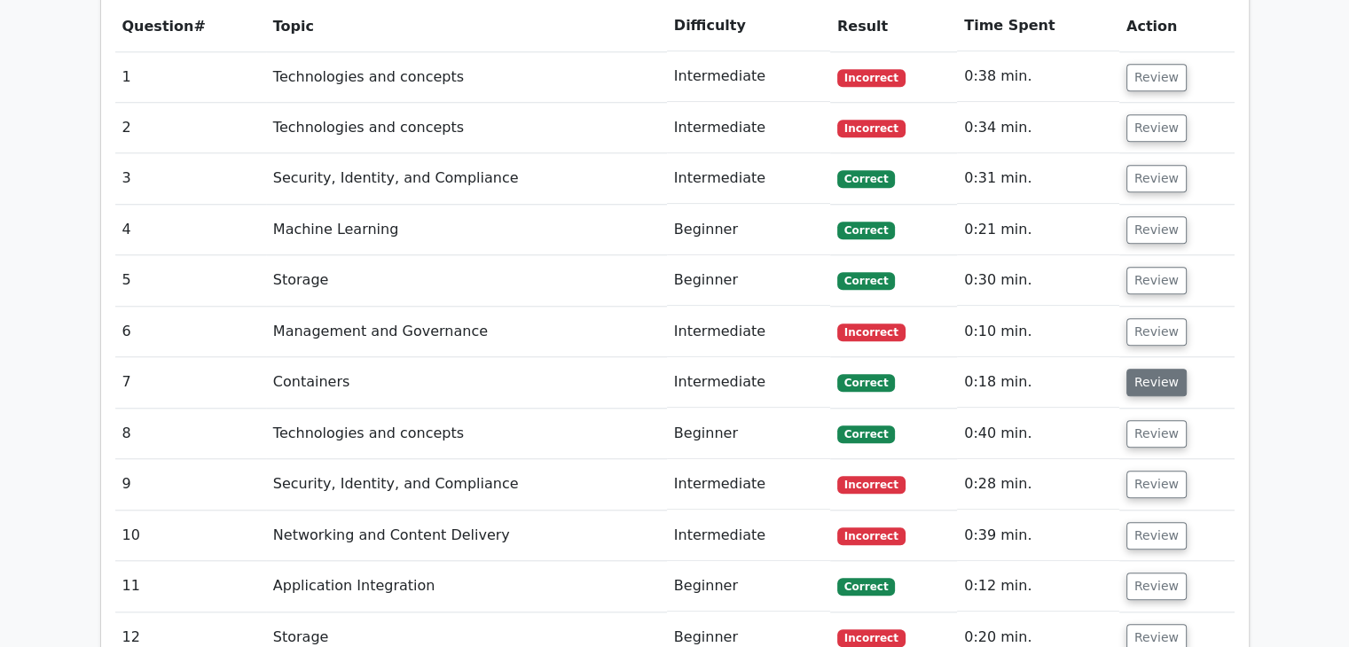
click at [1155, 369] on button "Review" at bounding box center [1156, 382] width 60 height 27
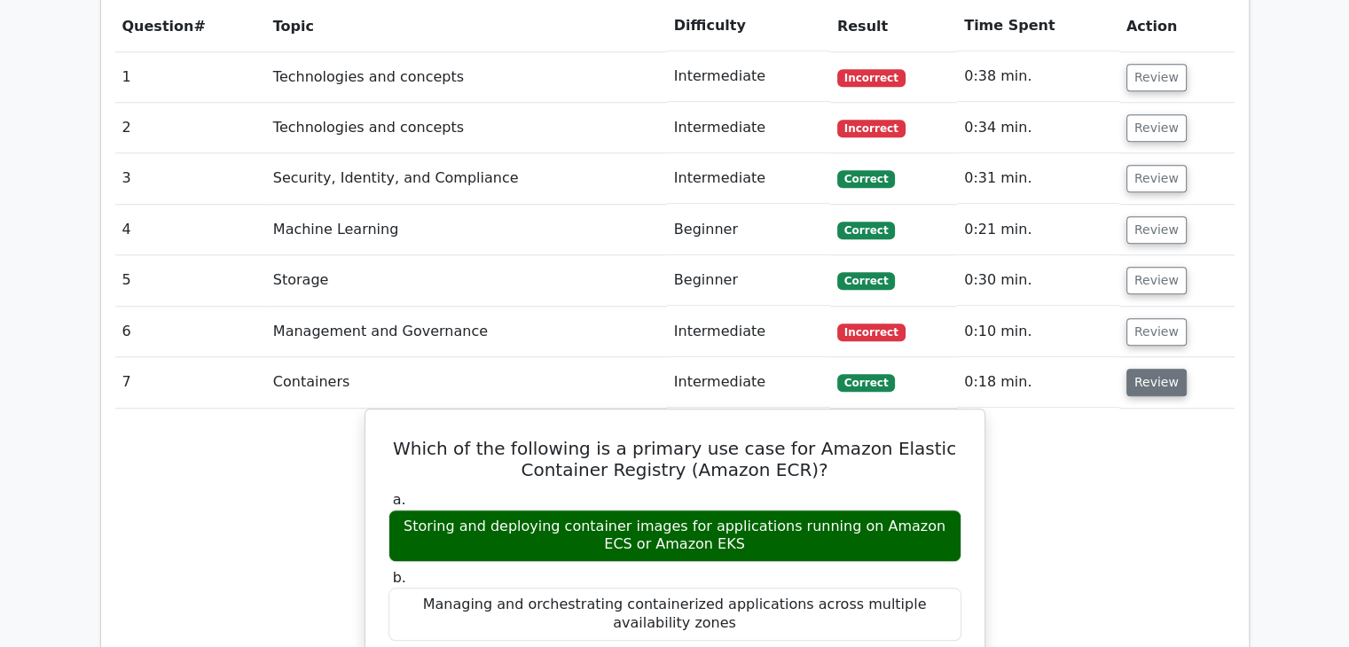
click at [1161, 369] on button "Review" at bounding box center [1156, 382] width 60 height 27
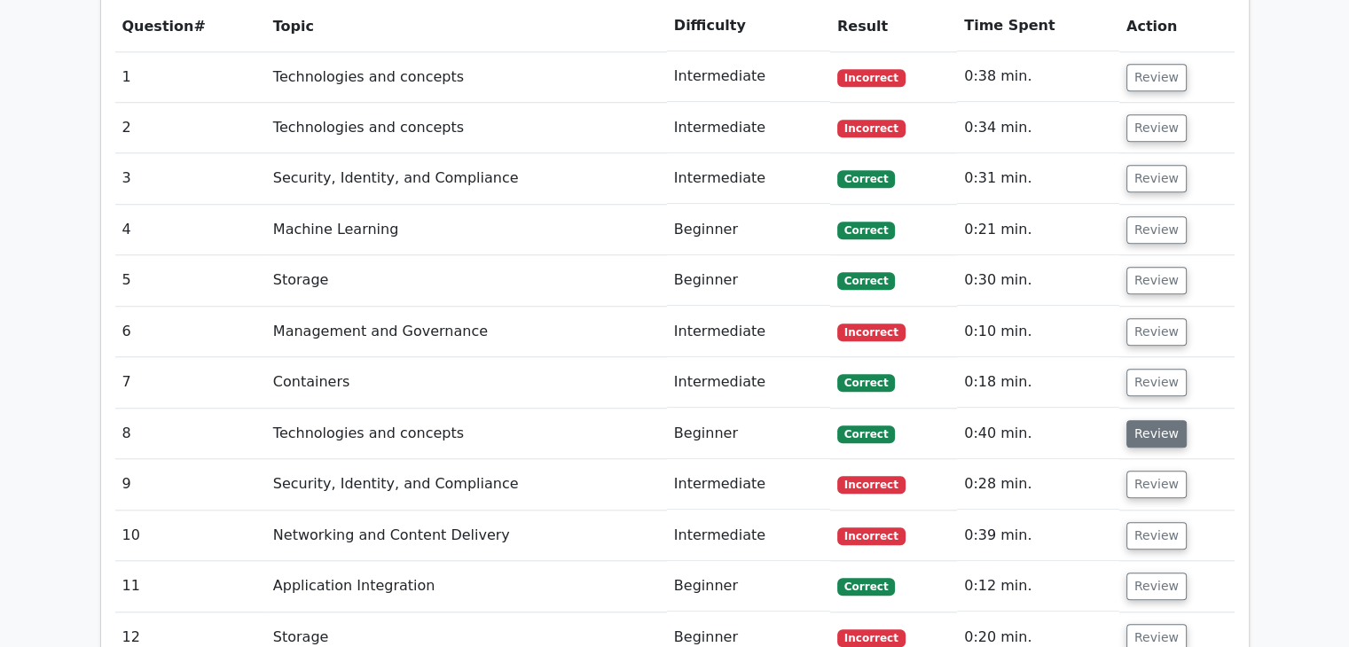
click at [1143, 420] on button "Review" at bounding box center [1156, 433] width 60 height 27
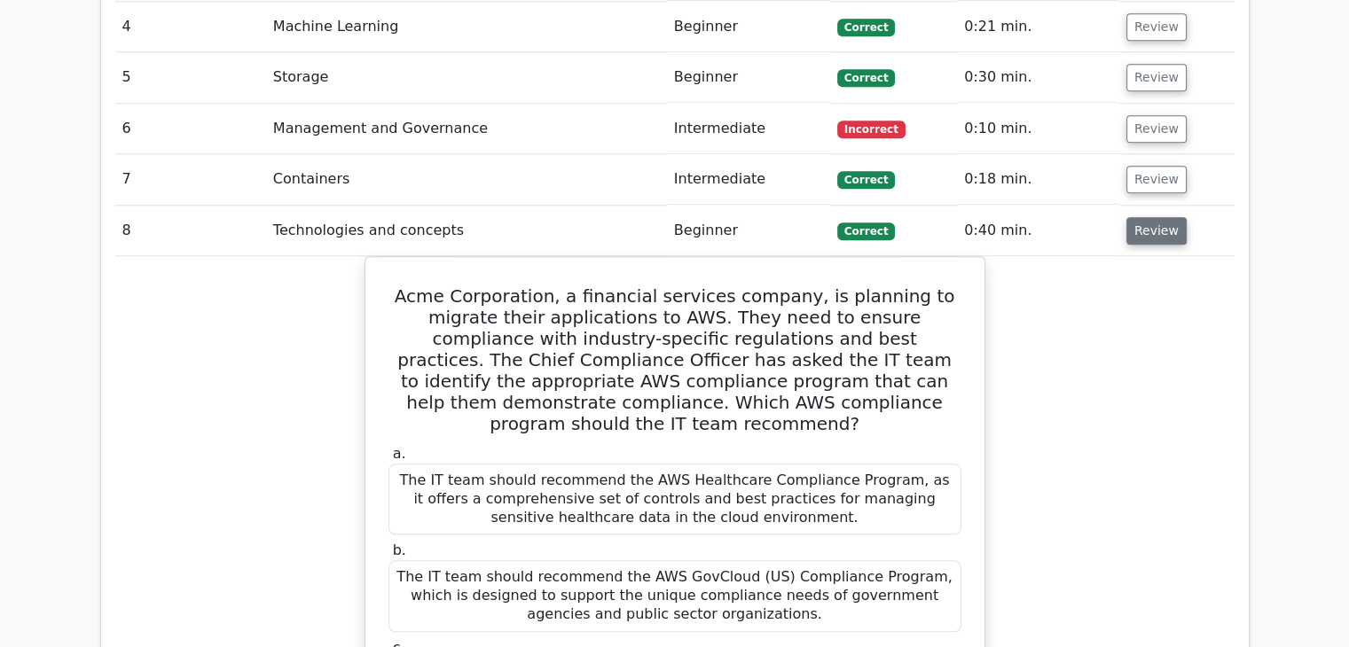
scroll to position [1848, 0]
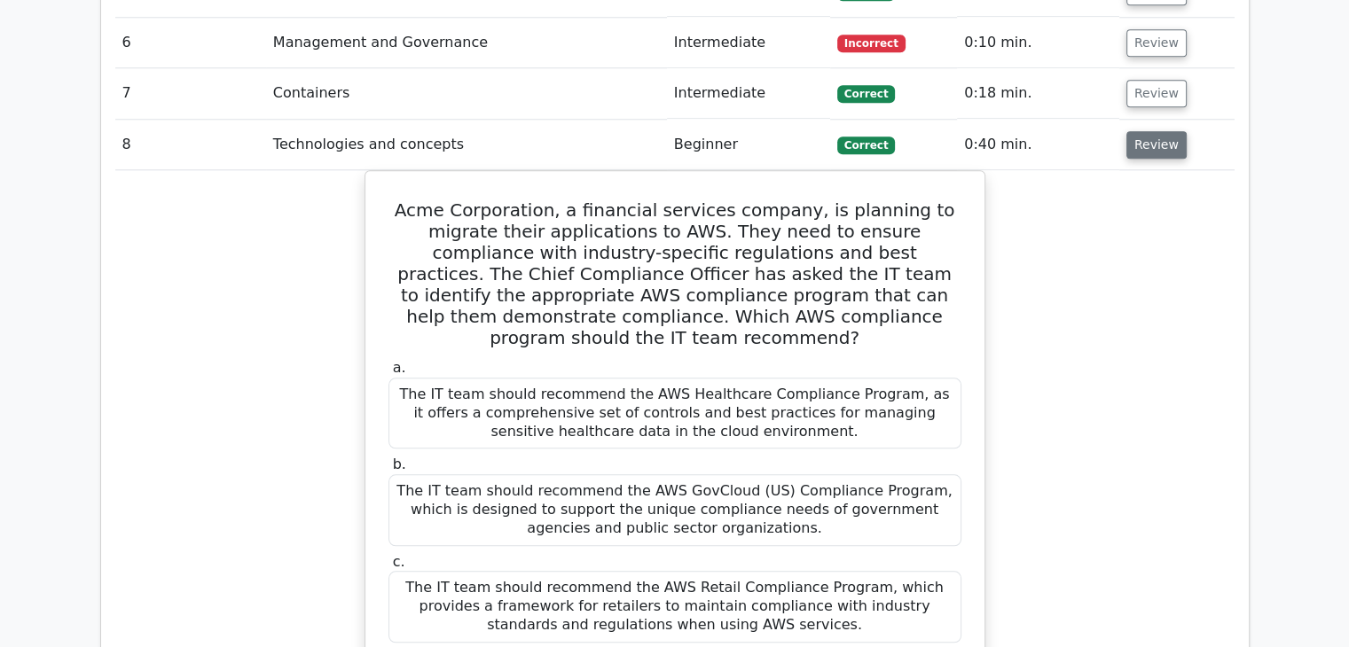
click at [1149, 131] on button "Review" at bounding box center [1156, 144] width 60 height 27
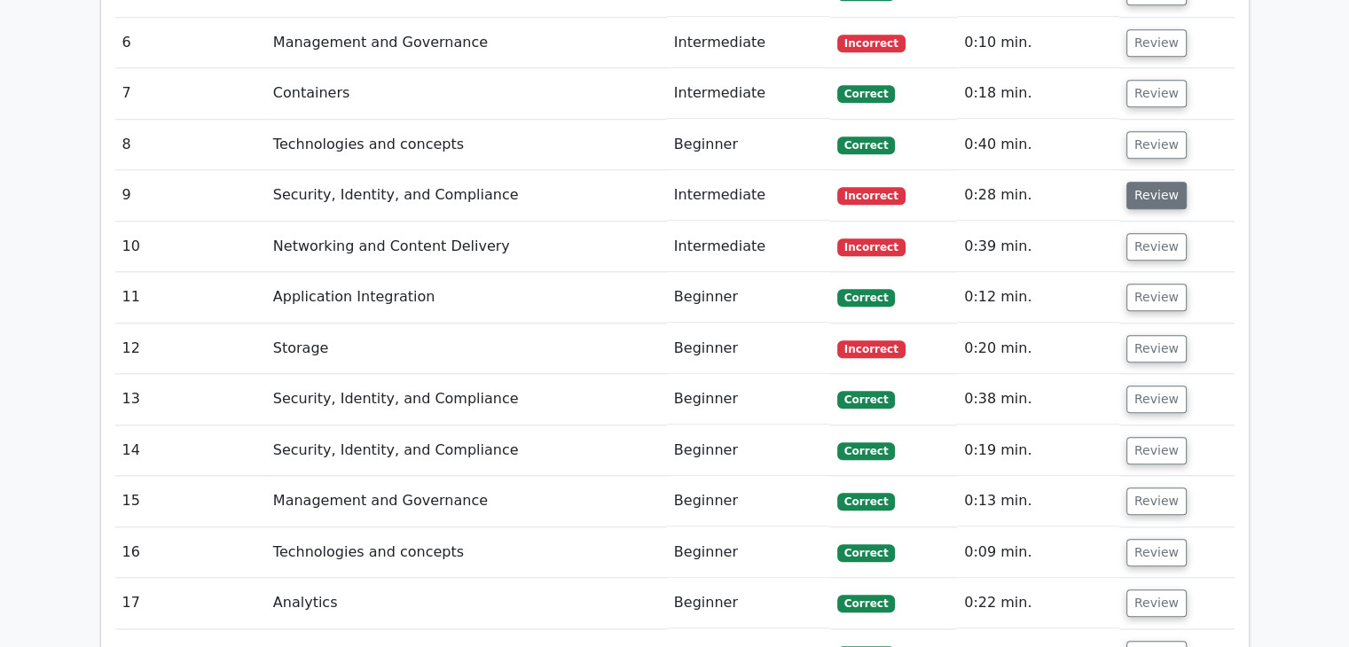
click at [1144, 182] on button "Review" at bounding box center [1156, 195] width 60 height 27
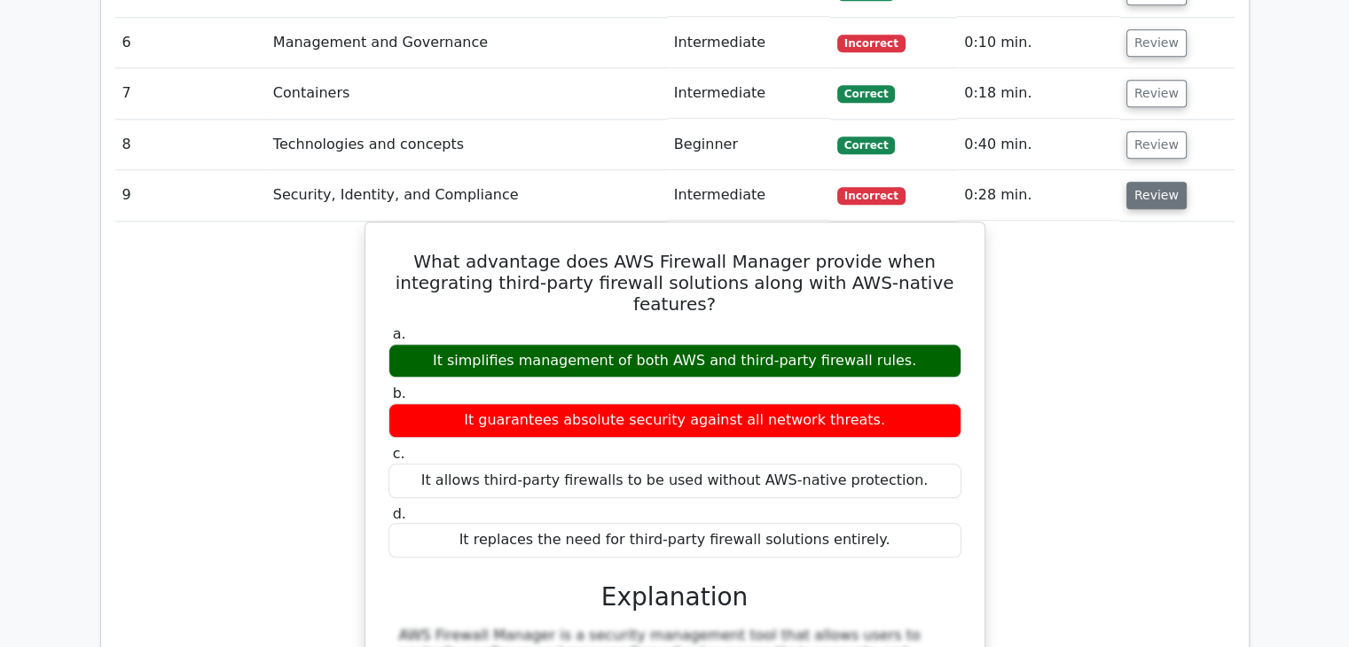
click at [1143, 182] on button "Review" at bounding box center [1156, 195] width 60 height 27
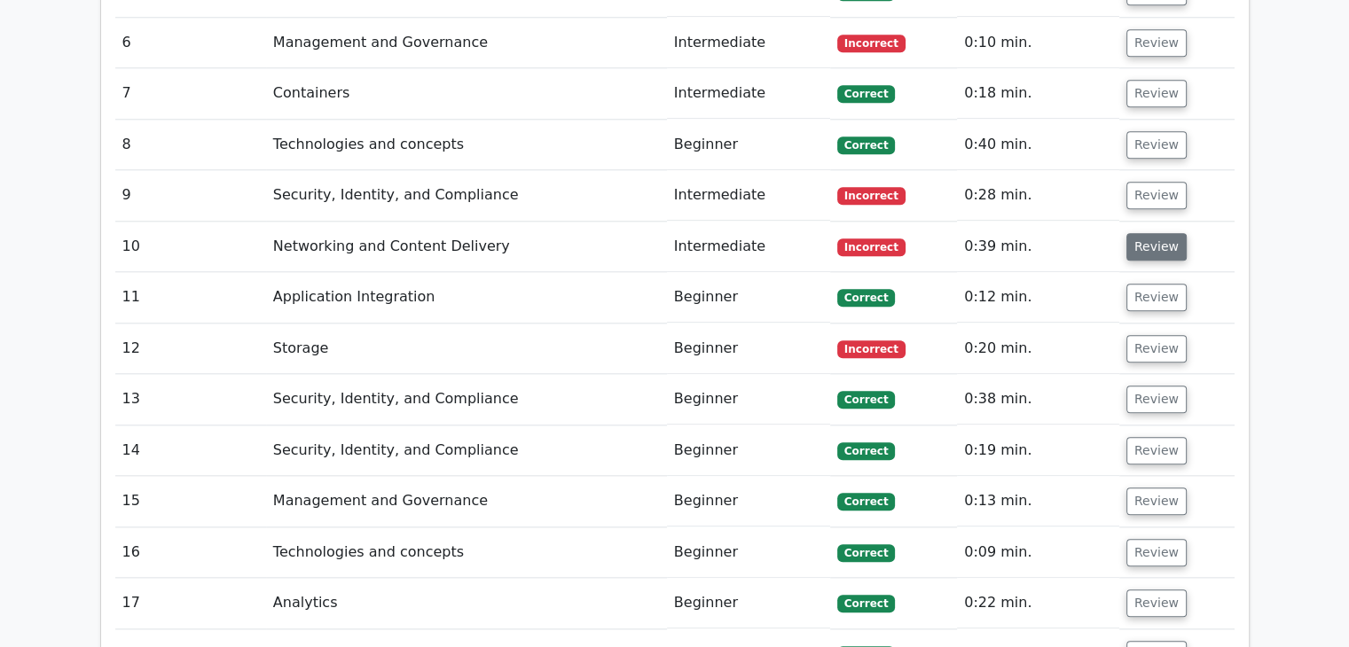
click at [1173, 233] on button "Review" at bounding box center [1156, 246] width 60 height 27
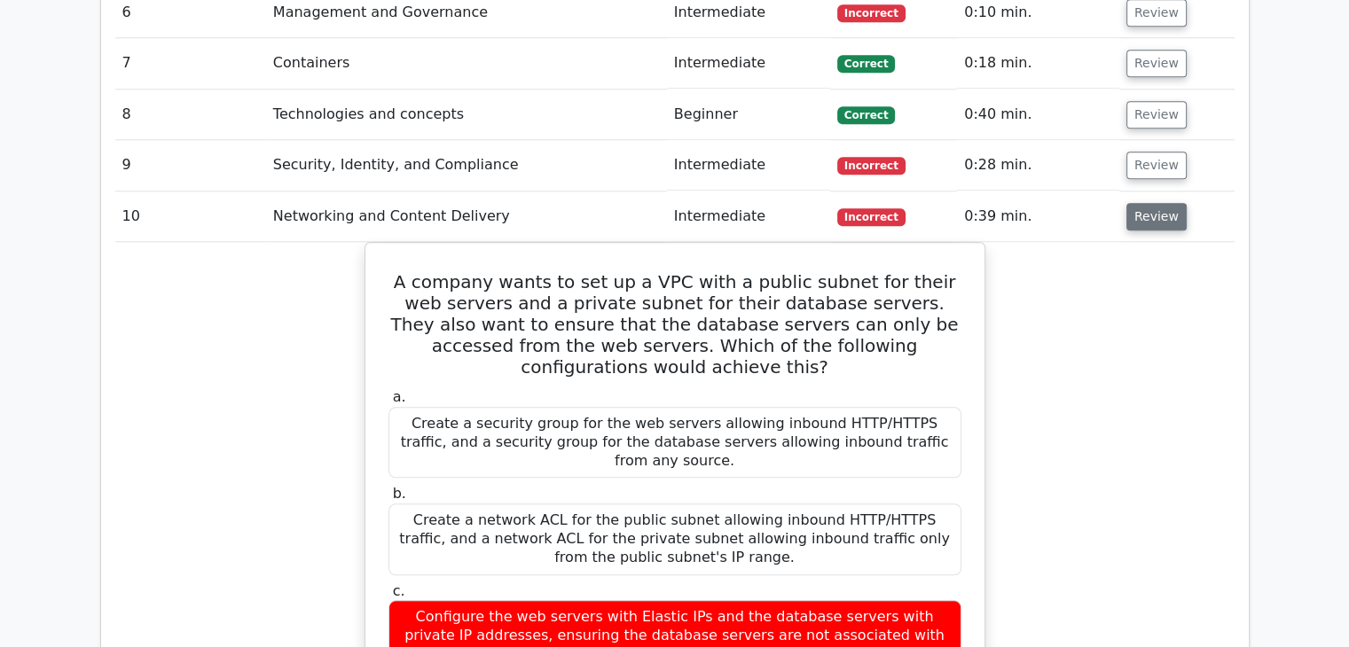
scroll to position [1877, 0]
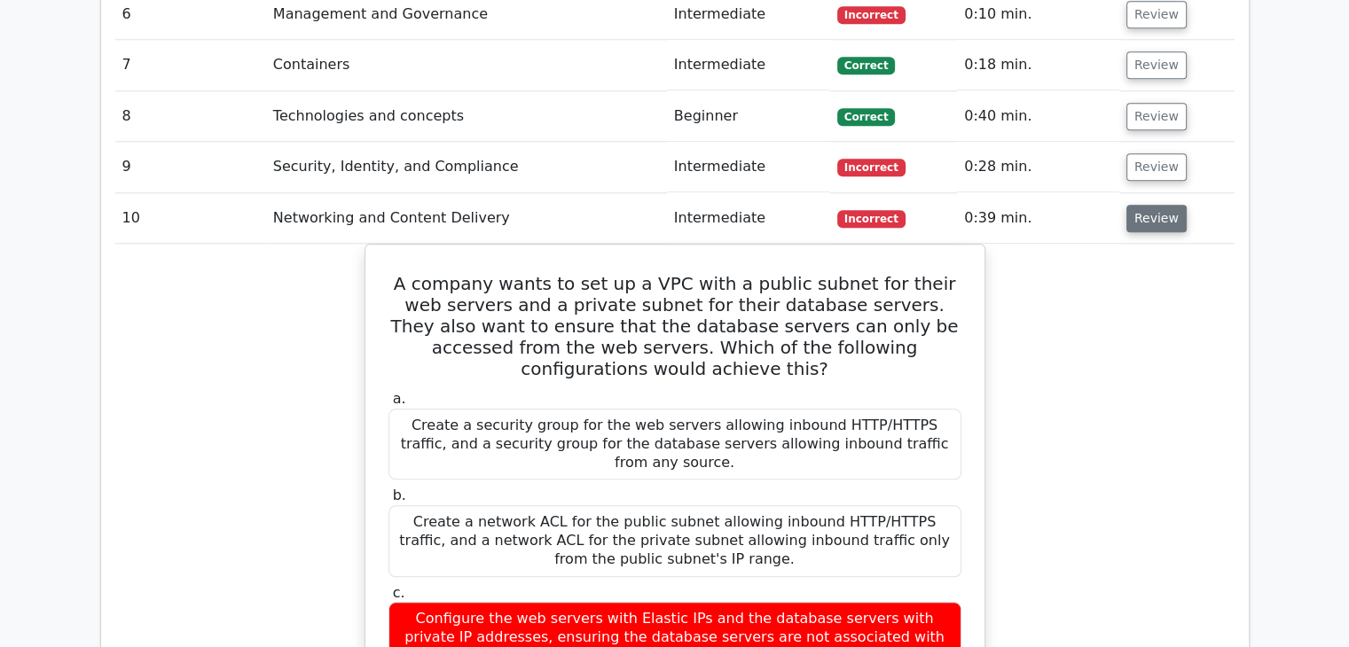
click at [1149, 205] on button "Review" at bounding box center [1156, 218] width 60 height 27
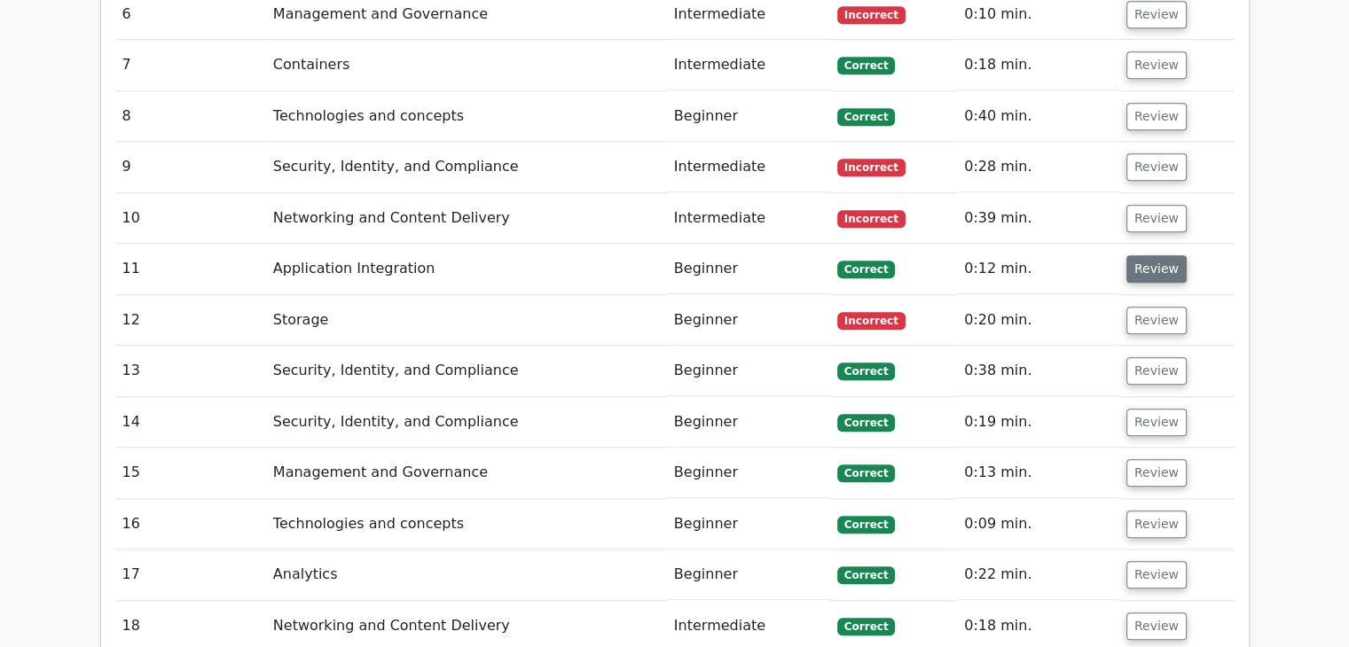
click at [1153, 255] on button "Review" at bounding box center [1156, 268] width 60 height 27
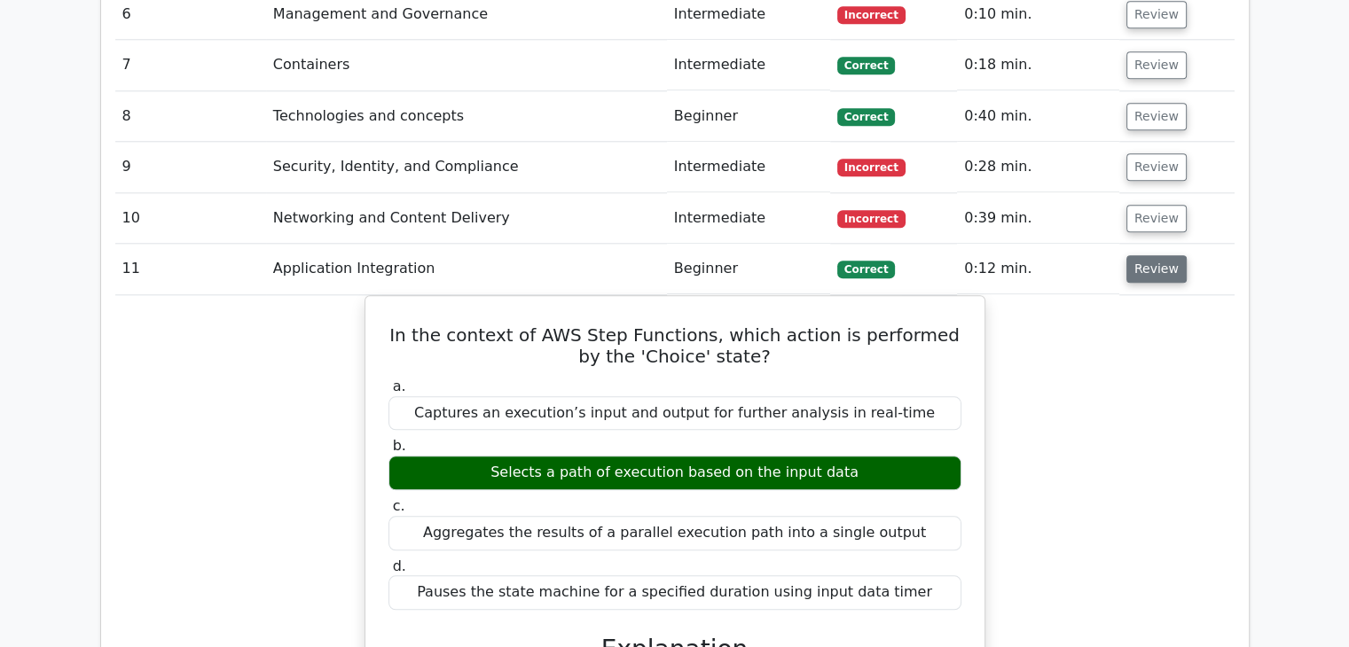
click at [1157, 255] on button "Review" at bounding box center [1156, 268] width 60 height 27
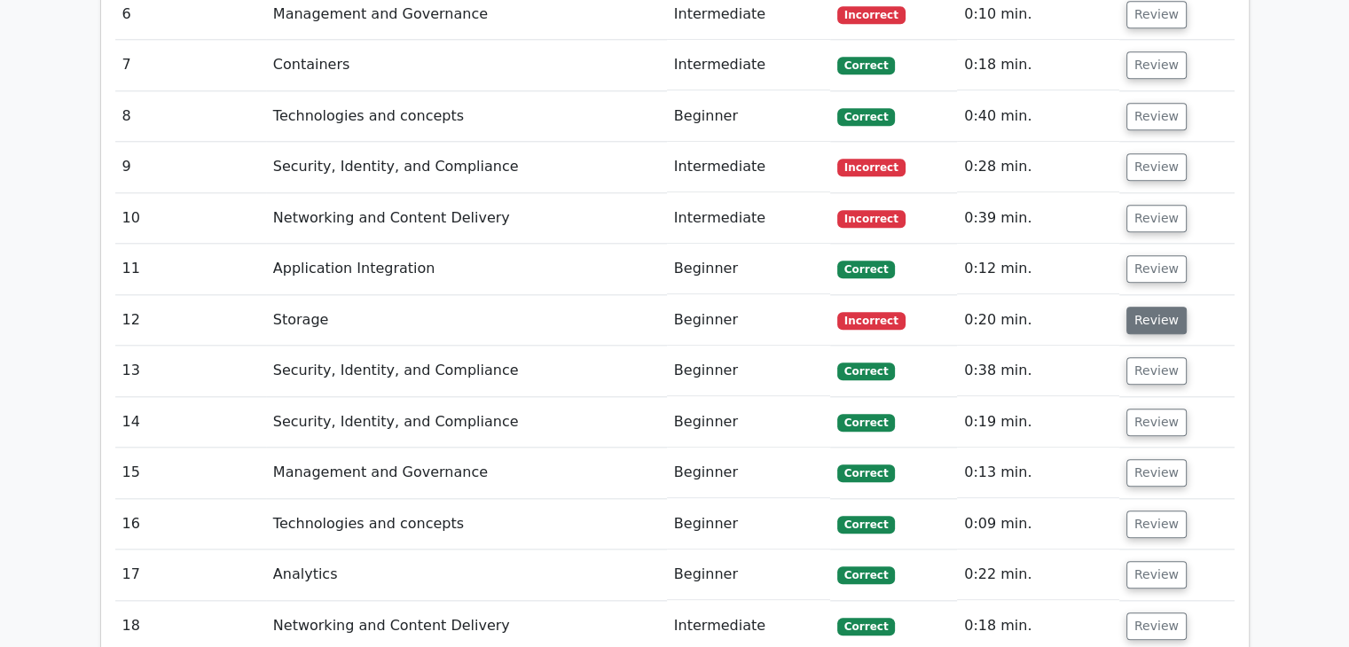
click at [1157, 307] on button "Review" at bounding box center [1156, 320] width 60 height 27
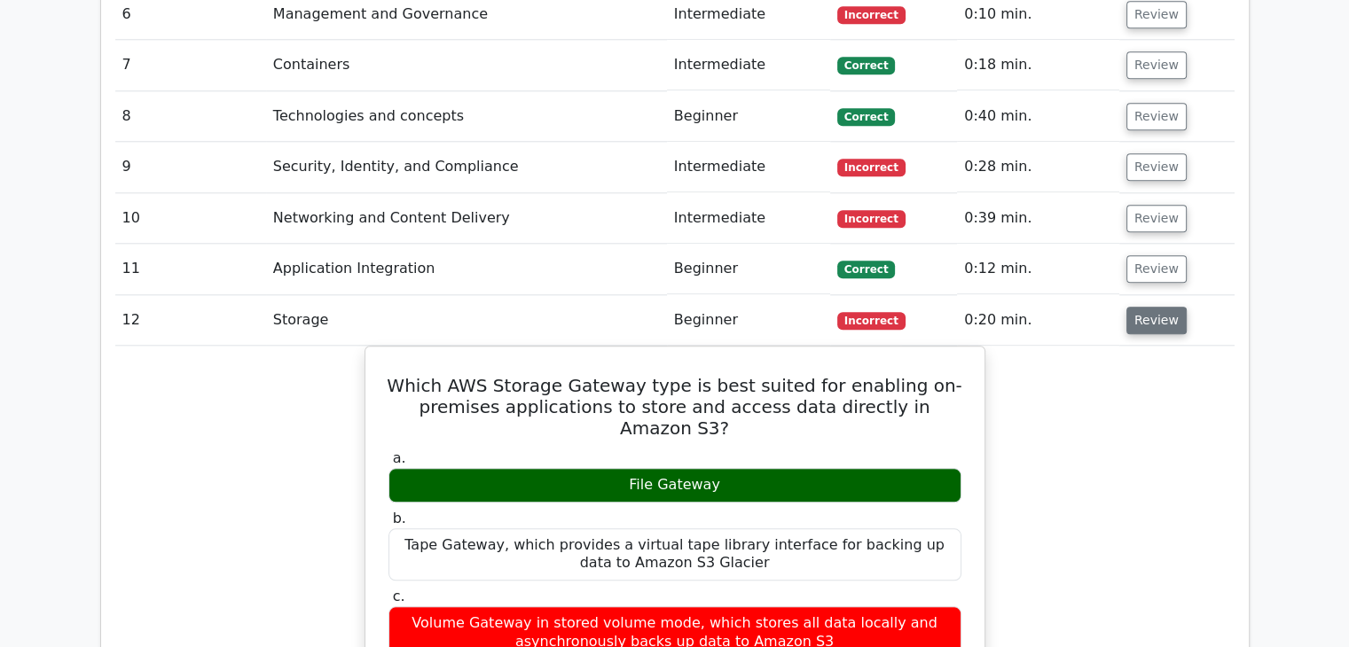
click at [1163, 307] on button "Review" at bounding box center [1156, 320] width 60 height 27
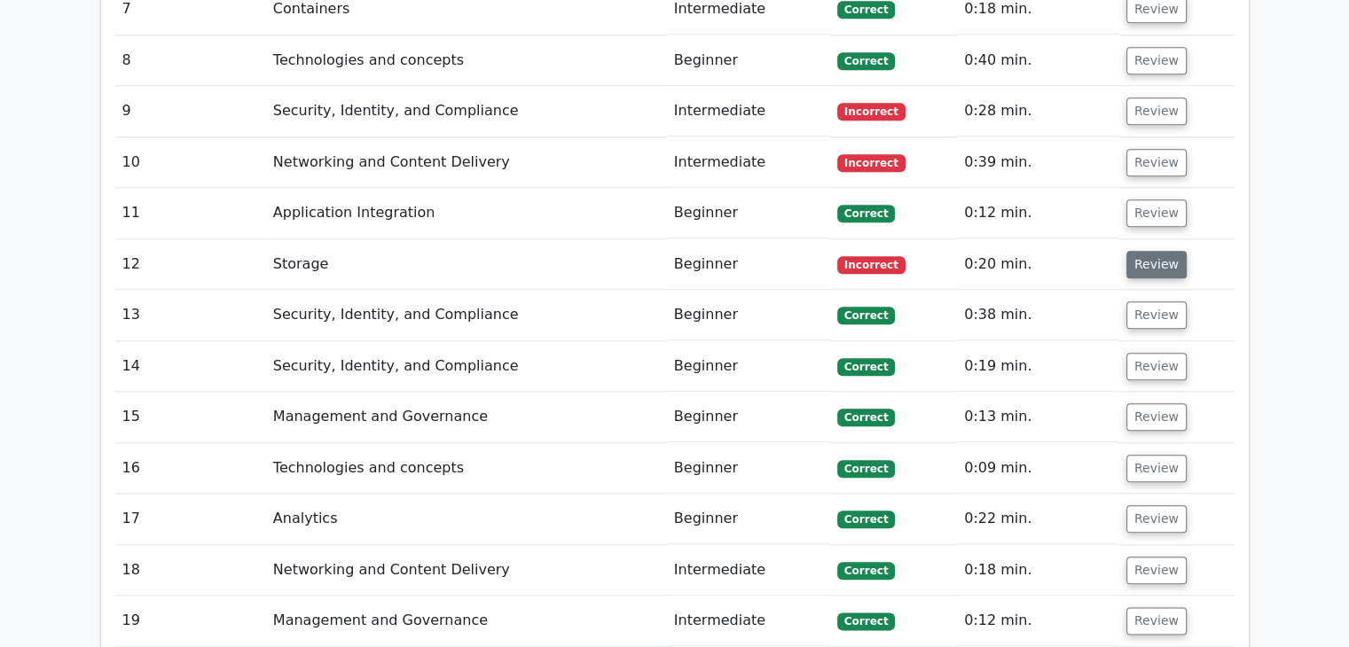
scroll to position [1925, 0]
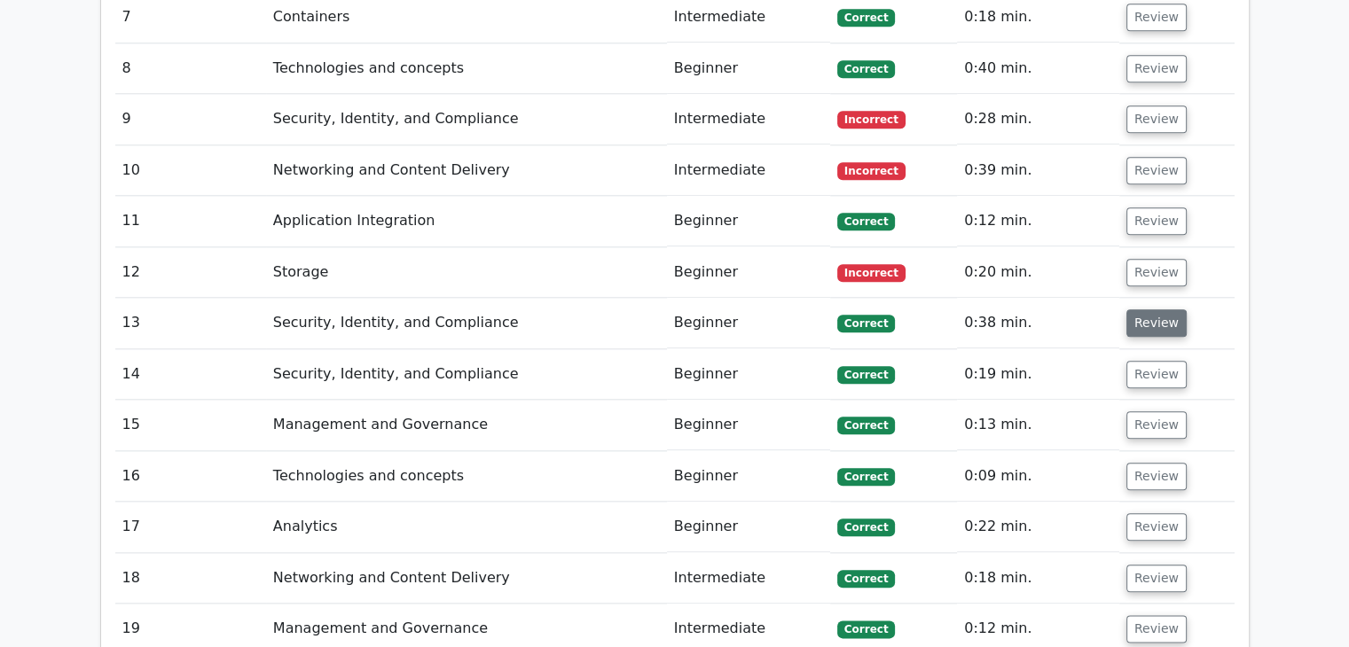
click at [1158, 310] on button "Review" at bounding box center [1156, 323] width 60 height 27
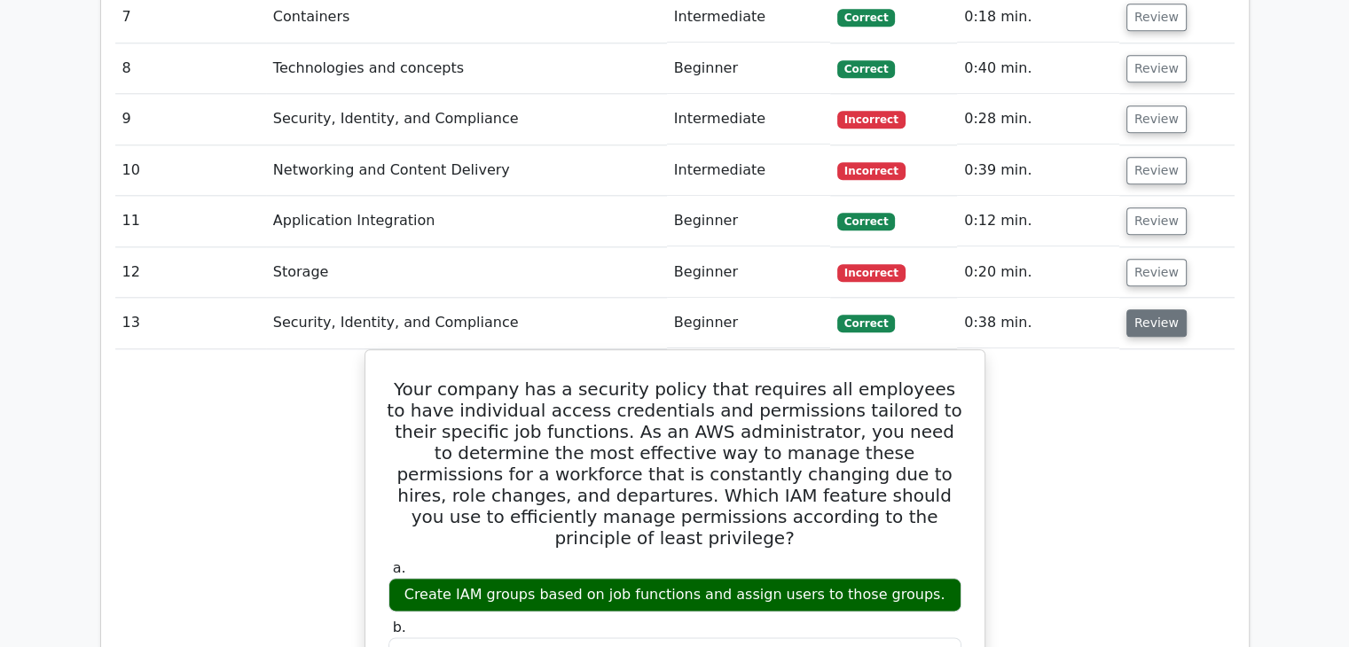
click at [1155, 310] on button "Review" at bounding box center [1156, 323] width 60 height 27
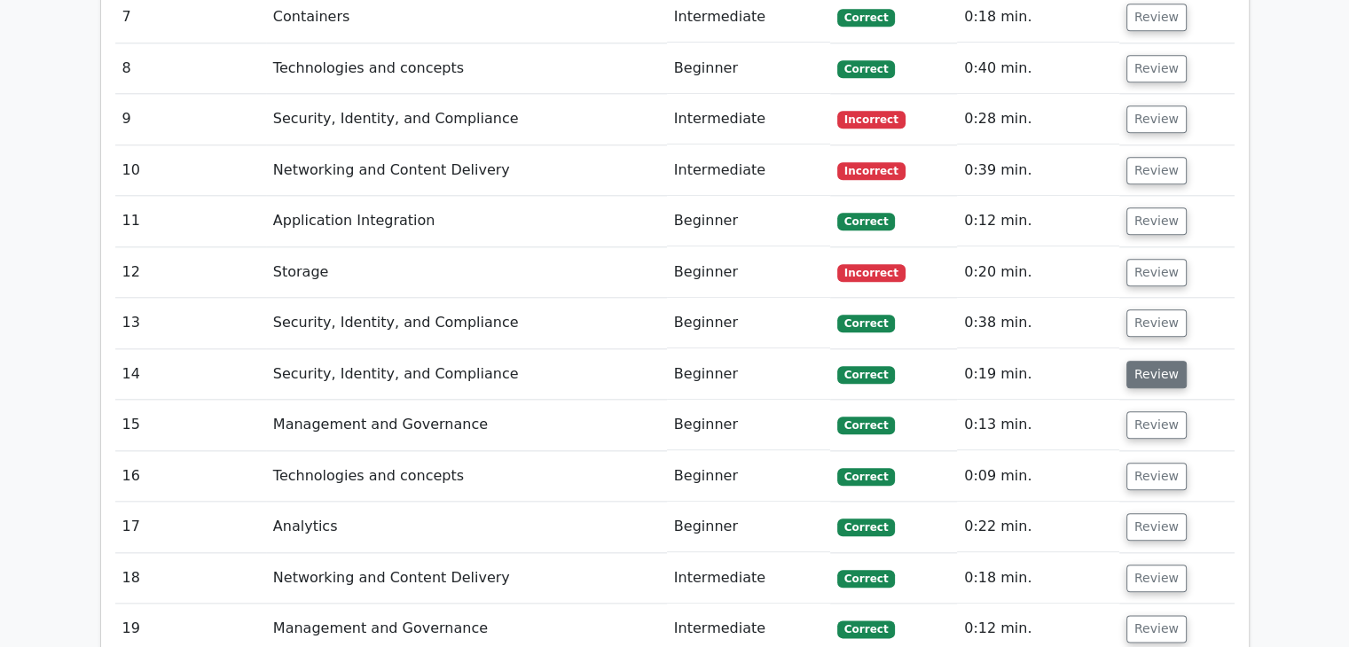
click at [1157, 361] on button "Review" at bounding box center [1156, 374] width 60 height 27
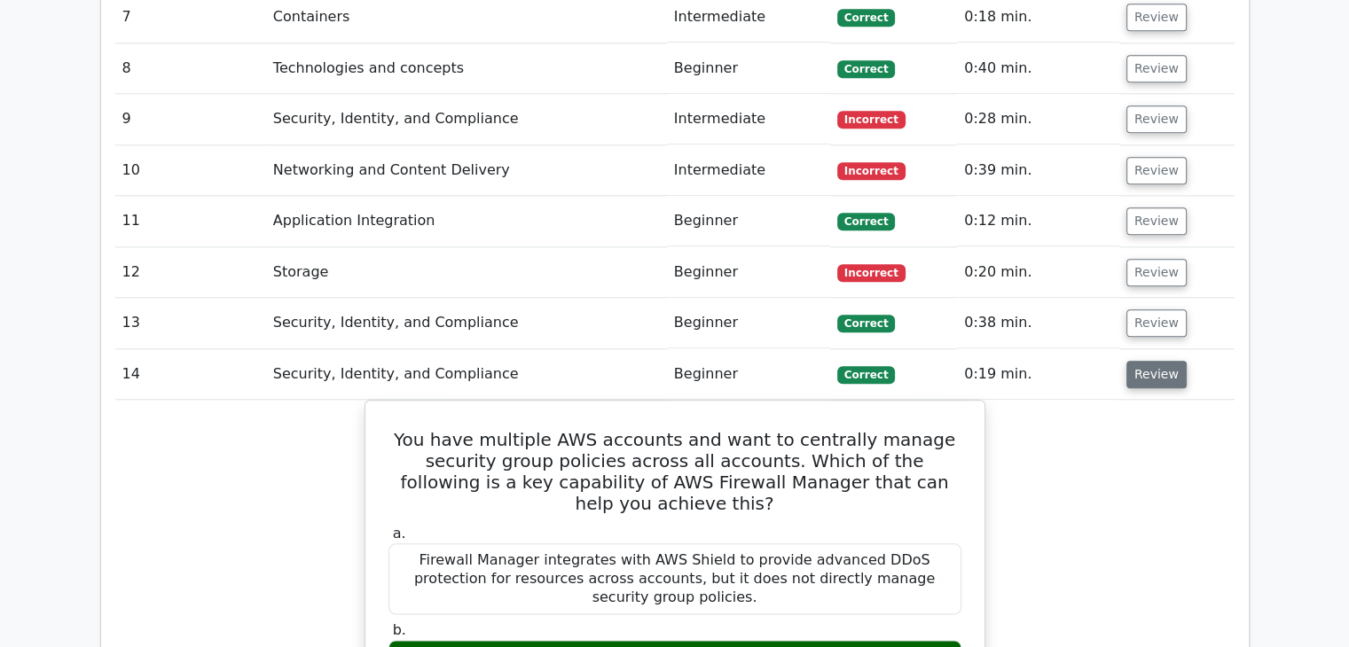
click at [1157, 361] on button "Review" at bounding box center [1156, 374] width 60 height 27
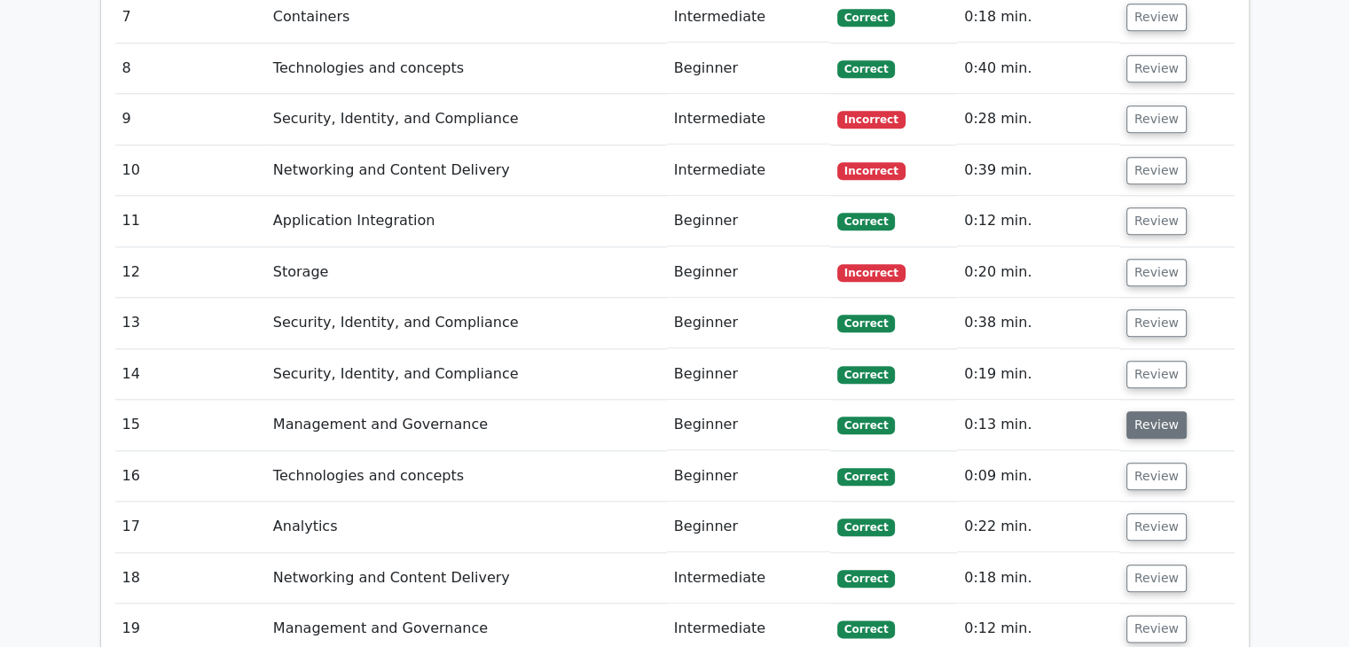
click at [1153, 412] on button "Review" at bounding box center [1156, 425] width 60 height 27
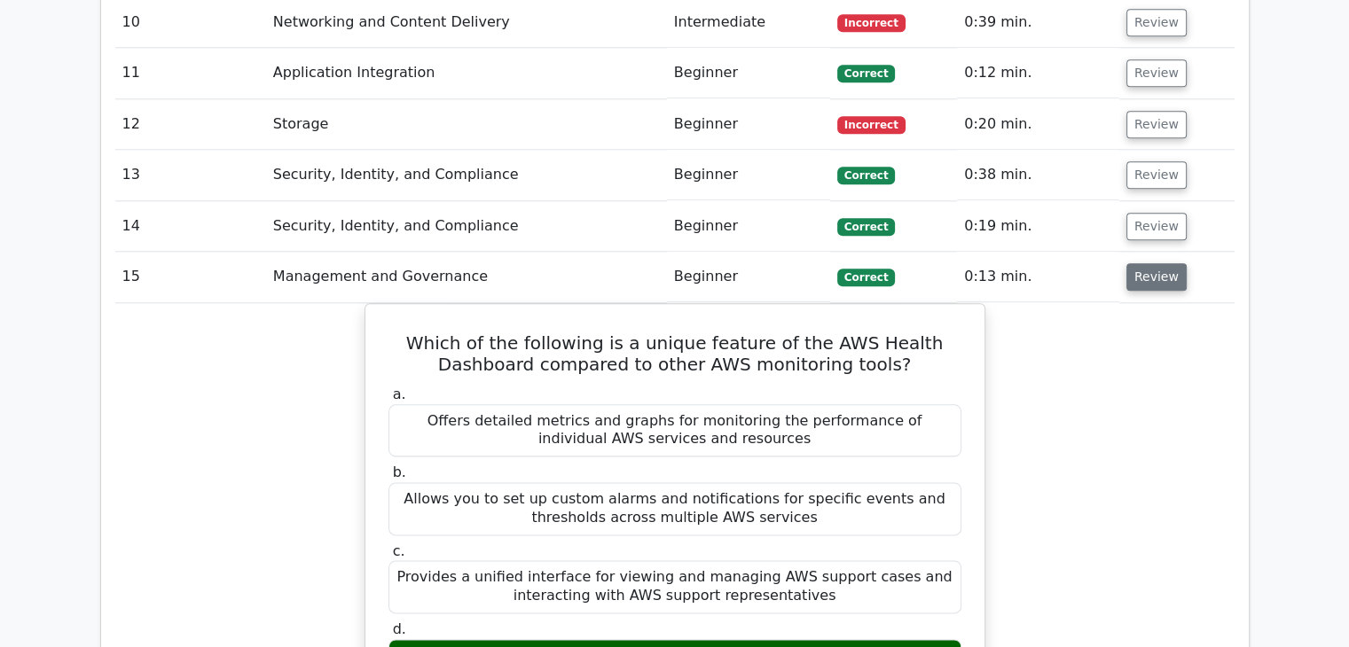
scroll to position [2080, 0]
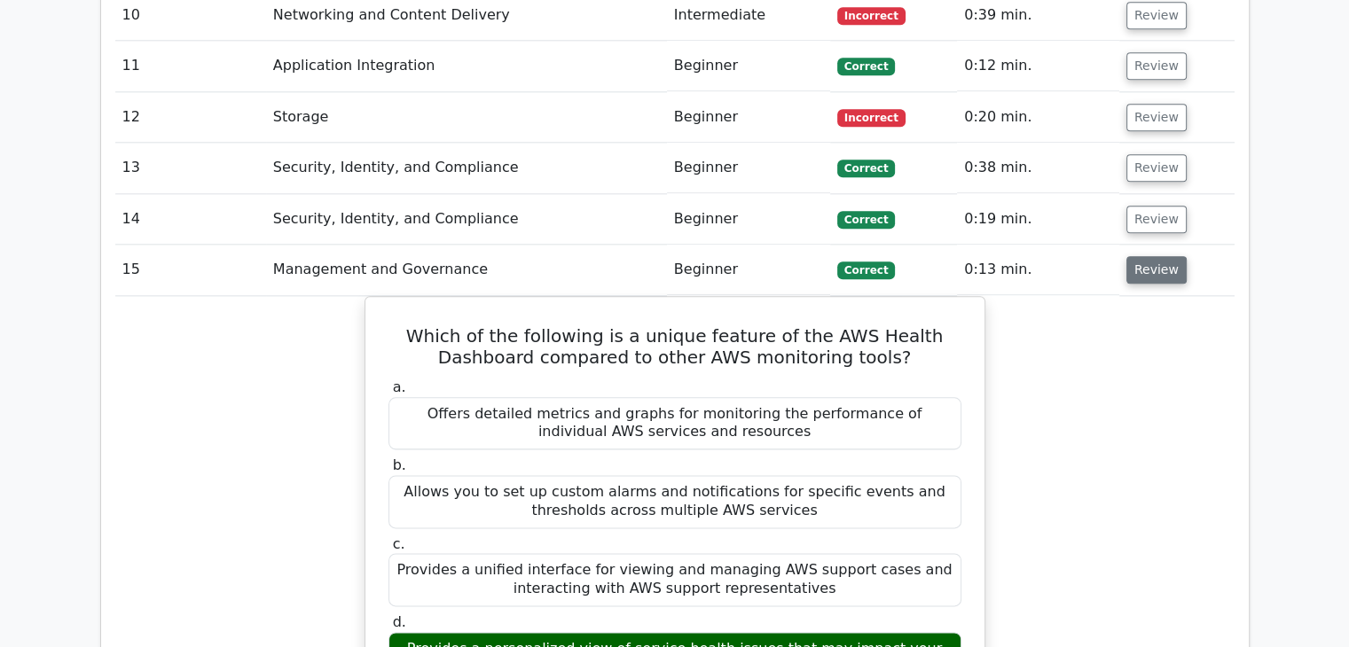
click at [1141, 256] on button "Review" at bounding box center [1156, 269] width 60 height 27
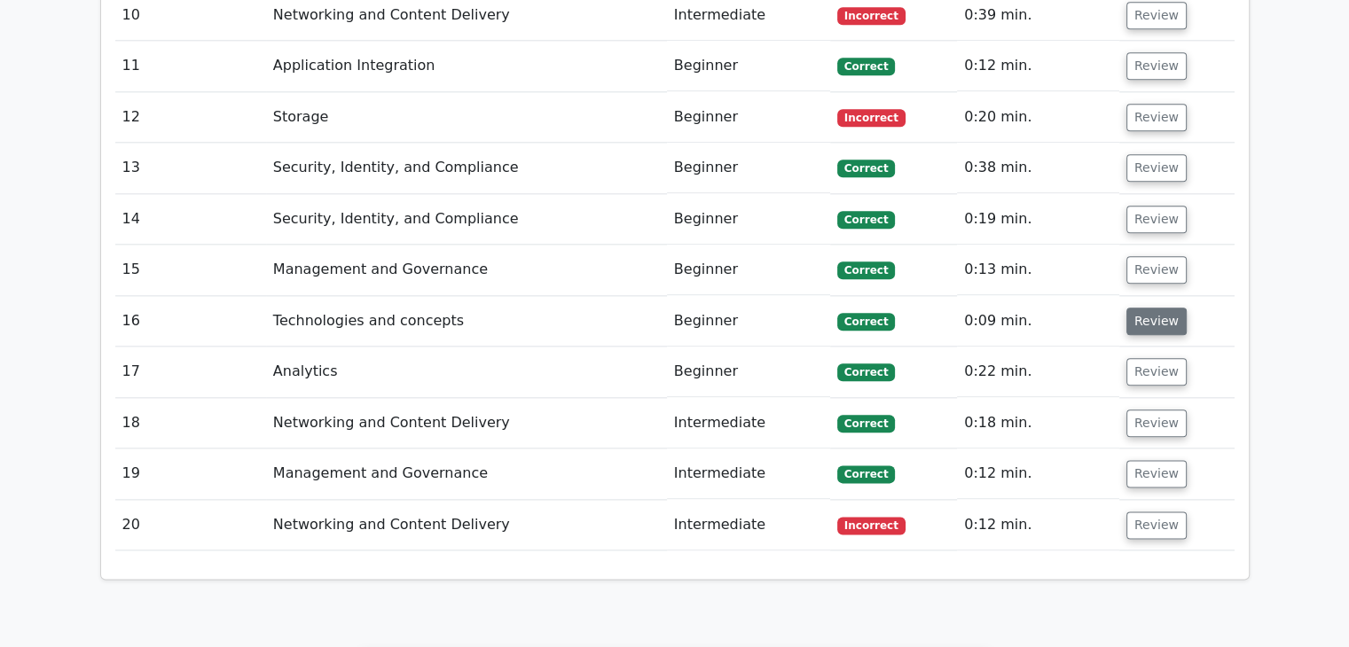
click at [1159, 308] on button "Review" at bounding box center [1156, 321] width 60 height 27
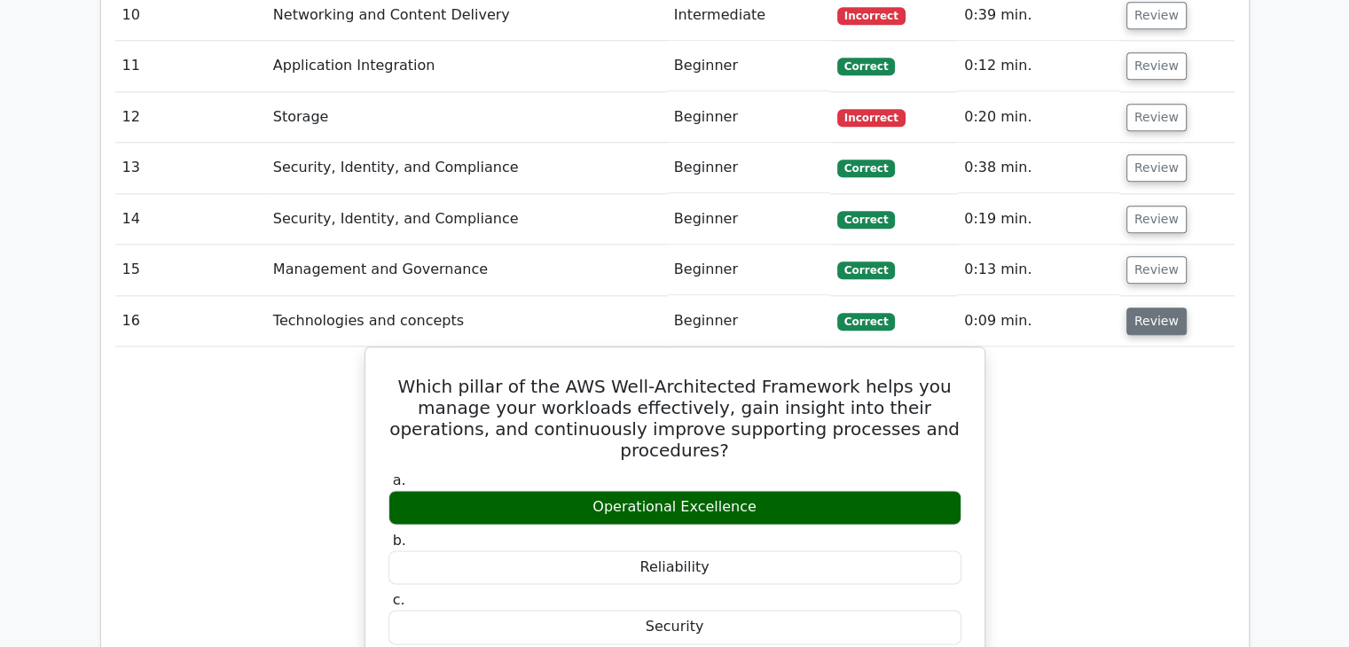
click at [1153, 308] on button "Review" at bounding box center [1156, 321] width 60 height 27
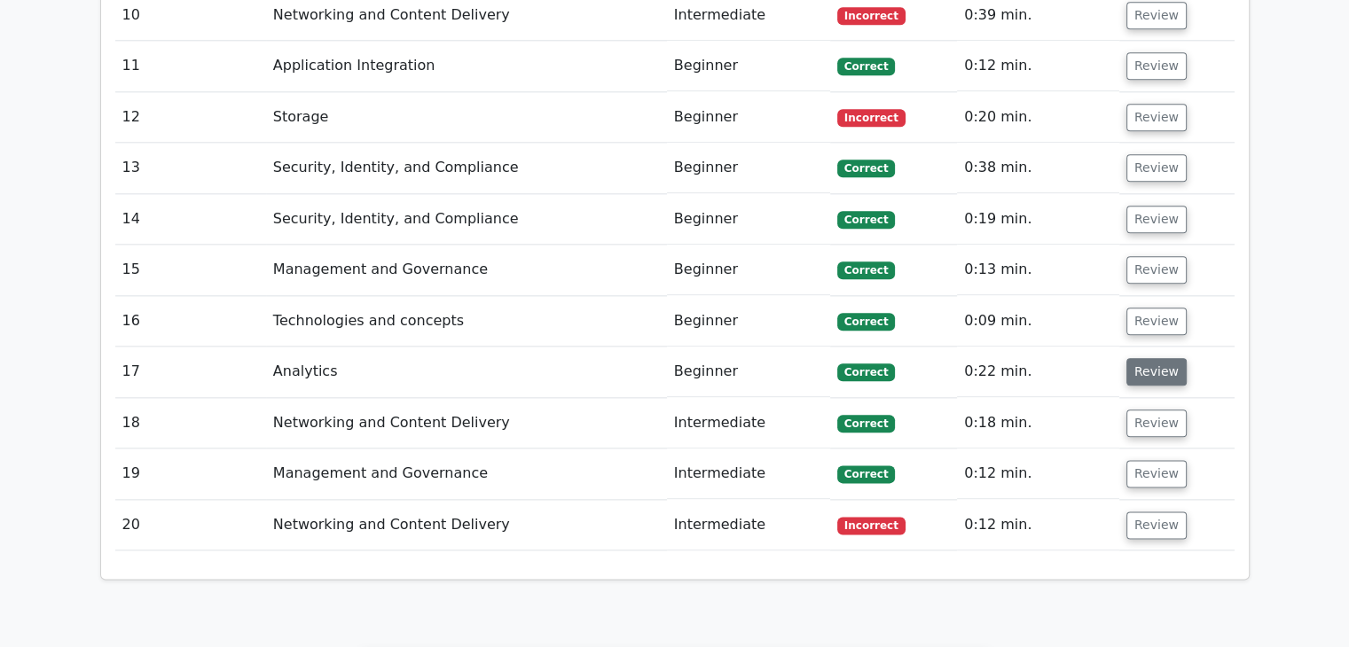
click at [1157, 358] on button "Review" at bounding box center [1156, 371] width 60 height 27
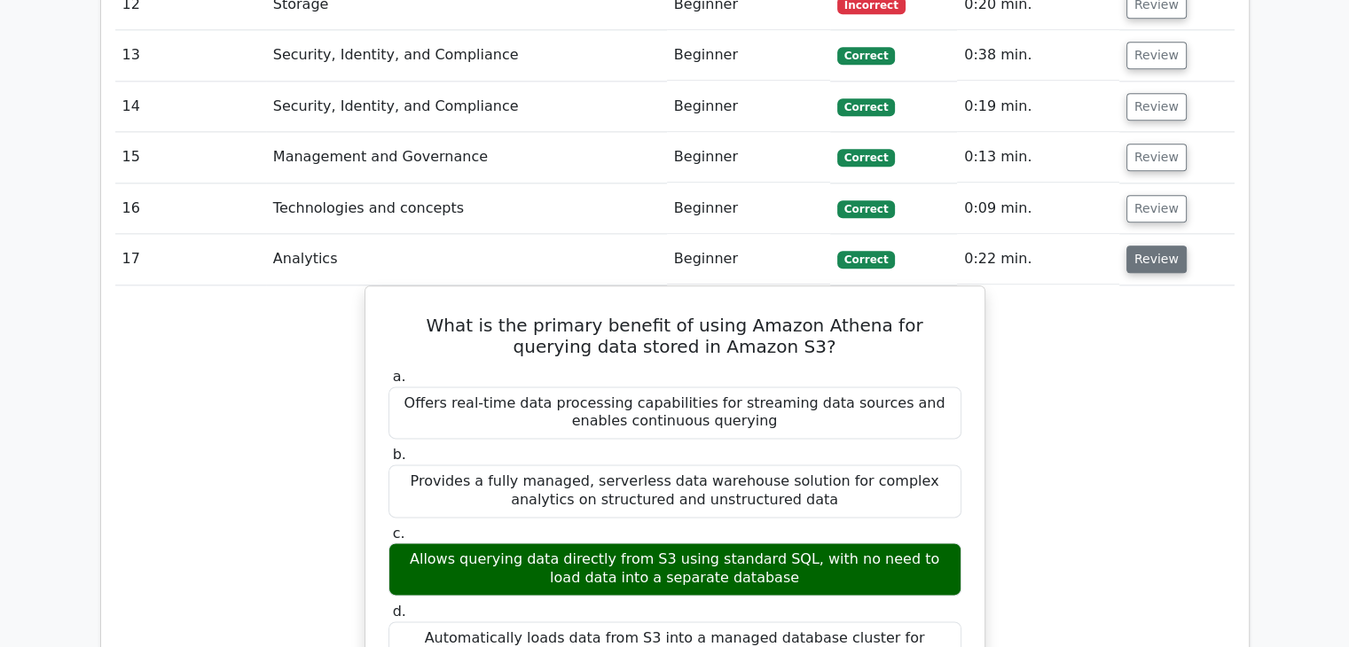
scroll to position [2193, 0]
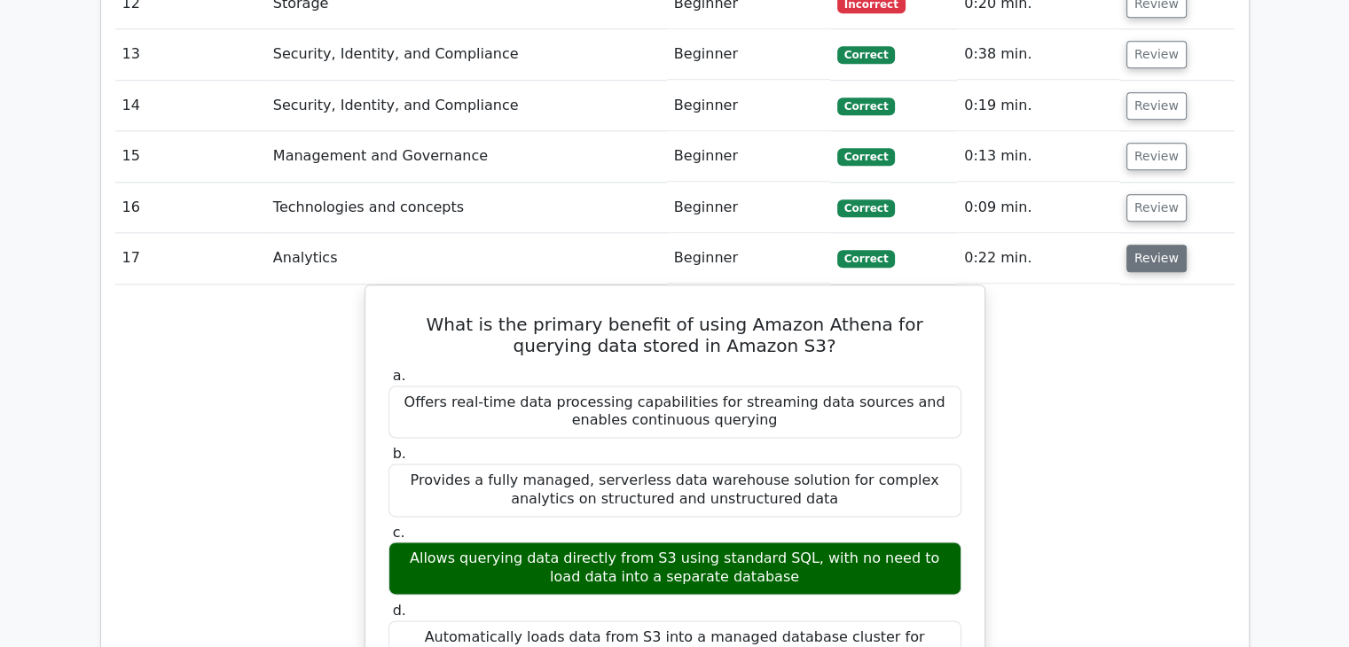
click at [1155, 245] on button "Review" at bounding box center [1156, 258] width 60 height 27
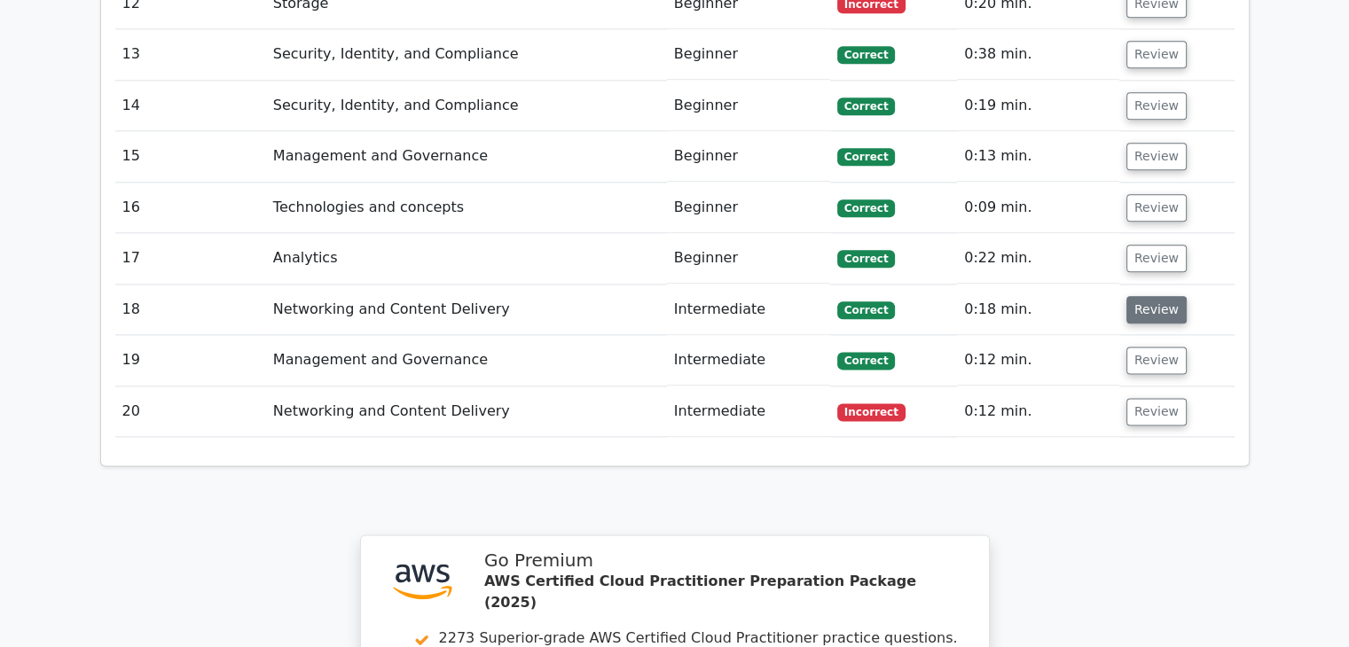
click at [1150, 296] on button "Review" at bounding box center [1156, 309] width 60 height 27
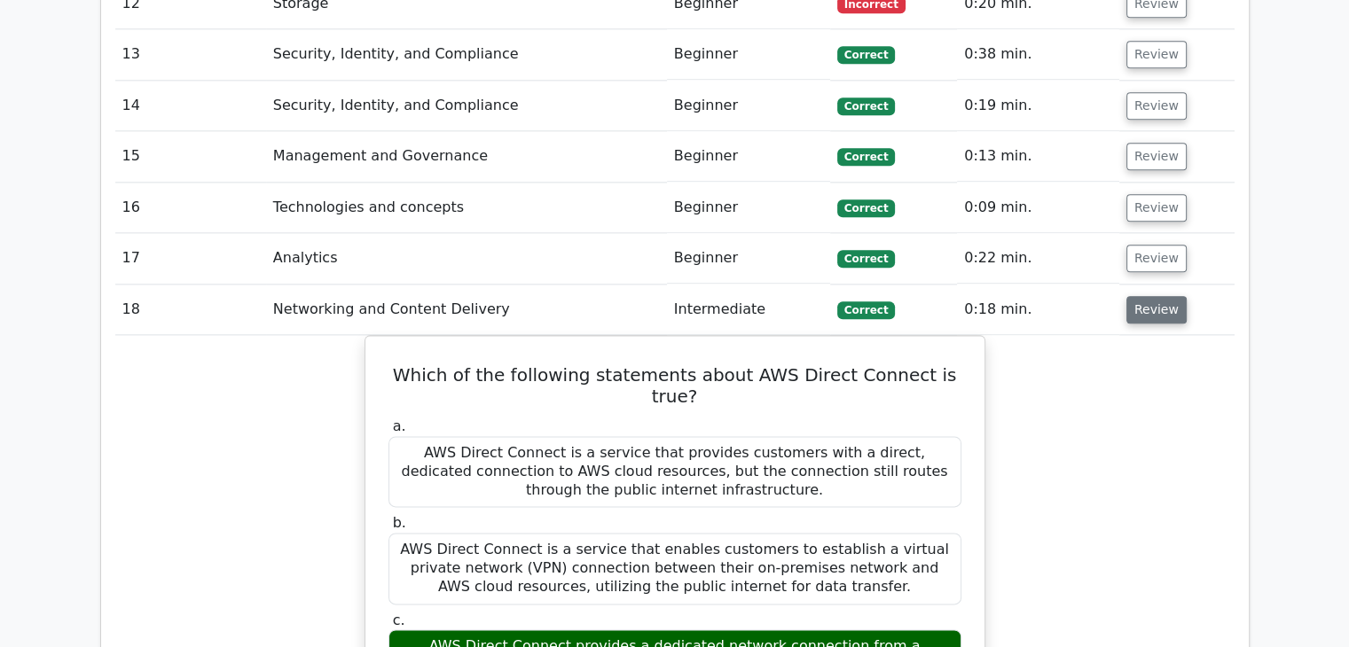
click at [1153, 296] on button "Review" at bounding box center [1156, 309] width 60 height 27
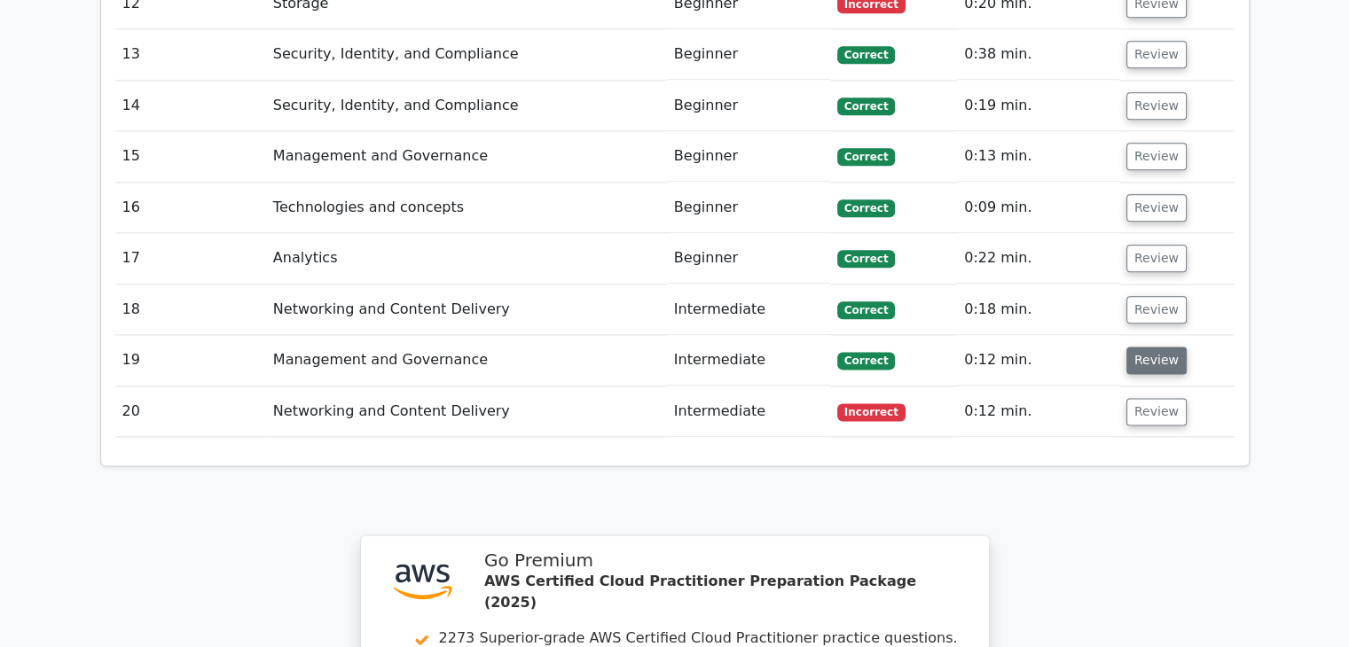
click at [1146, 347] on button "Review" at bounding box center [1156, 360] width 60 height 27
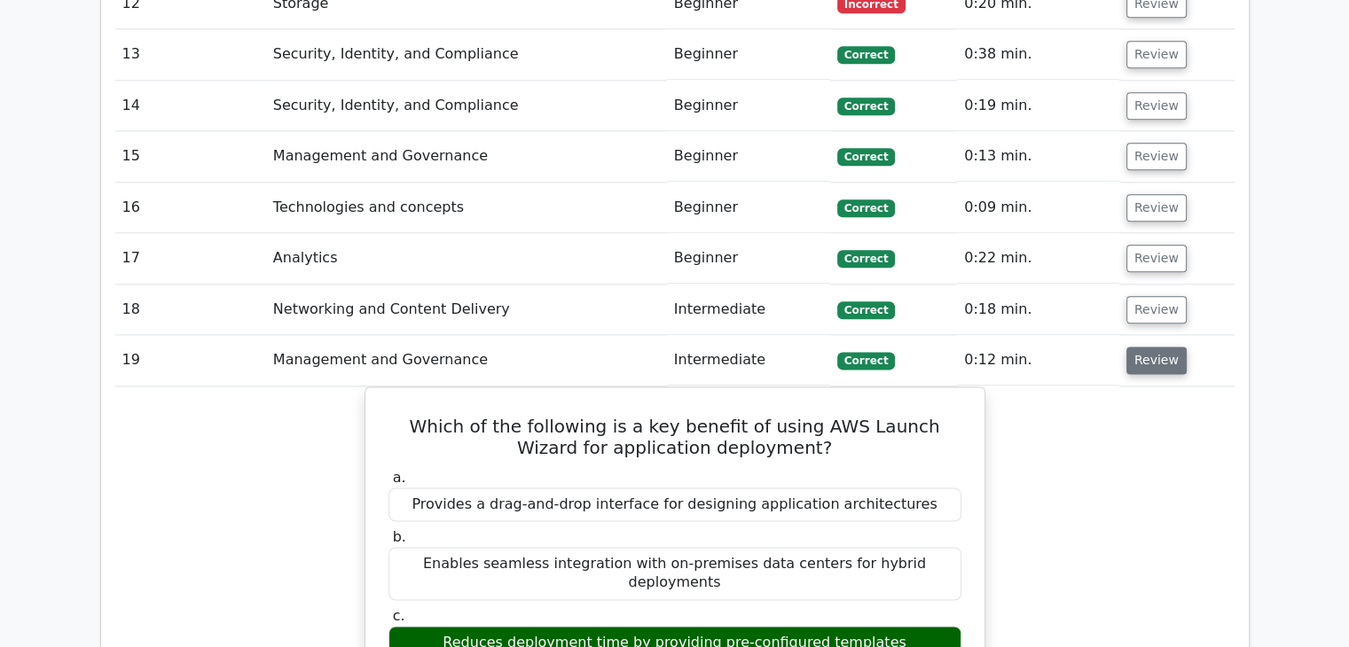
click at [1159, 347] on button "Review" at bounding box center [1156, 360] width 60 height 27
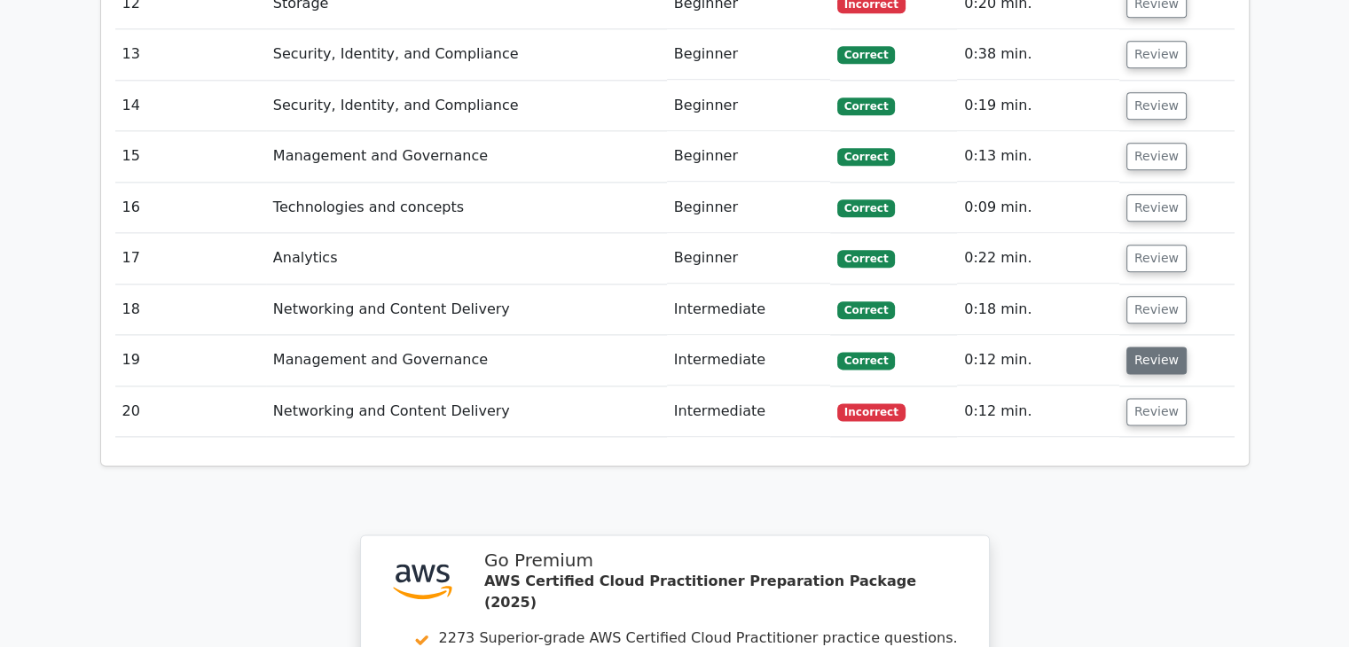
click at [1146, 347] on button "Review" at bounding box center [1156, 360] width 60 height 27
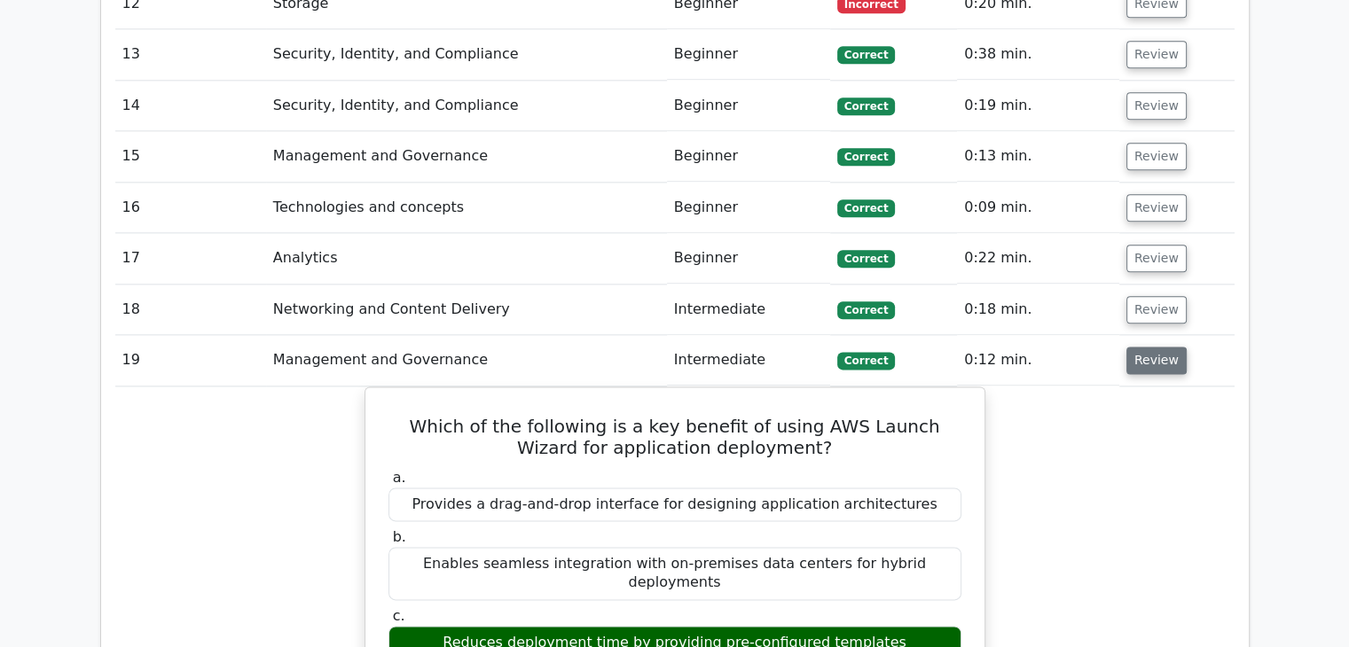
click at [1161, 347] on button "Review" at bounding box center [1156, 360] width 60 height 27
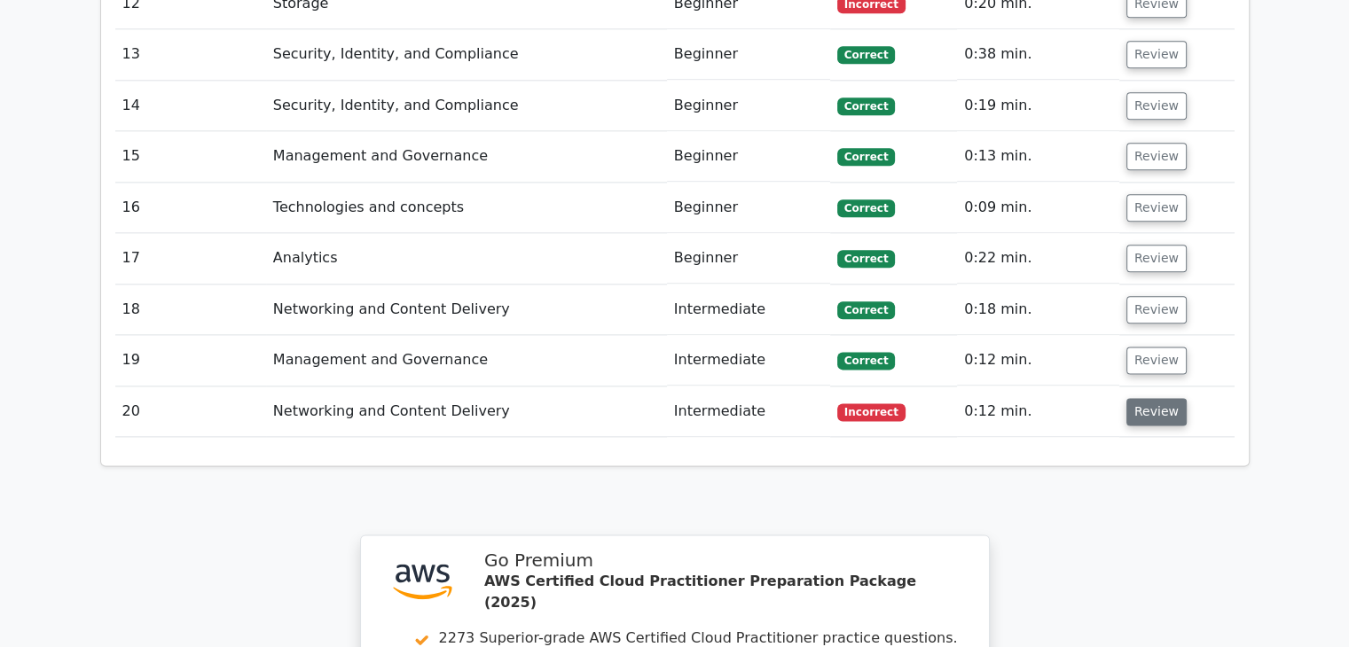
click at [1151, 398] on button "Review" at bounding box center [1156, 411] width 60 height 27
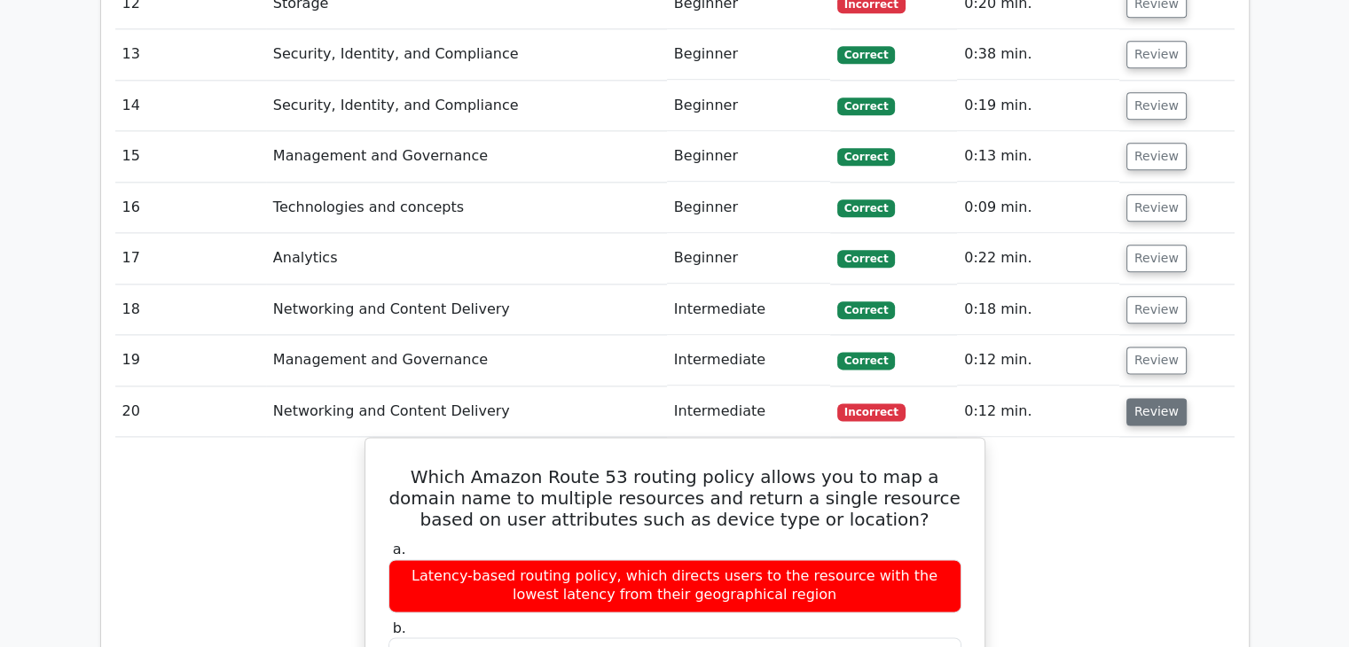
click at [1154, 398] on button "Review" at bounding box center [1156, 411] width 60 height 27
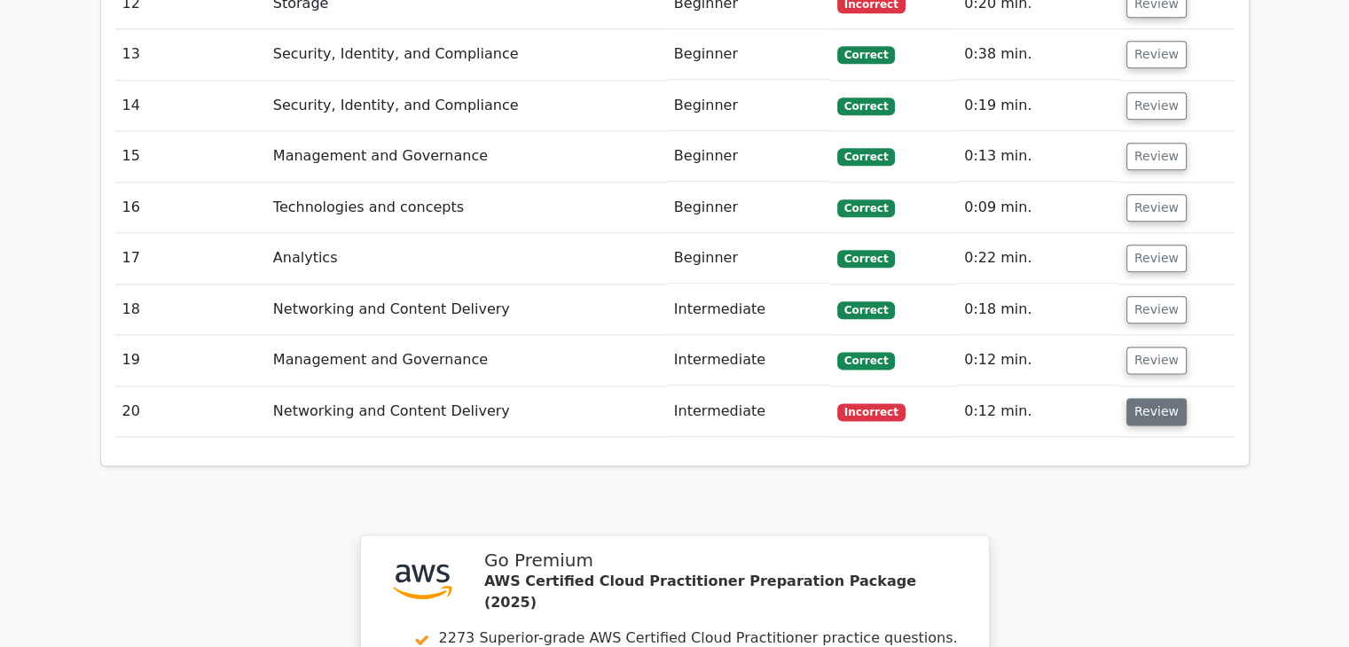
click at [1164, 398] on button "Review" at bounding box center [1156, 411] width 60 height 27
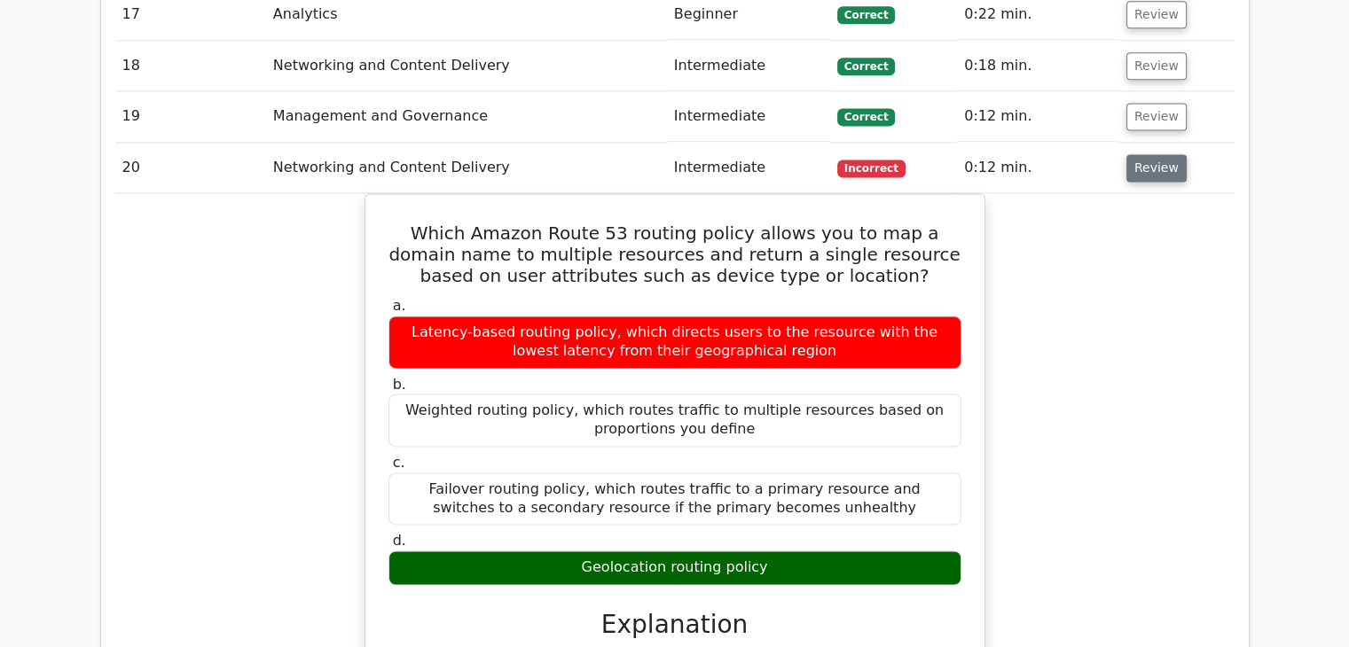
scroll to position [2417, 0]
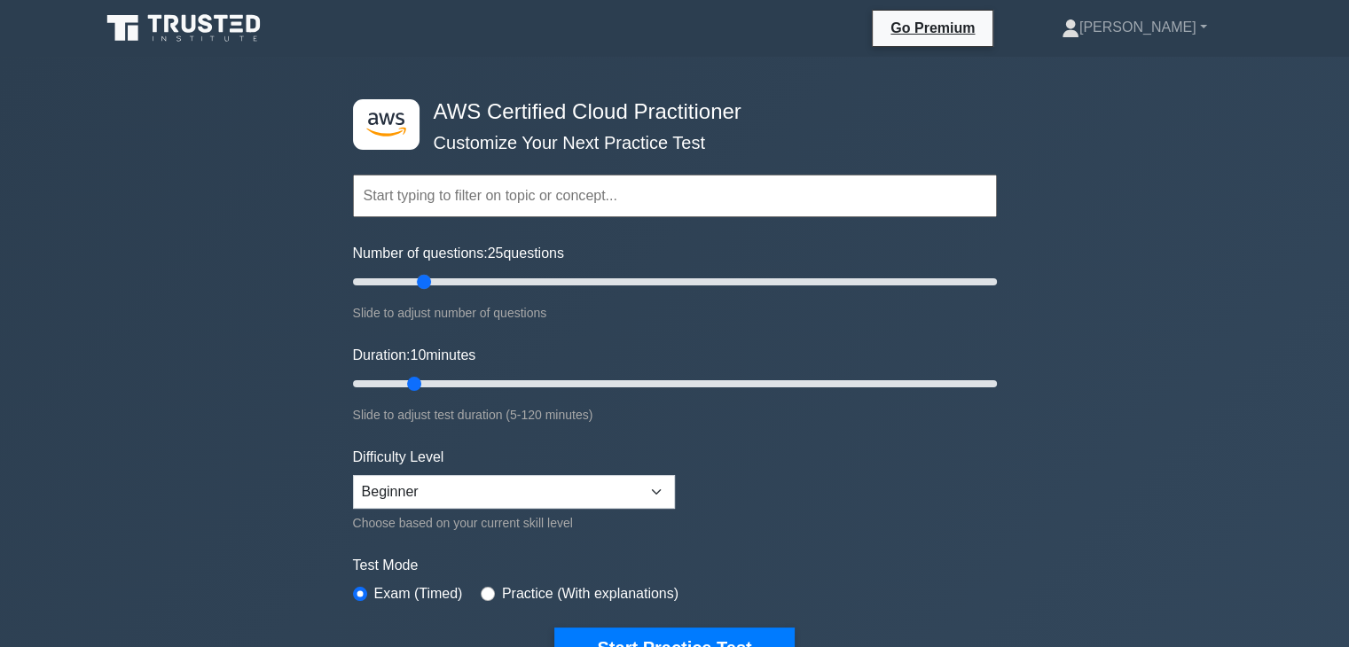
drag, startPoint x: 405, startPoint y: 278, endPoint x: 430, endPoint y: 286, distance: 26.4
type input "25"
click at [430, 286] on input "Number of questions: 25 questions" at bounding box center [675, 281] width 644 height 21
click at [558, 487] on select "Beginner Intermediate Expert" at bounding box center [514, 492] width 322 height 34
select select "intermediate"
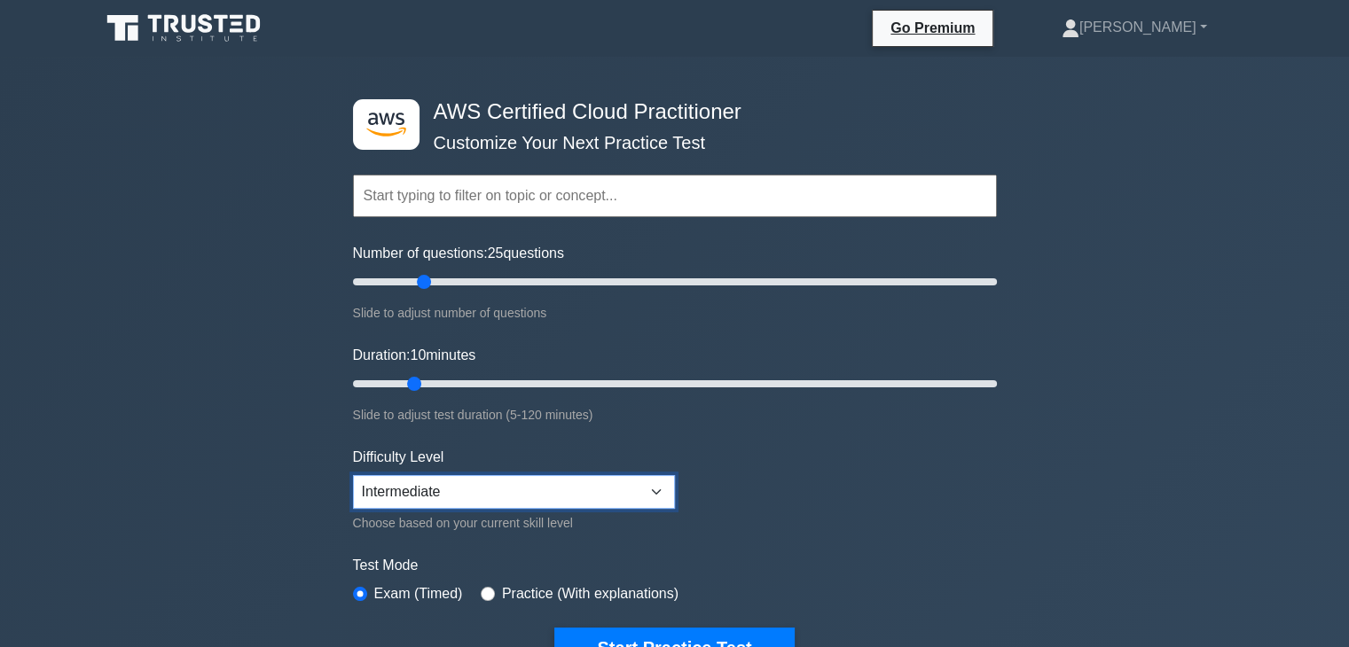
click at [353, 475] on select "Beginner Intermediate Expert" at bounding box center [514, 492] width 322 height 34
drag, startPoint x: 423, startPoint y: 288, endPoint x: 379, endPoint y: 302, distance: 46.6
type input "10"
click at [379, 293] on input "Number of questions: 10 questions" at bounding box center [675, 281] width 644 height 21
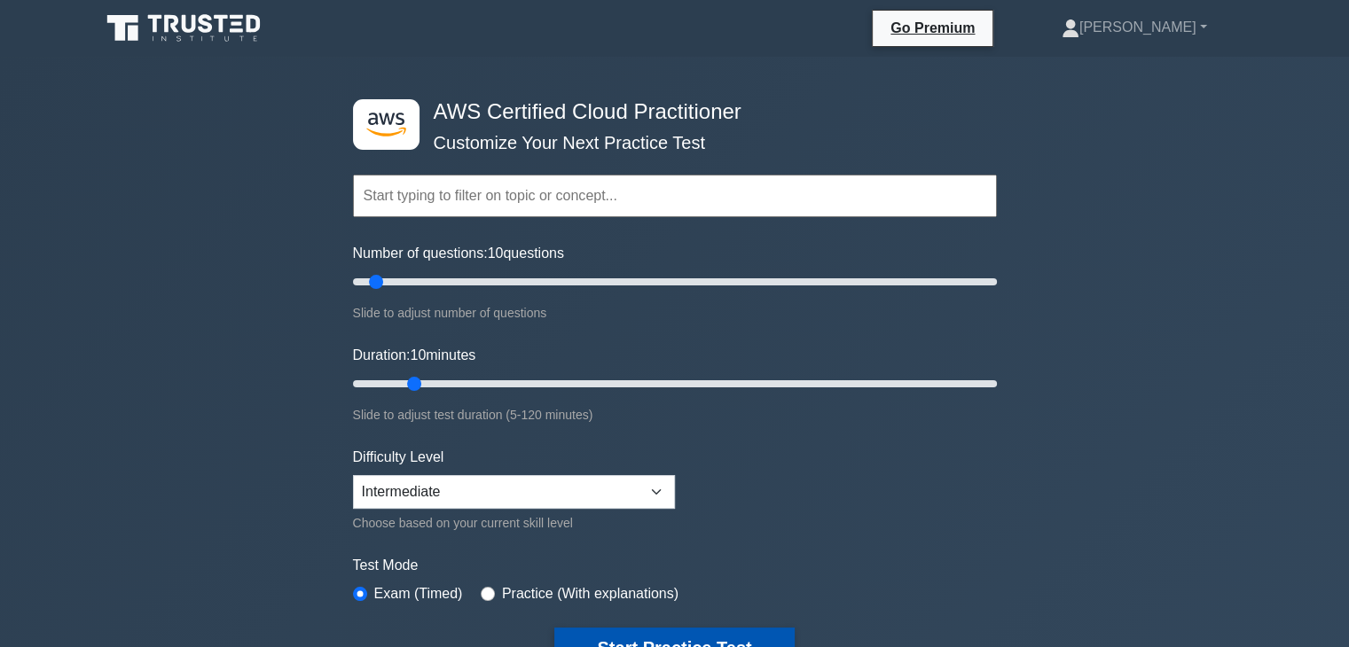
click at [595, 628] on button "Start Practice Test" at bounding box center [673, 648] width 239 height 41
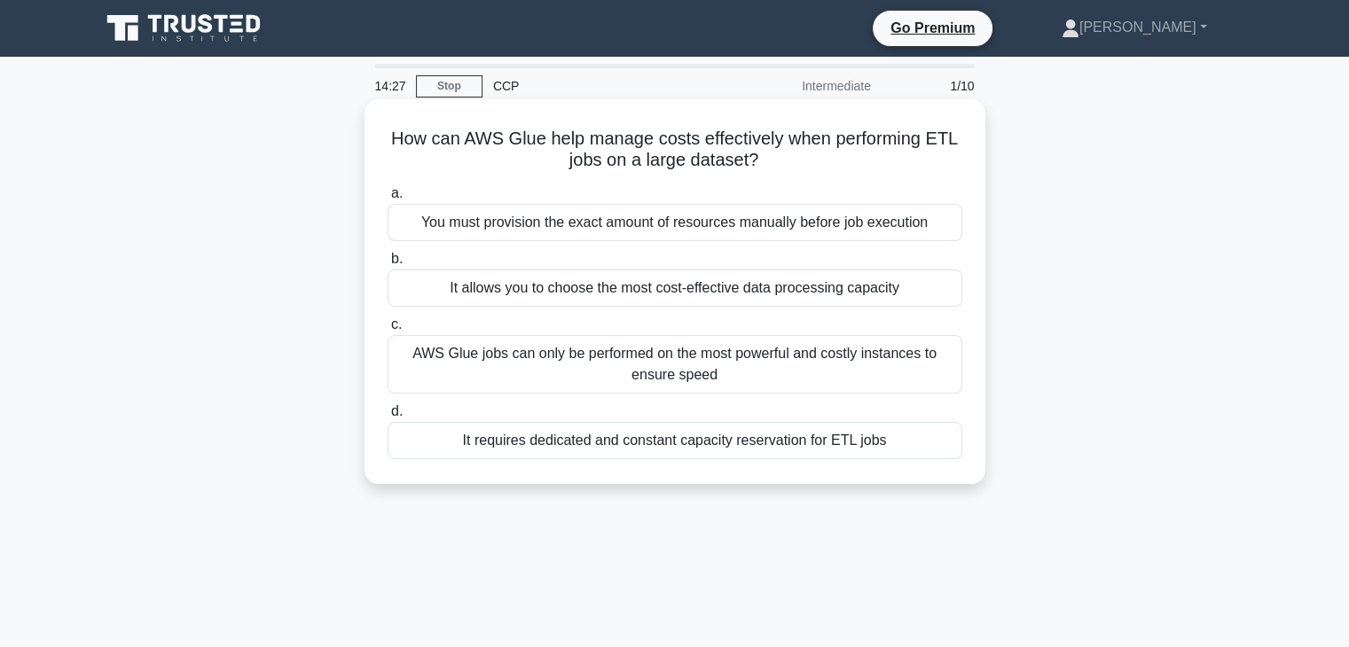
click at [852, 447] on div "It requires dedicated and constant capacity reservation for ETL jobs" at bounding box center [675, 440] width 575 height 37
click at [388, 418] on input "d. It requires dedicated and constant capacity reservation for ETL jobs" at bounding box center [388, 412] width 0 height 12
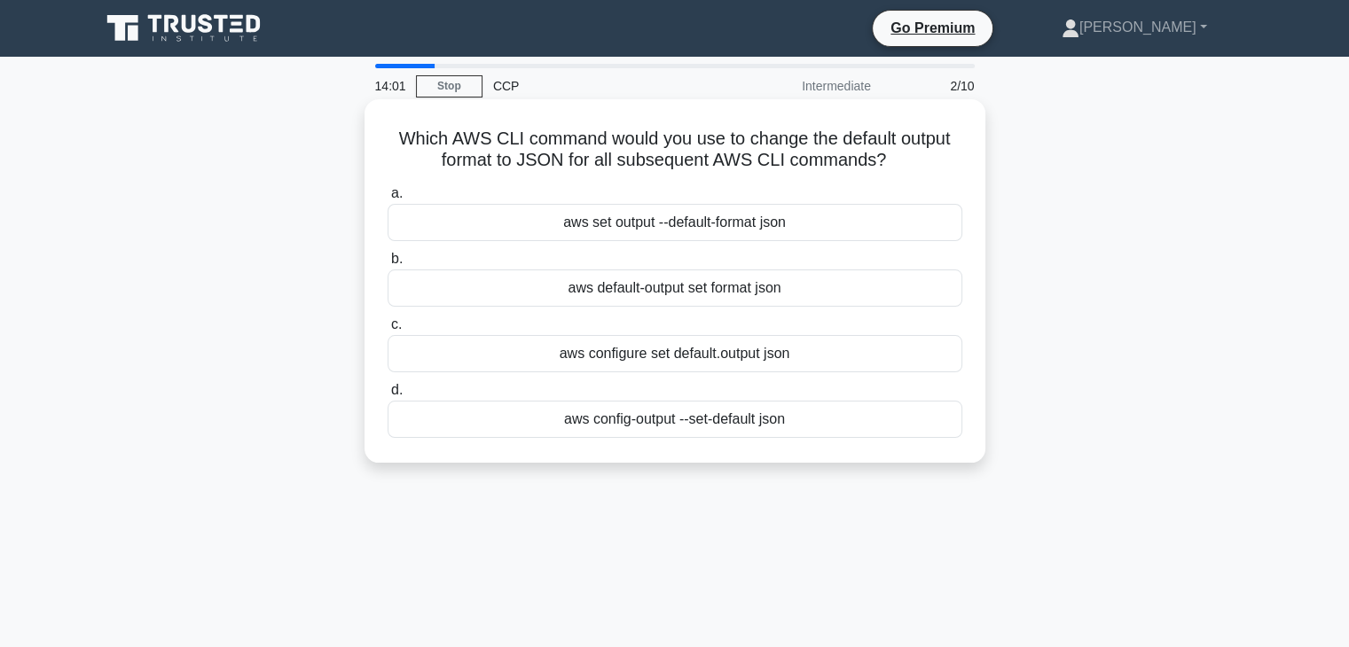
click at [843, 436] on div "aws config-output --set-default json" at bounding box center [675, 419] width 575 height 37
click at [388, 396] on input "d. aws config-output --set-default json" at bounding box center [388, 391] width 0 height 12
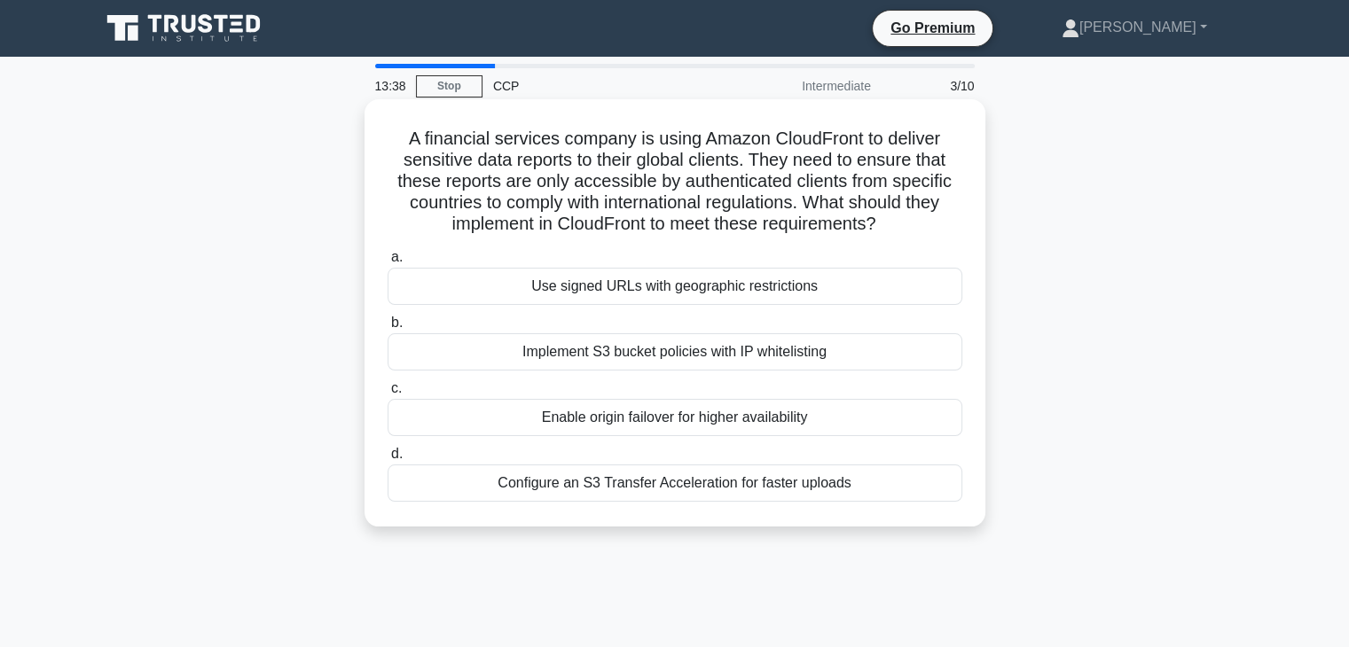
click at [882, 350] on div "Implement S3 bucket policies with IP whitelisting" at bounding box center [675, 351] width 575 height 37
click at [388, 329] on input "b. Implement S3 bucket policies with IP whitelisting" at bounding box center [388, 324] width 0 height 12
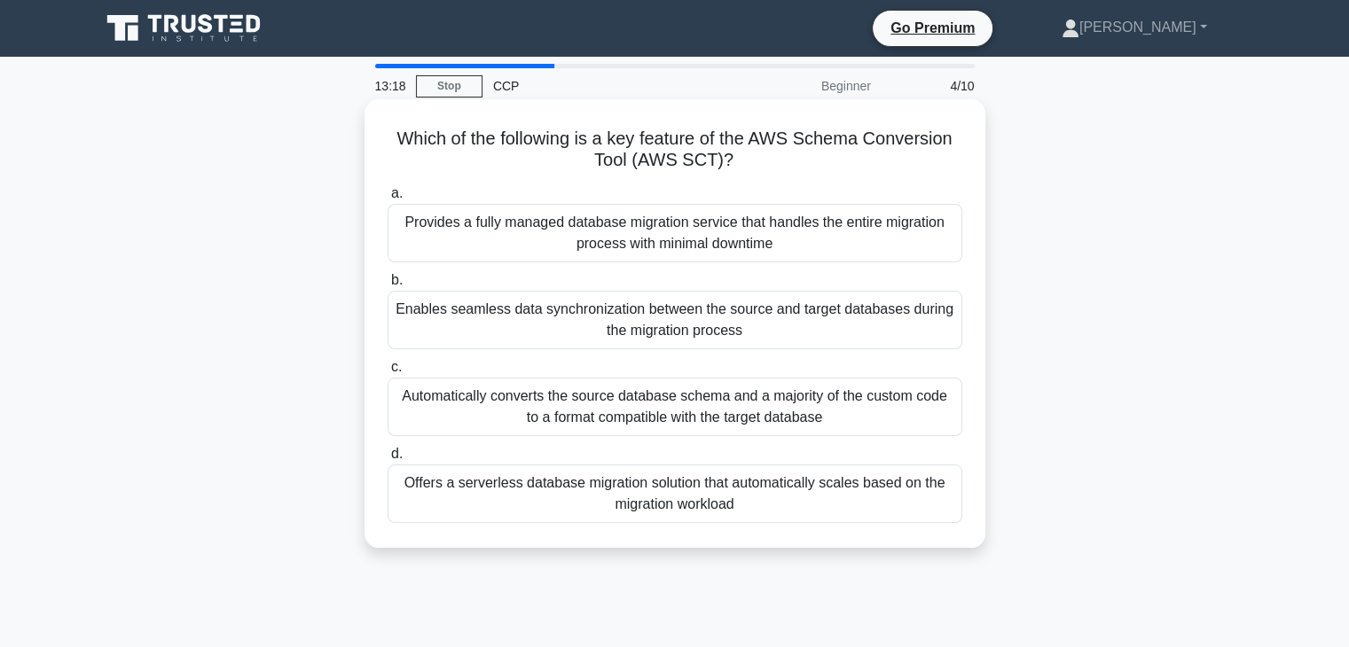
click at [896, 421] on div "Automatically converts the source database schema and a majority of the custom …" at bounding box center [675, 407] width 575 height 59
click at [388, 373] on input "c. Automatically converts the source database schema and a majority of the cust…" at bounding box center [388, 368] width 0 height 12
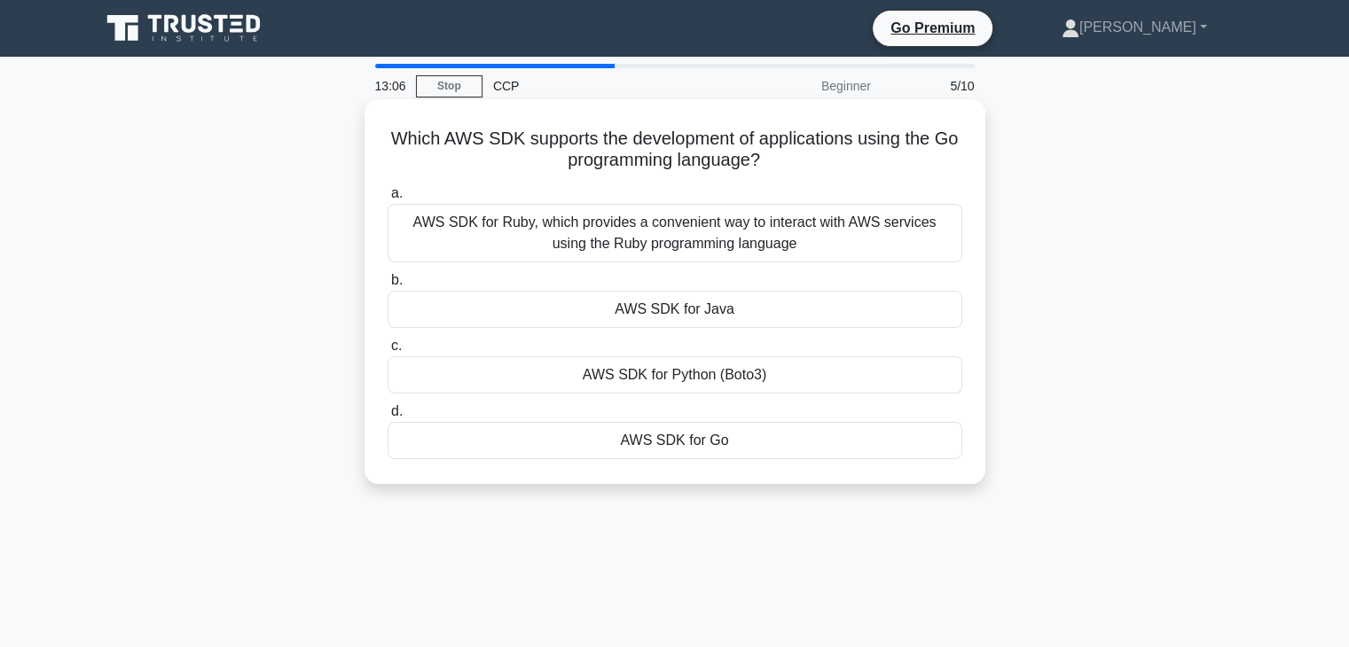
click at [900, 294] on label "b. AWS SDK for Java" at bounding box center [675, 299] width 575 height 59
click at [388, 286] on input "b. AWS SDK for Java" at bounding box center [388, 281] width 0 height 12
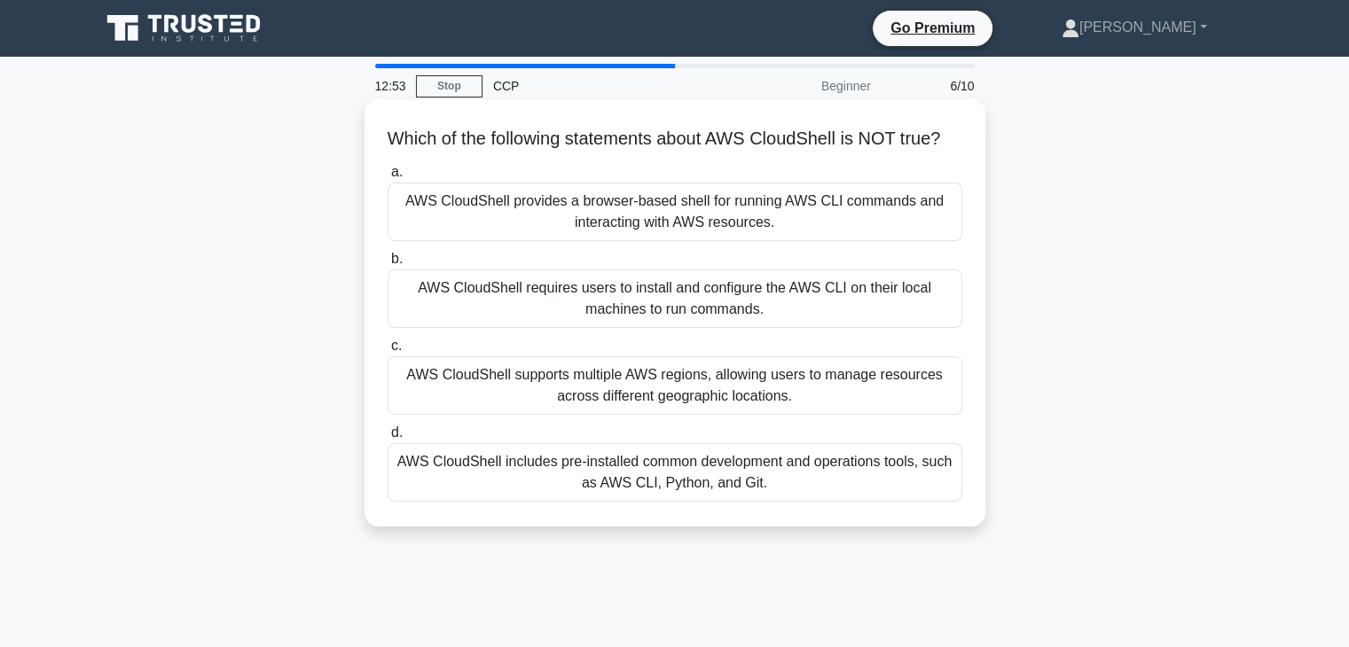
click at [876, 415] on div "AWS CloudShell supports multiple AWS regions, allowing users to manage resource…" at bounding box center [675, 386] width 575 height 59
click at [388, 352] on input "c. AWS CloudShell supports multiple AWS regions, allowing users to manage resou…" at bounding box center [388, 347] width 0 height 12
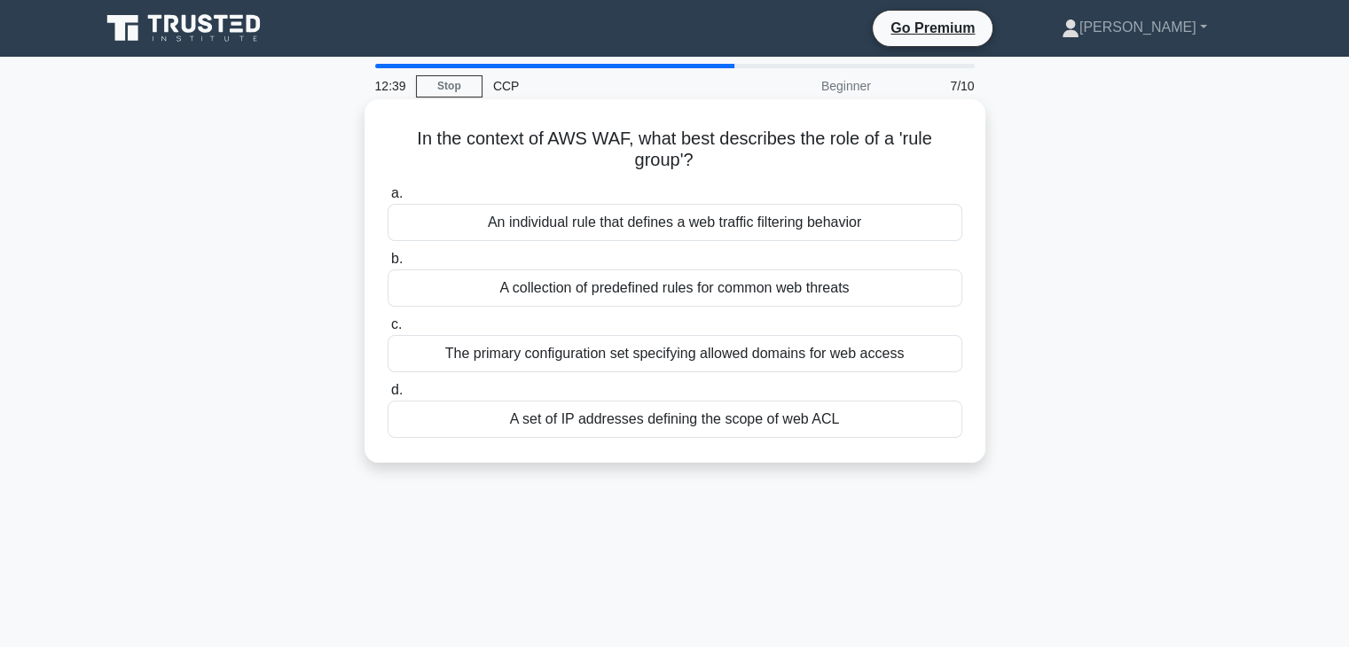
click at [896, 293] on div "A collection of predefined rules for common web threats" at bounding box center [675, 288] width 575 height 37
click at [388, 265] on input "b. A collection of predefined rules for common web threats" at bounding box center [388, 260] width 0 height 12
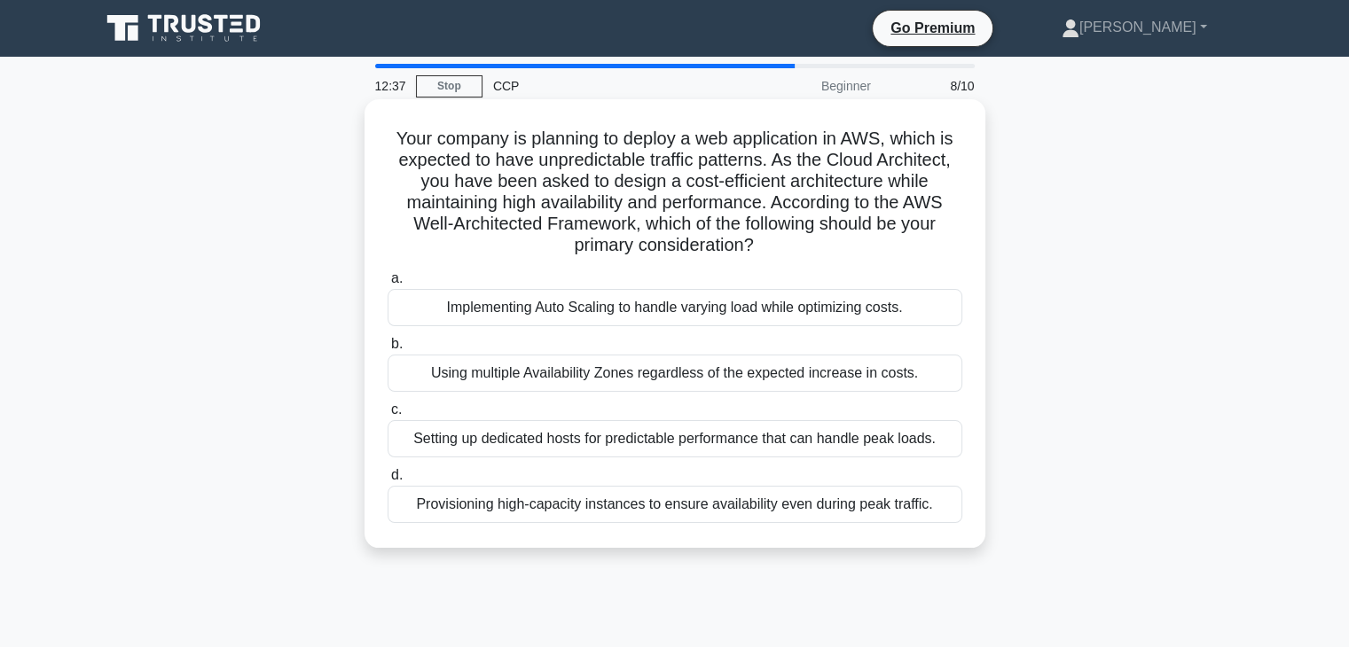
click at [451, 442] on div "Setting up dedicated hosts for predictable performance that can handle peak loa…" at bounding box center [675, 438] width 575 height 37
click at [388, 416] on input "c. Setting up dedicated hosts for predictable performance that can handle peak …" at bounding box center [388, 410] width 0 height 12
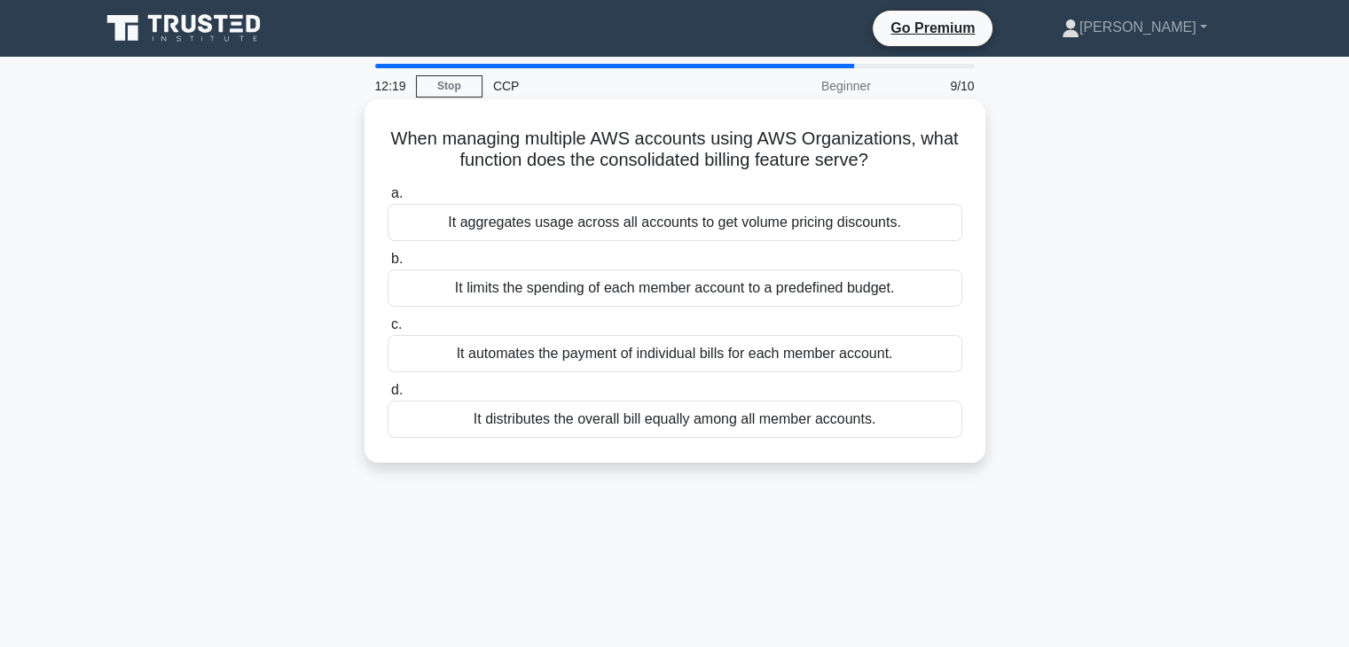
click at [890, 231] on div "It aggregates usage across all accounts to get volume pricing discounts." at bounding box center [675, 222] width 575 height 37
click at [388, 200] on input "a. It aggregates usage across all accounts to get volume pricing discounts." at bounding box center [388, 194] width 0 height 12
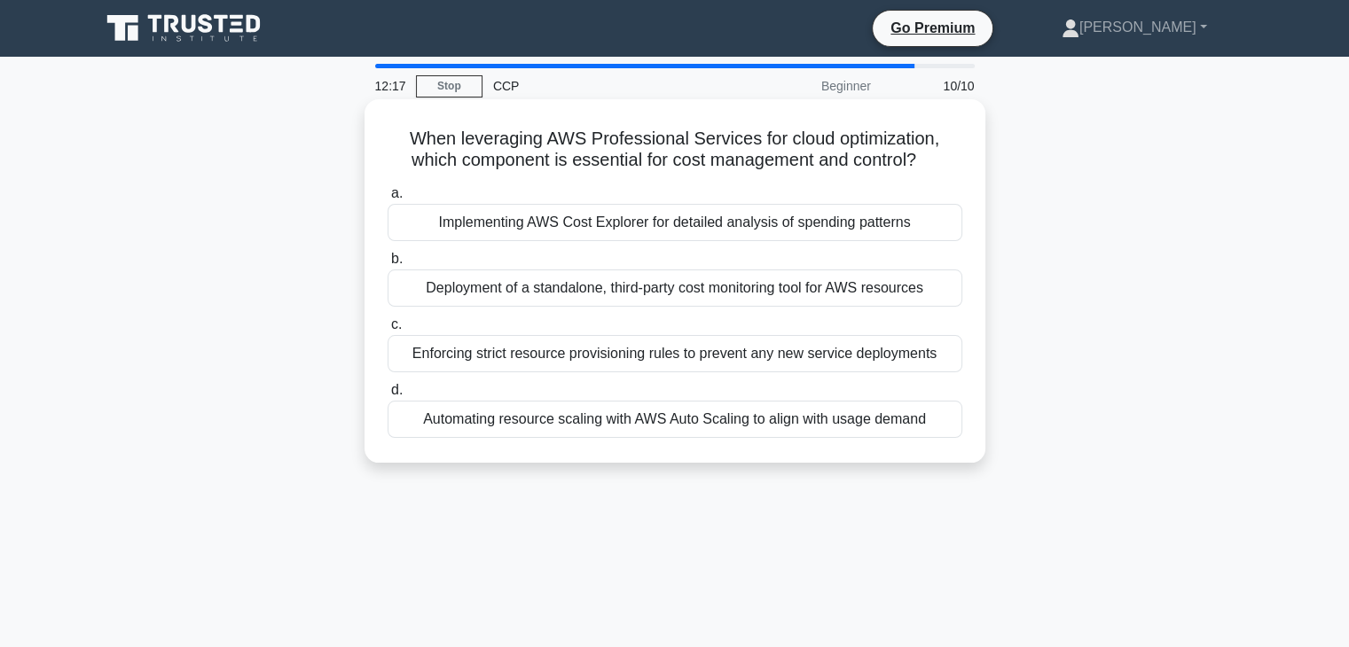
click at [482, 288] on div "Deployment of a standalone, third-party cost monitoring tool for AWS resources" at bounding box center [675, 288] width 575 height 37
click at [388, 265] on input "b. Deployment of a standalone, third-party cost monitoring tool for AWS resourc…" at bounding box center [388, 260] width 0 height 12
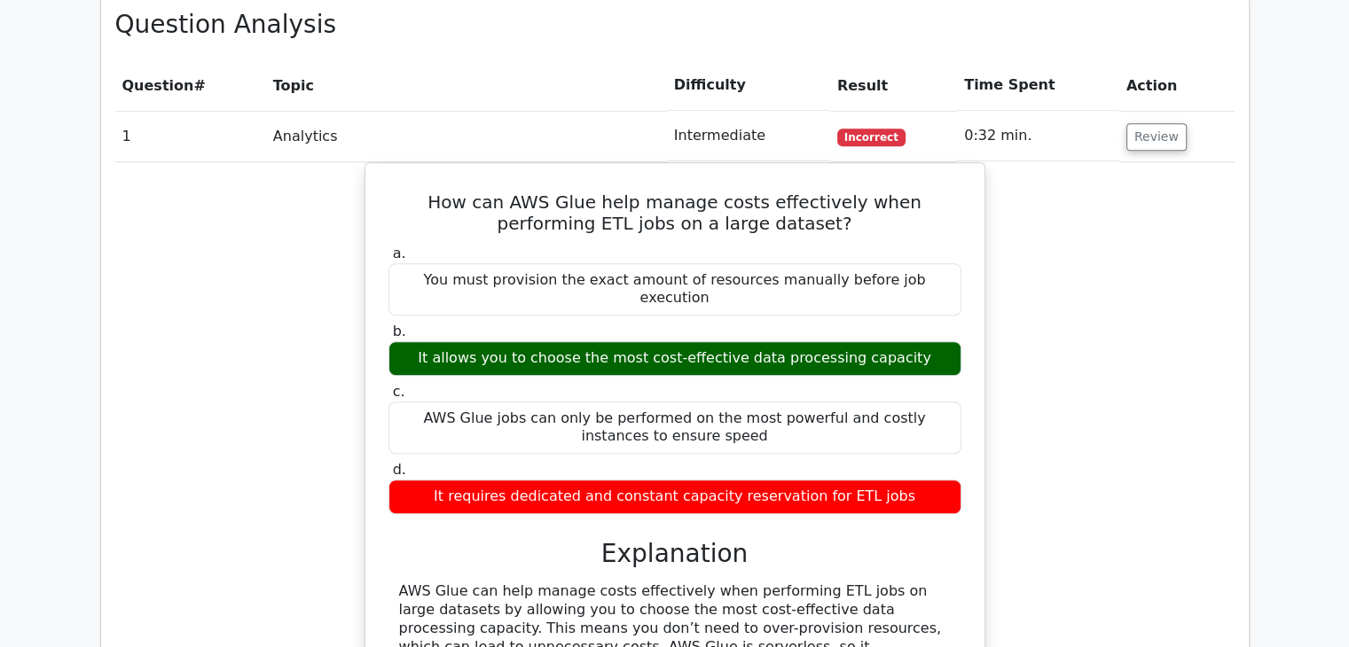
scroll to position [1407, 0]
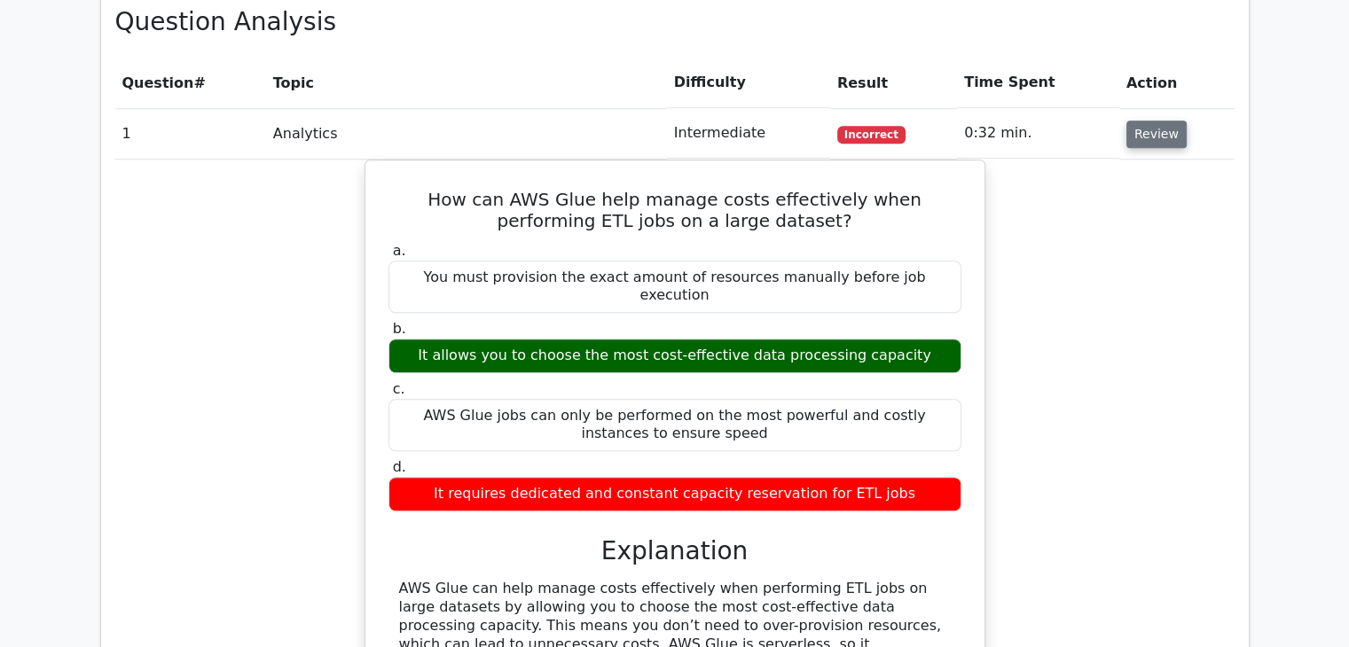
click at [1148, 121] on button "Review" at bounding box center [1156, 134] width 60 height 27
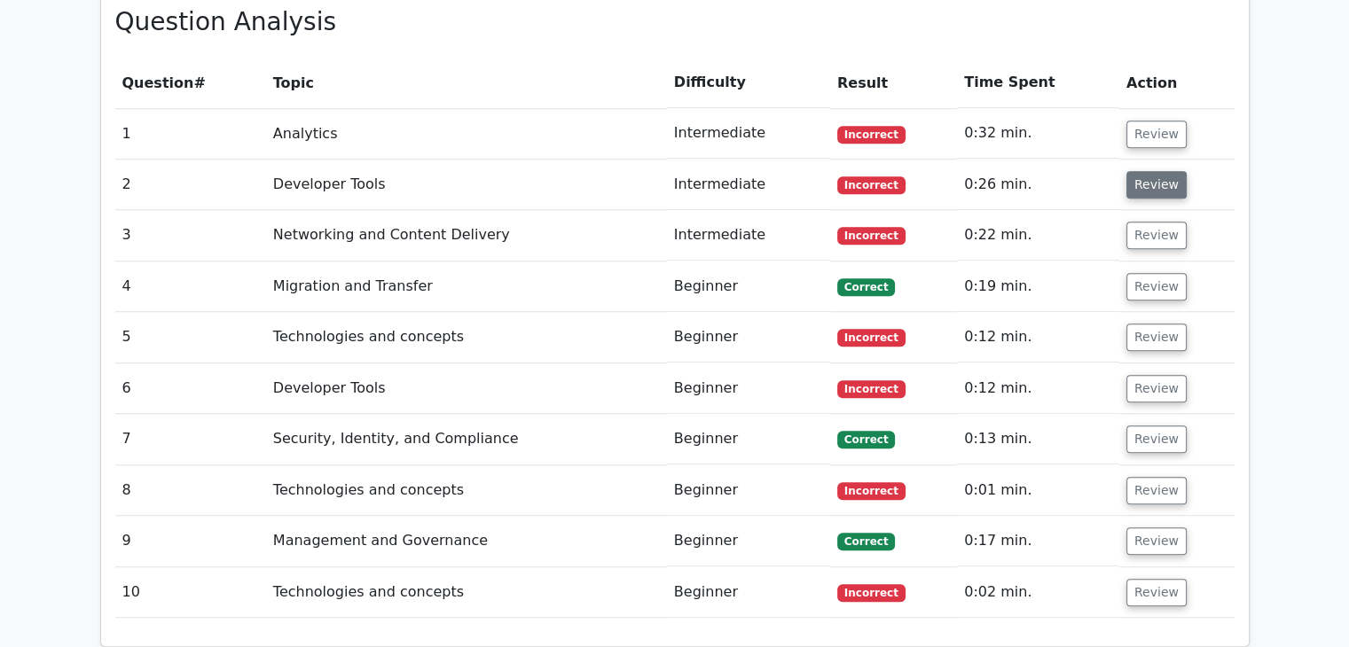
click at [1148, 171] on button "Review" at bounding box center [1156, 184] width 60 height 27
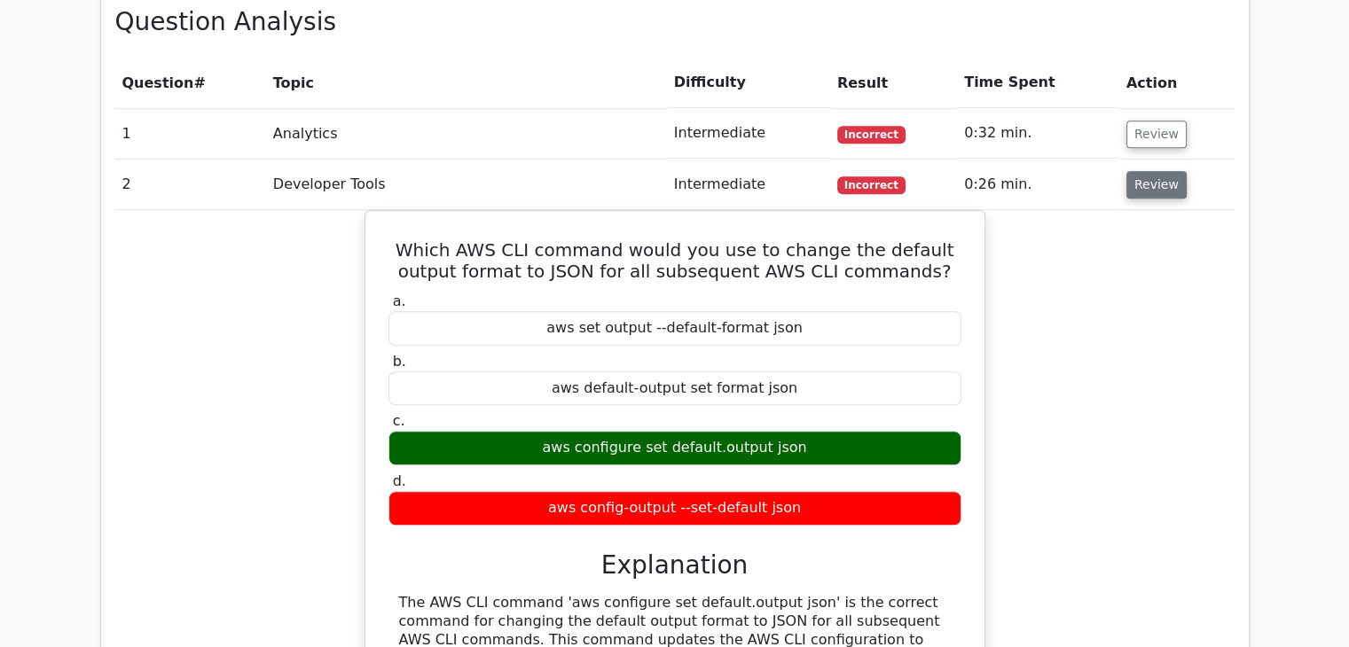
click at [1157, 171] on button "Review" at bounding box center [1156, 184] width 60 height 27
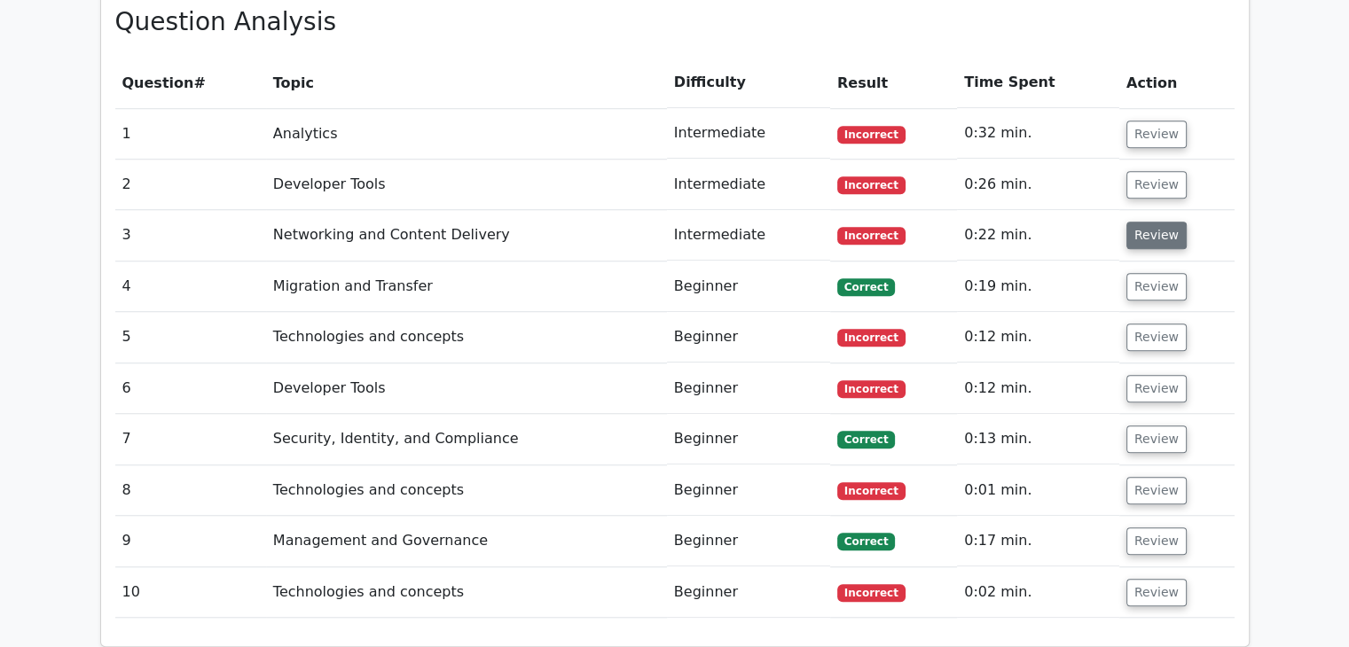
click at [1157, 222] on button "Review" at bounding box center [1156, 235] width 60 height 27
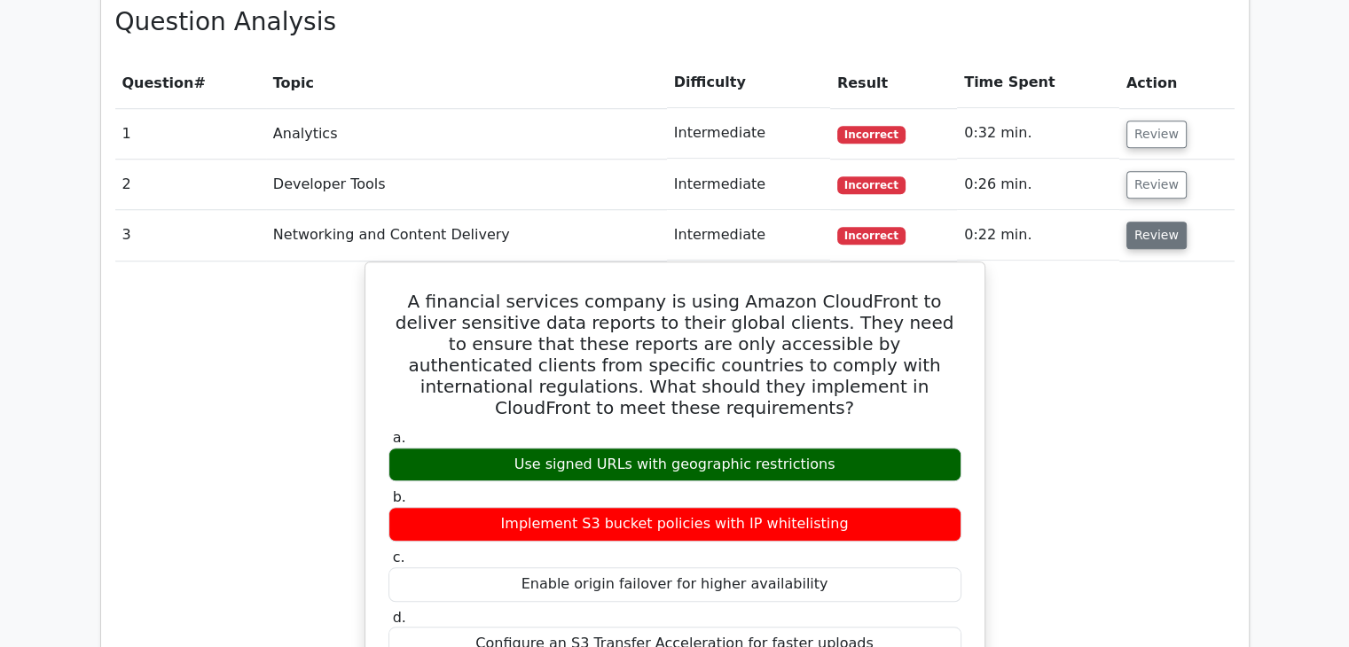
click at [1146, 222] on button "Review" at bounding box center [1156, 235] width 60 height 27
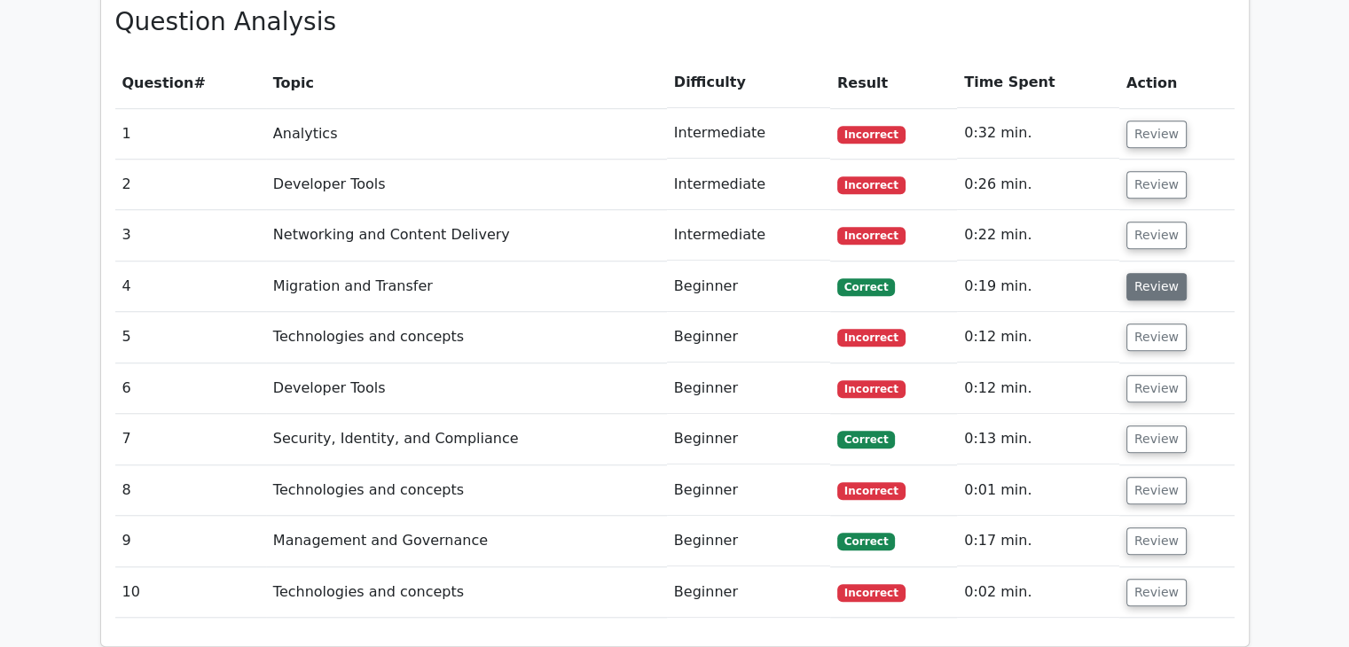
click at [1152, 273] on button "Review" at bounding box center [1156, 286] width 60 height 27
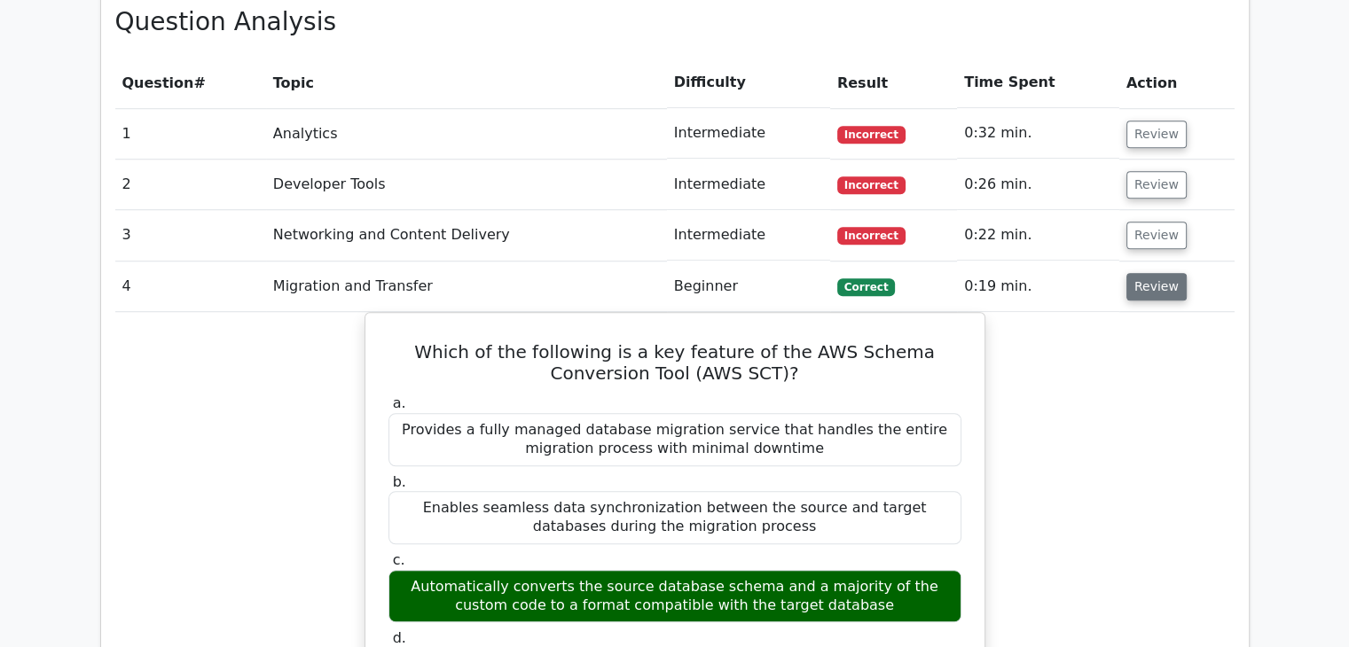
click at [1157, 273] on button "Review" at bounding box center [1156, 286] width 60 height 27
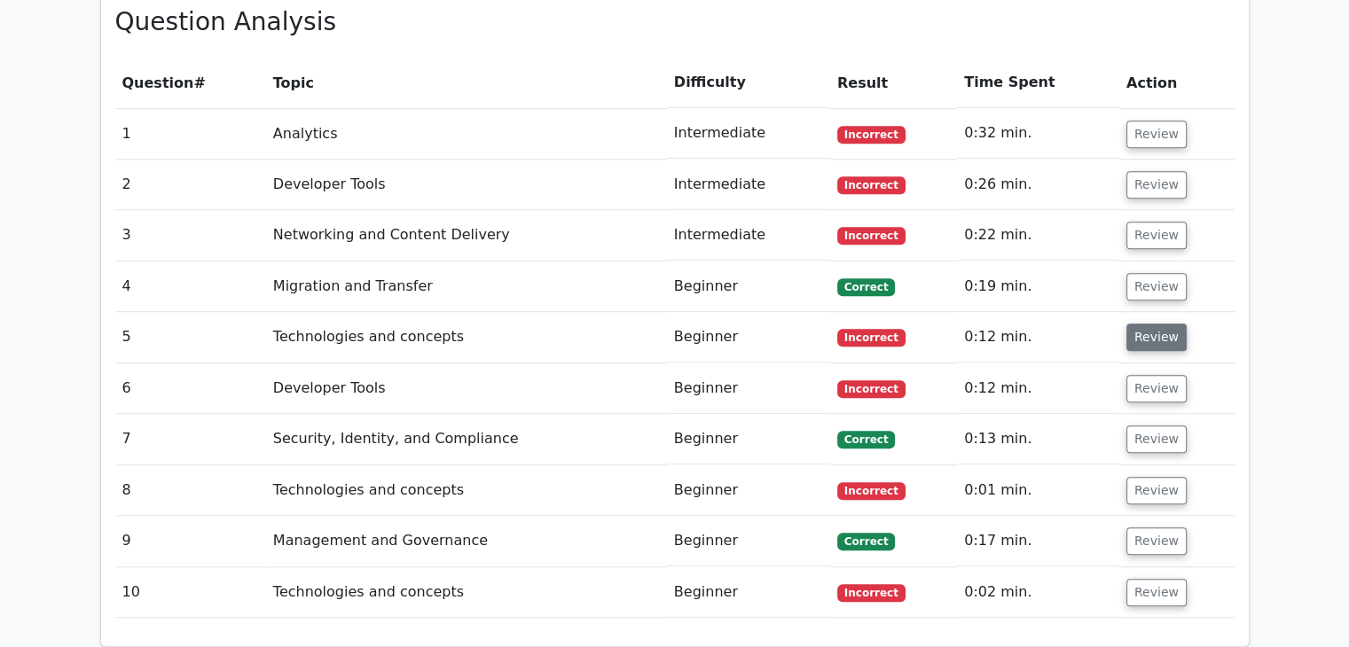
click at [1157, 324] on button "Review" at bounding box center [1156, 337] width 60 height 27
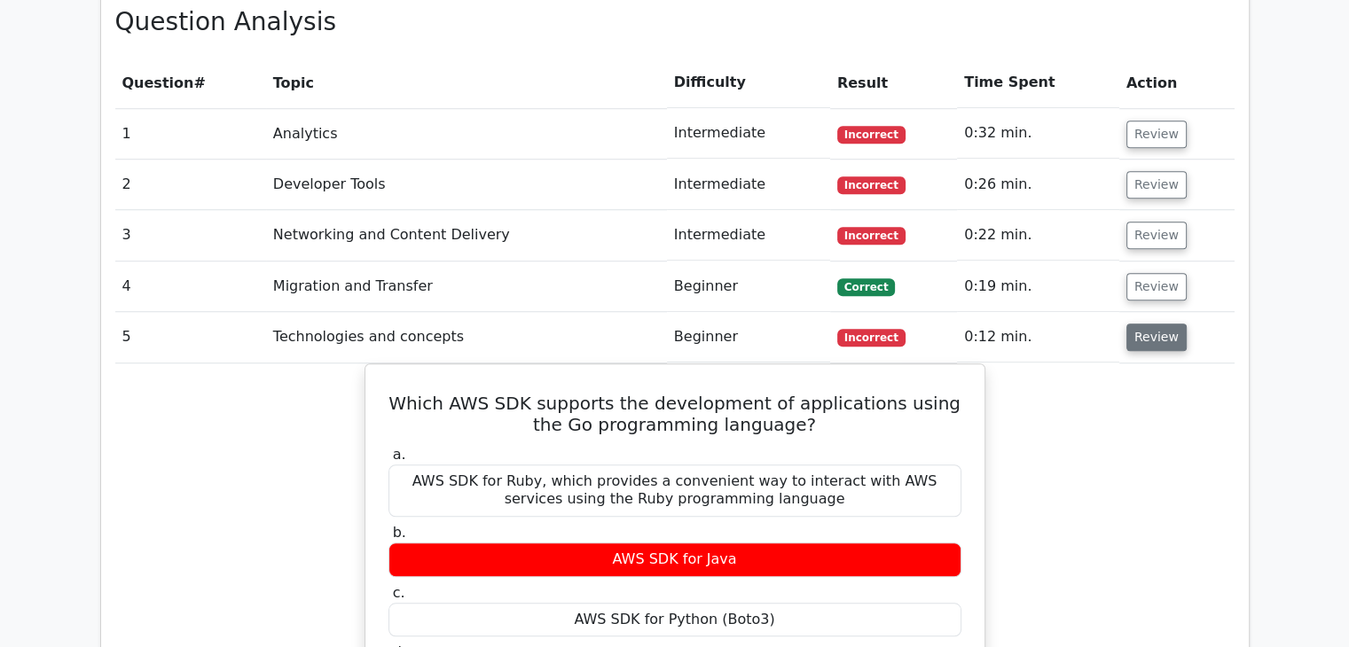
click at [1167, 324] on button "Review" at bounding box center [1156, 337] width 60 height 27
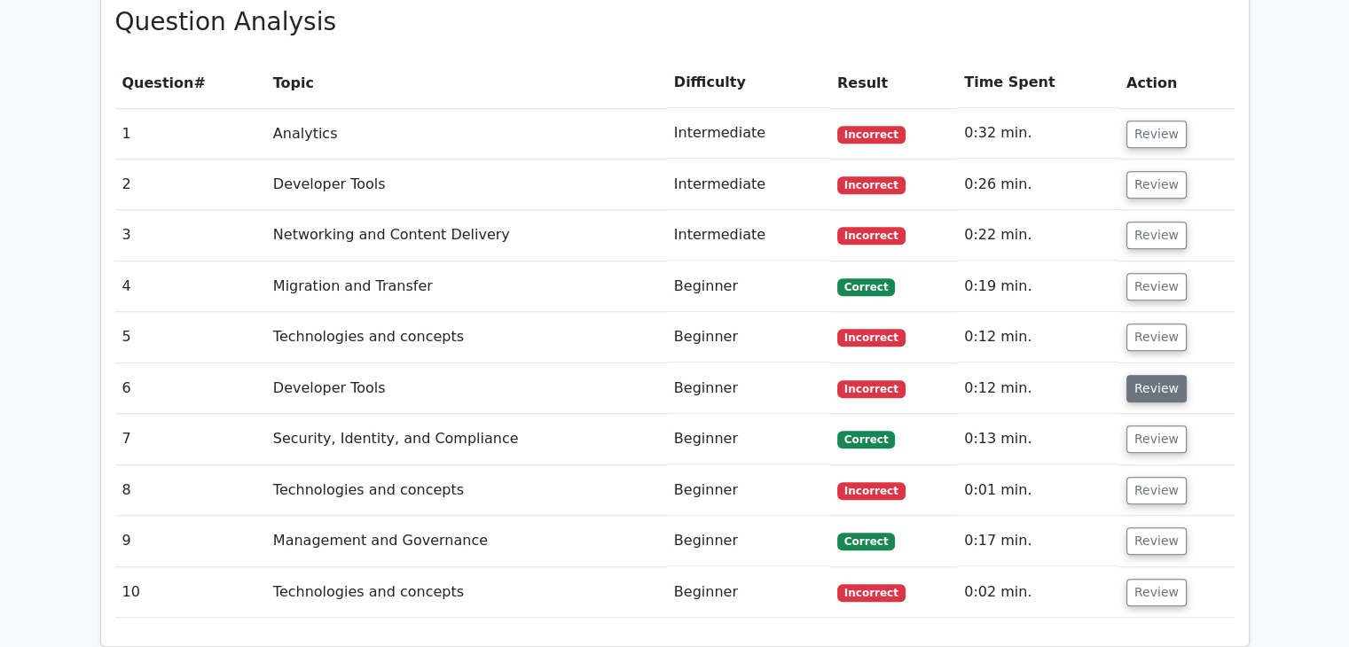
click at [1152, 375] on button "Review" at bounding box center [1156, 388] width 60 height 27
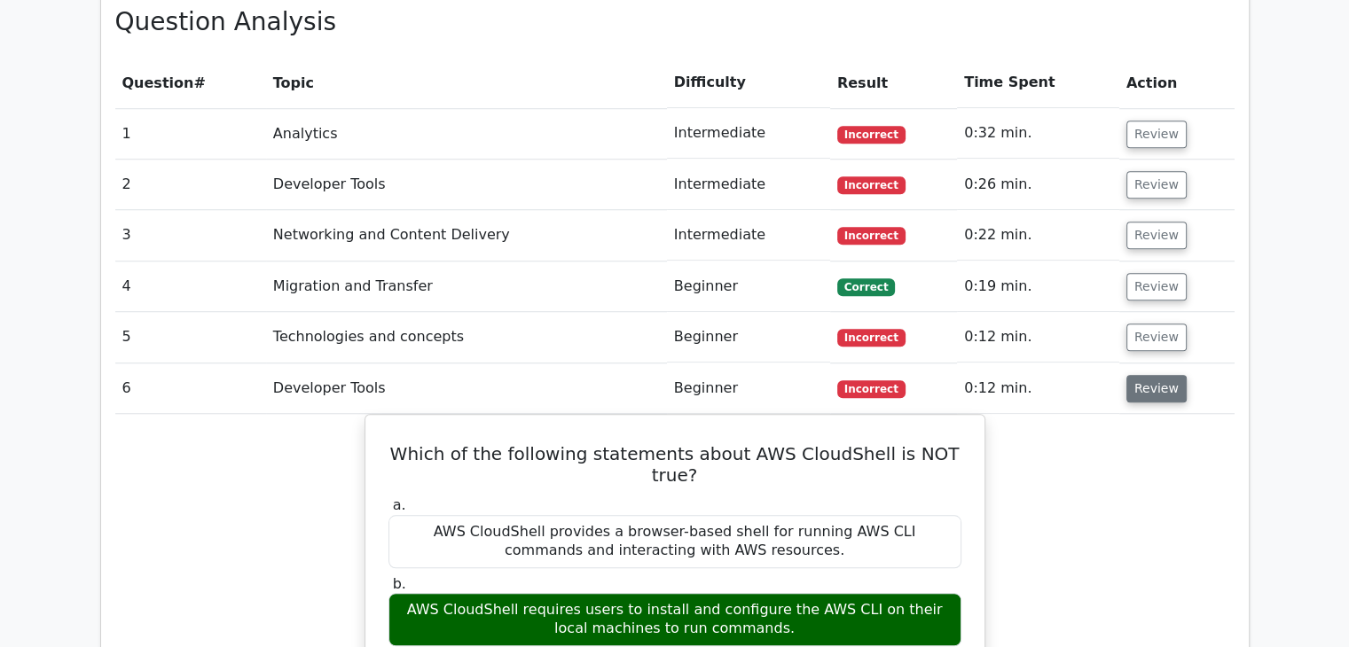
click at [1149, 375] on button "Review" at bounding box center [1156, 388] width 60 height 27
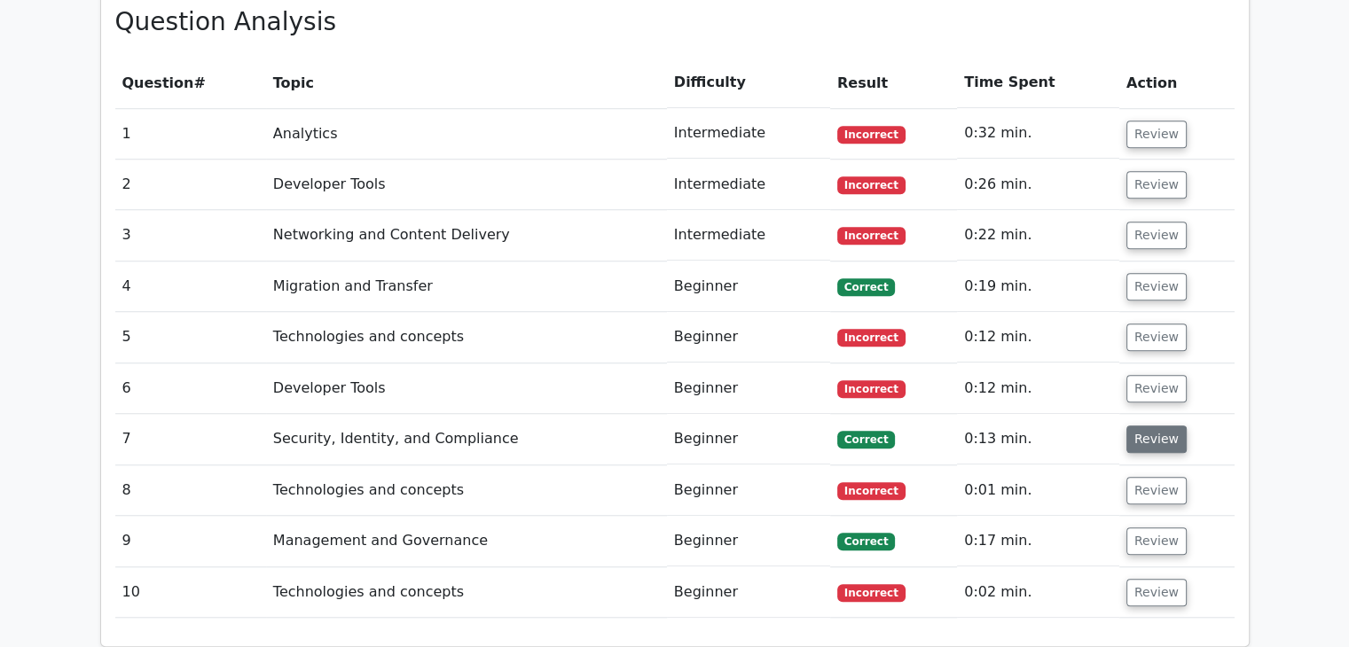
click at [1163, 426] on button "Review" at bounding box center [1156, 439] width 60 height 27
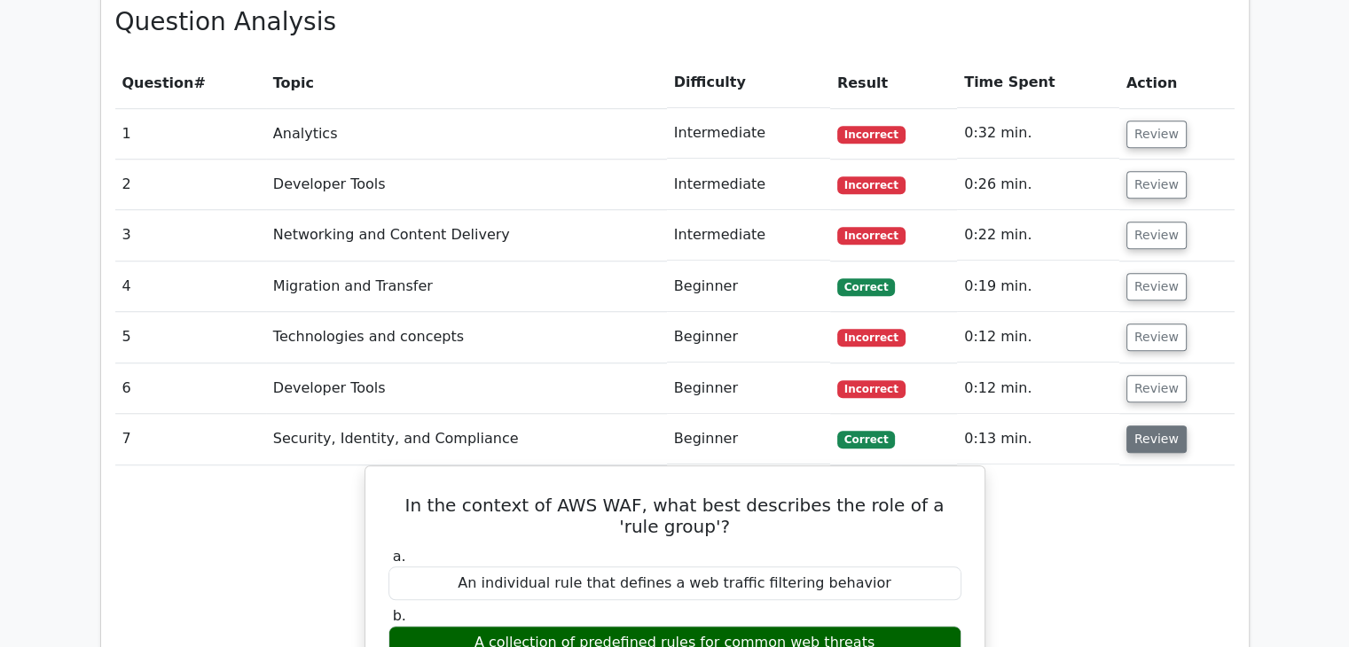
click at [1155, 426] on button "Review" at bounding box center [1156, 439] width 60 height 27
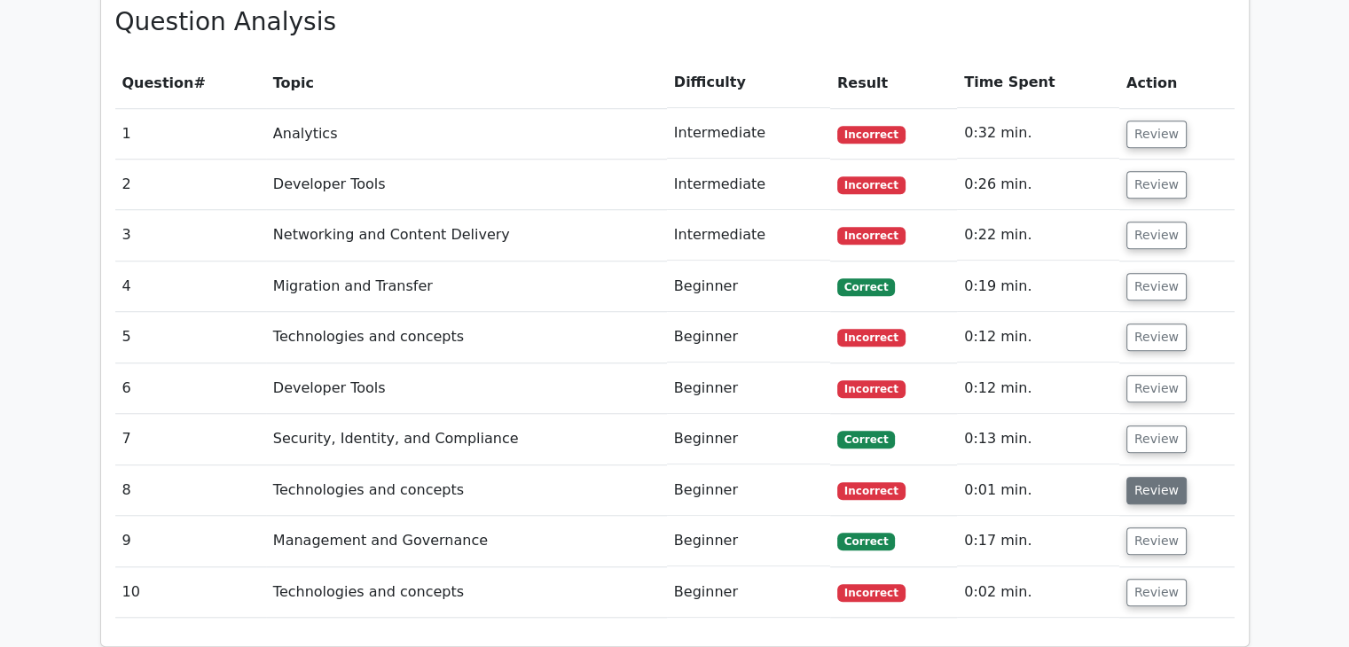
click at [1159, 477] on button "Review" at bounding box center [1156, 490] width 60 height 27
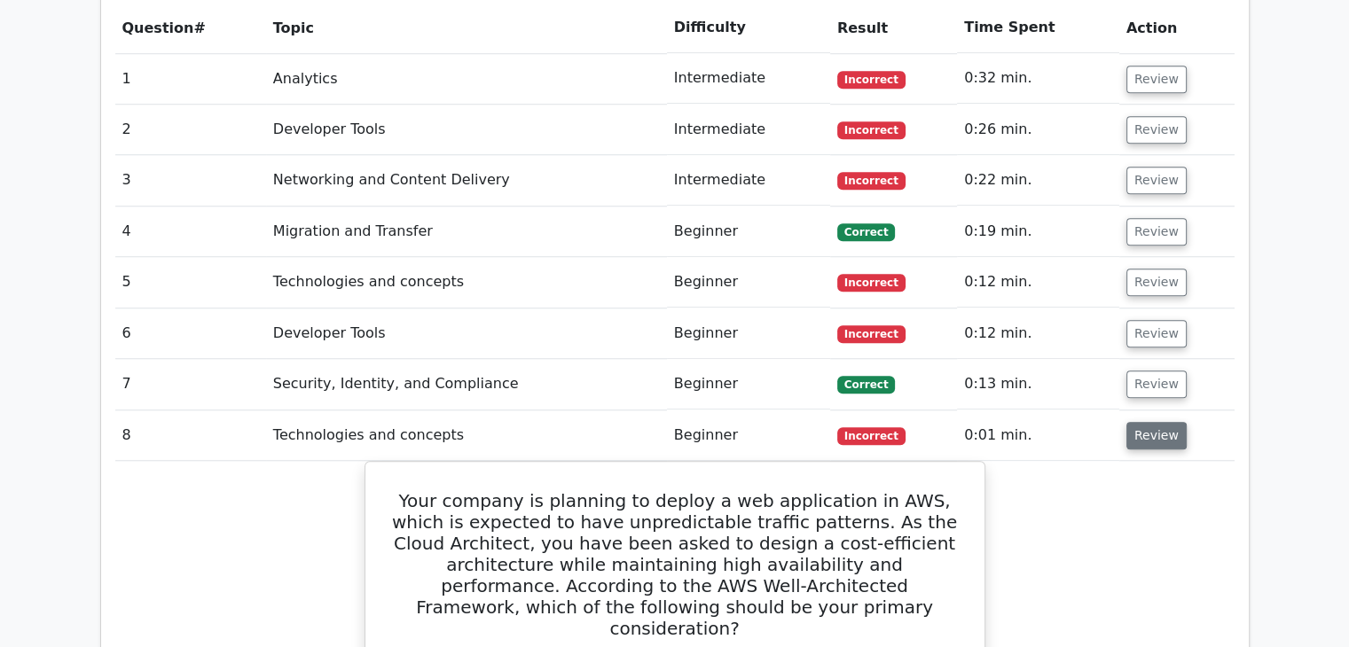
scroll to position [1524, 0]
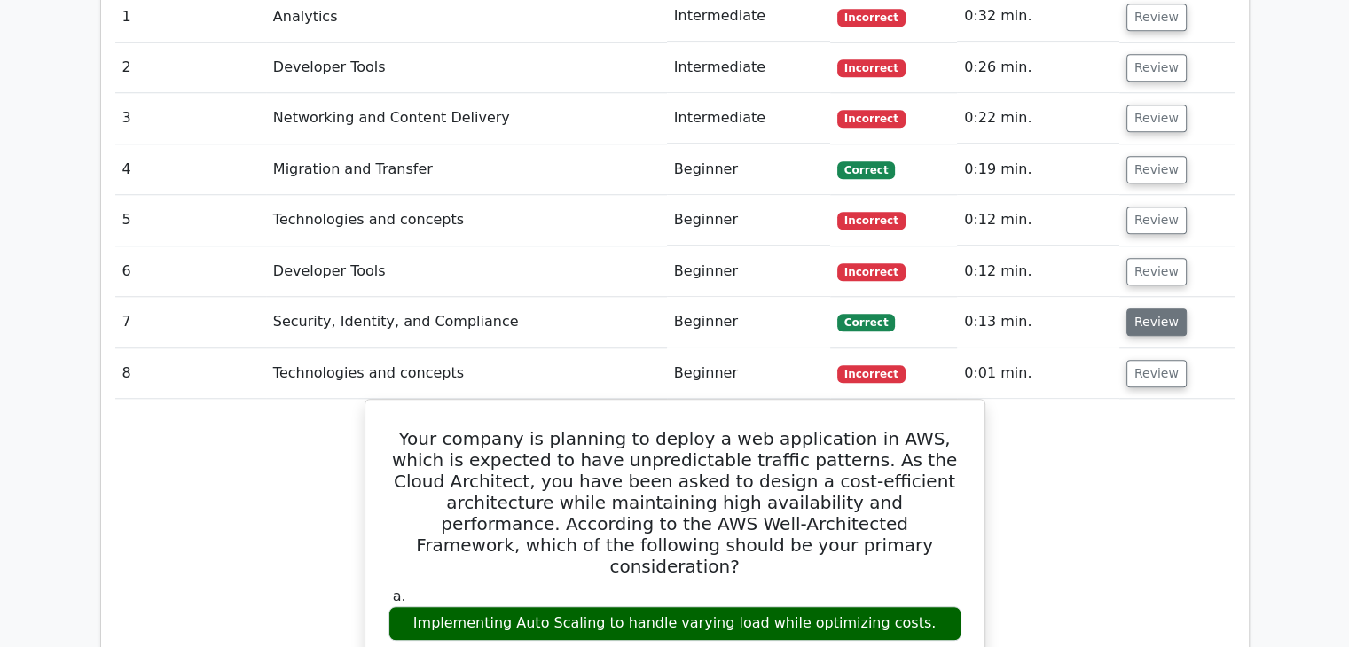
click at [1148, 309] on button "Review" at bounding box center [1156, 322] width 60 height 27
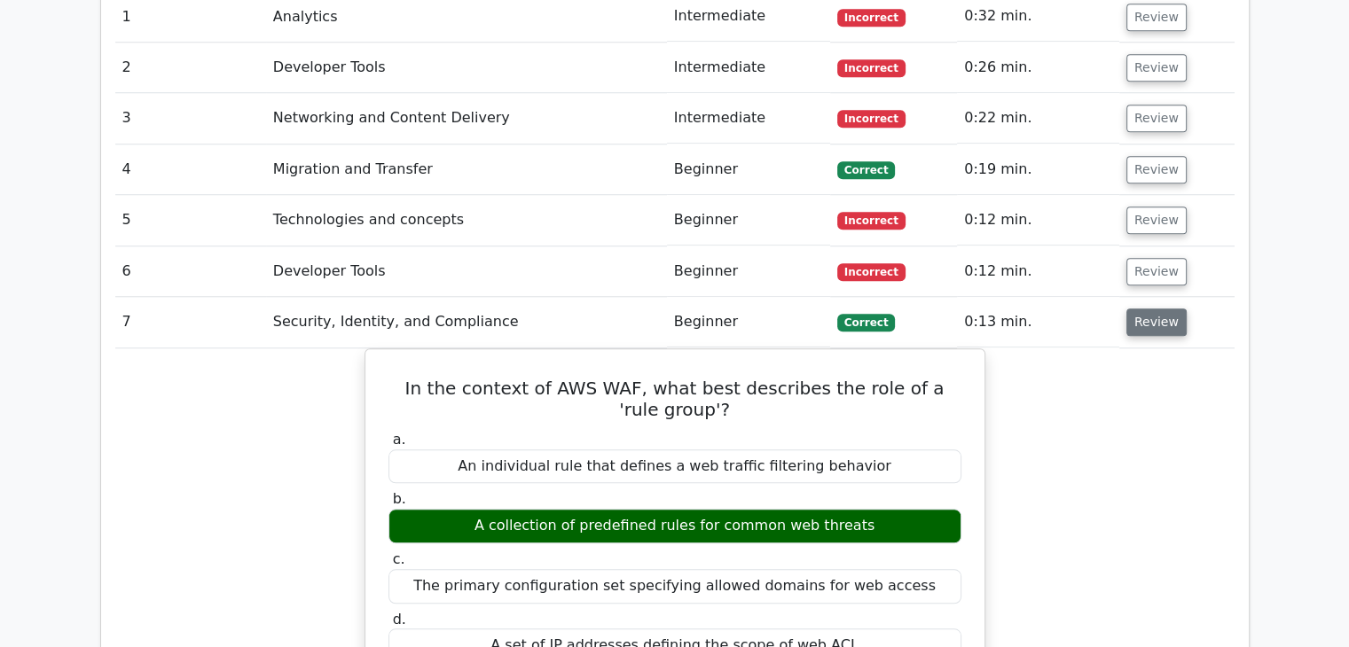
click at [1167, 309] on button "Review" at bounding box center [1156, 322] width 60 height 27
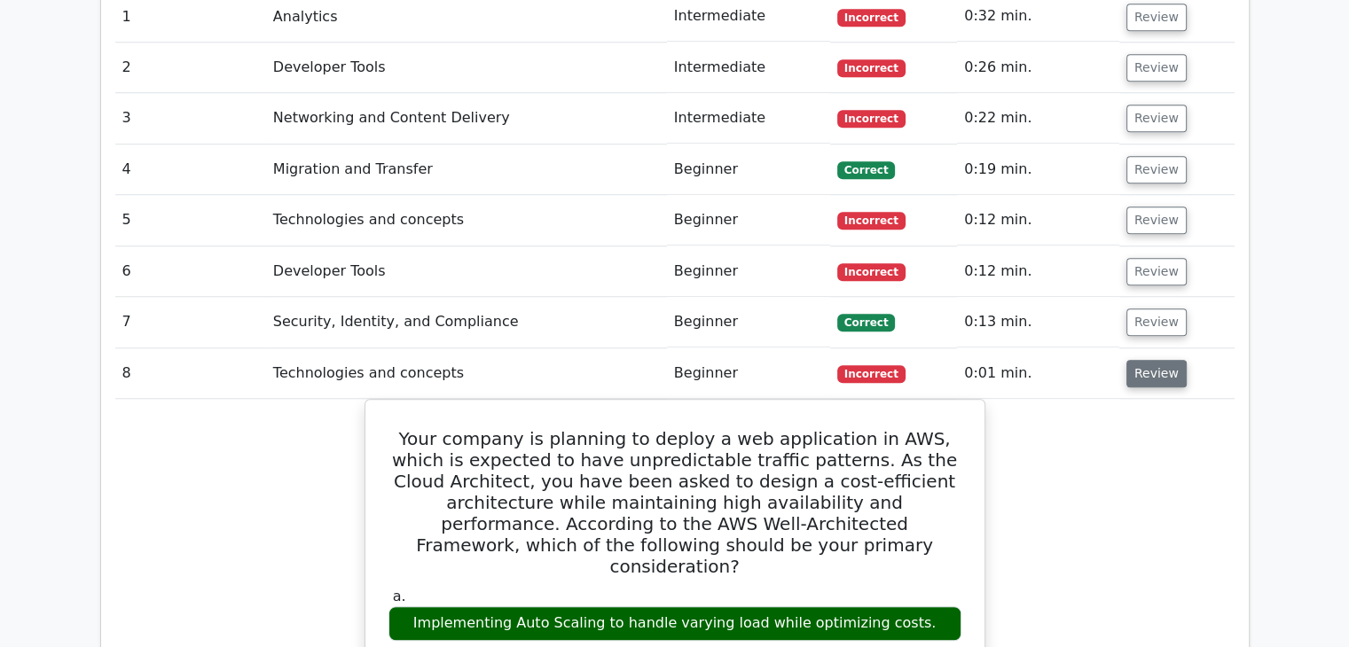
click at [1149, 360] on button "Review" at bounding box center [1156, 373] width 60 height 27
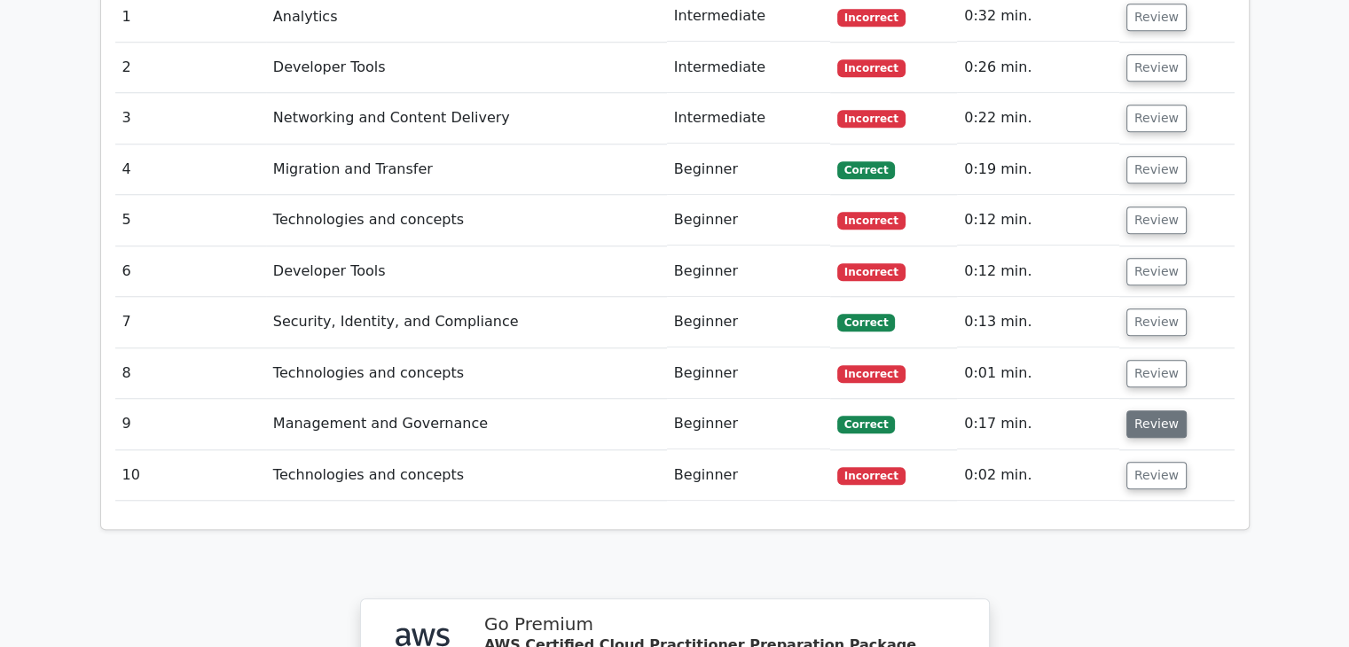
click at [1146, 411] on button "Review" at bounding box center [1156, 424] width 60 height 27
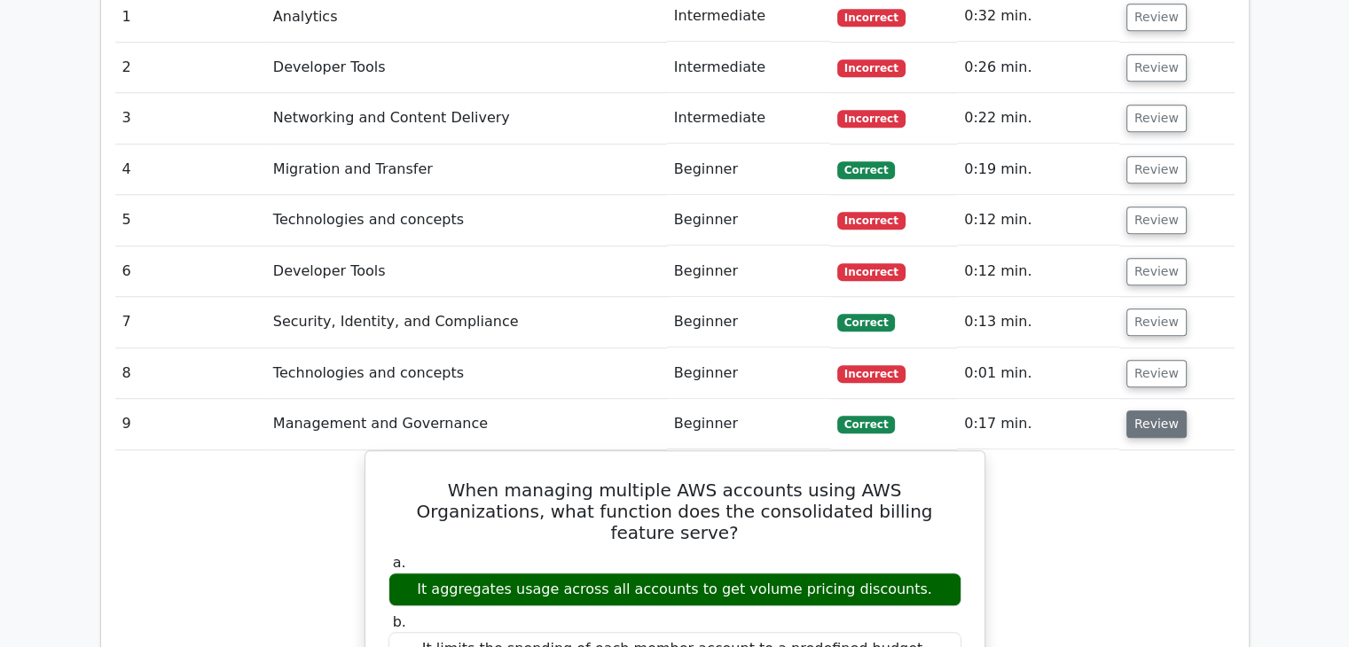
click at [1162, 411] on button "Review" at bounding box center [1156, 424] width 60 height 27
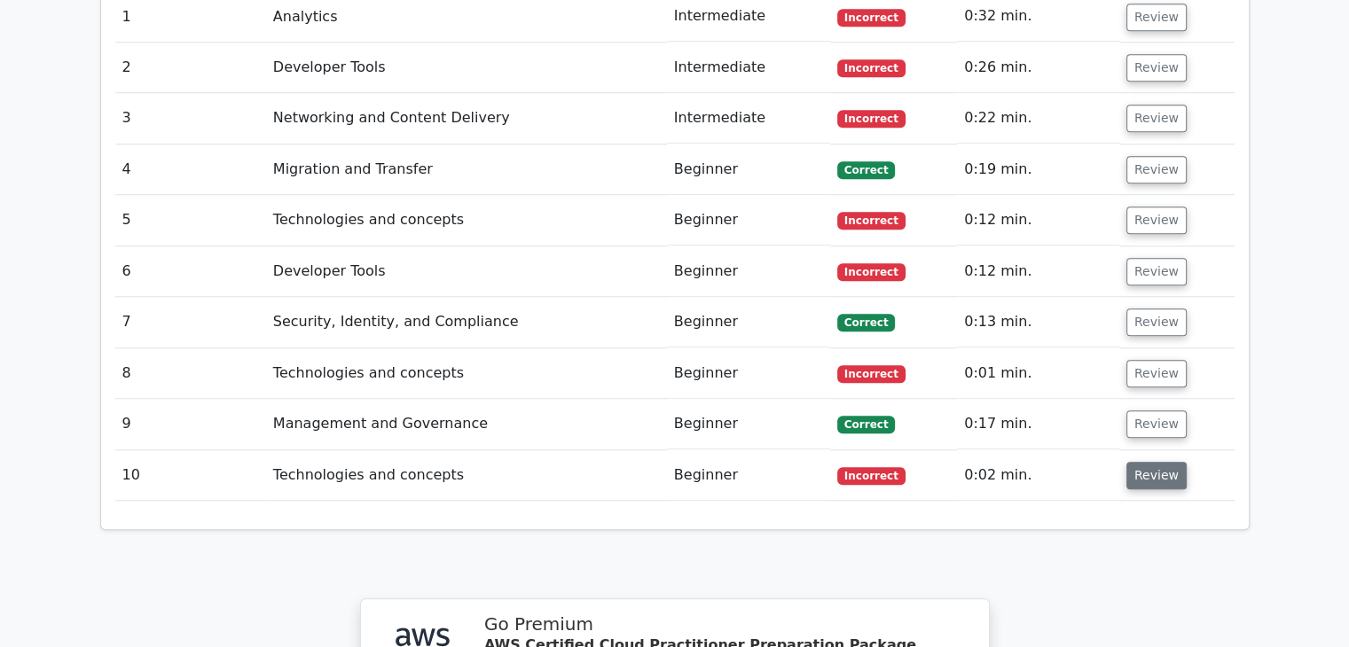
click at [1152, 462] on button "Review" at bounding box center [1156, 475] width 60 height 27
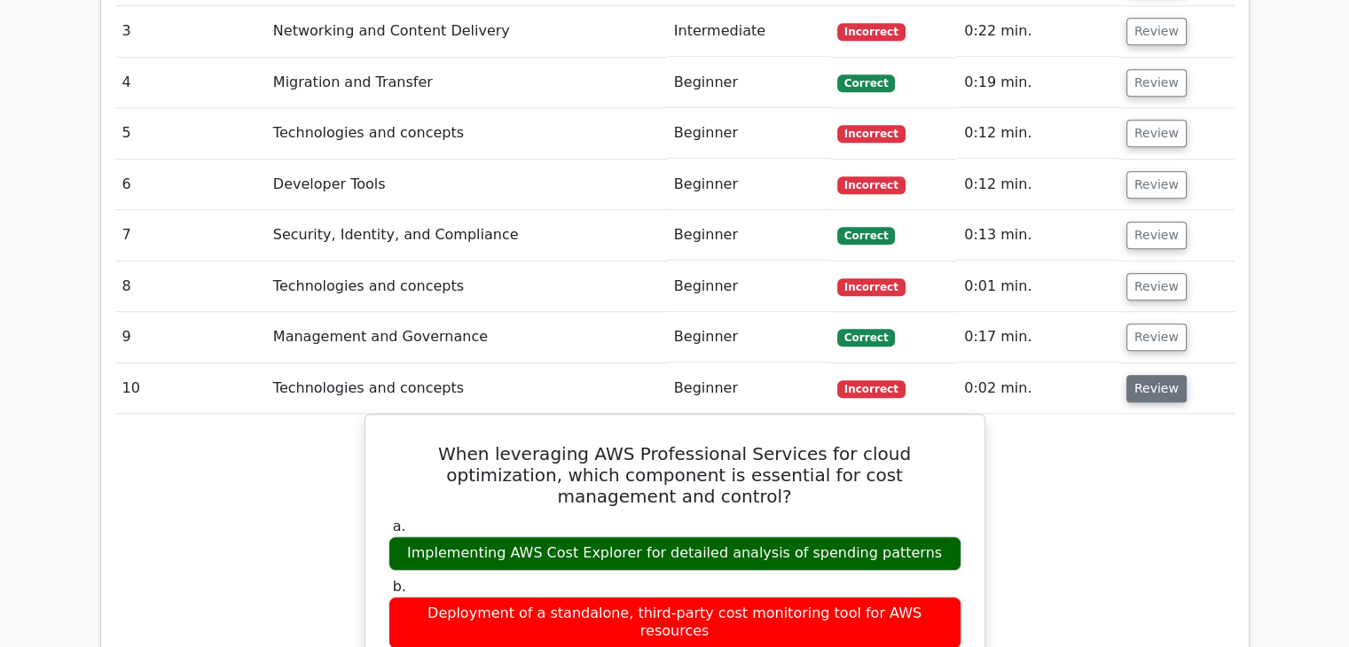
scroll to position [1612, 0]
